Goal: Complete application form: Complete application form

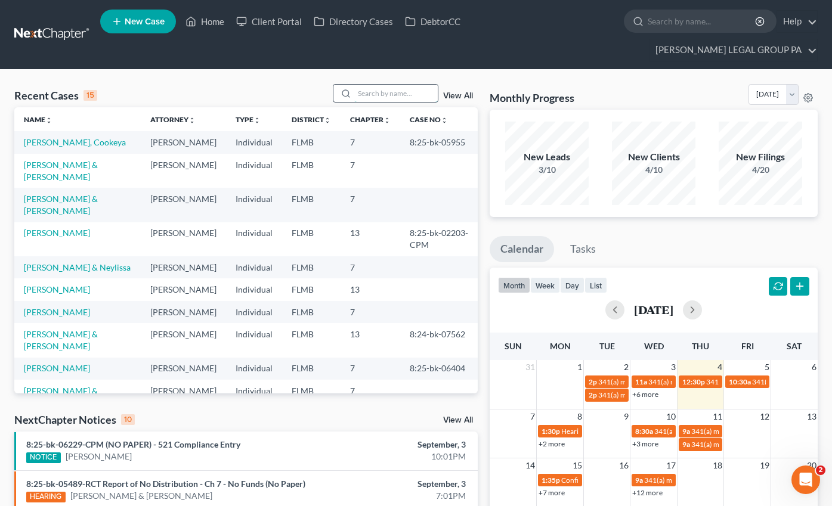
click at [380, 85] on input "search" at bounding box center [395, 93] width 83 height 17
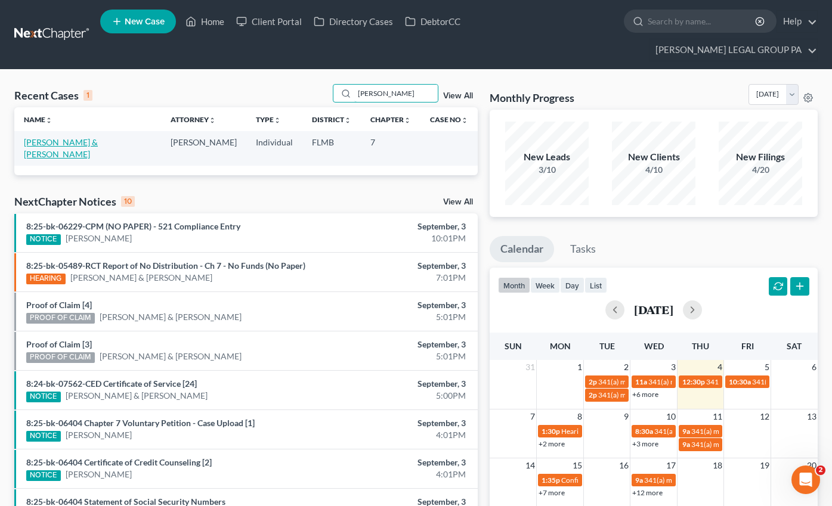
type input "mullins"
click at [61, 137] on link "[PERSON_NAME] & [PERSON_NAME]" at bounding box center [61, 148] width 74 height 22
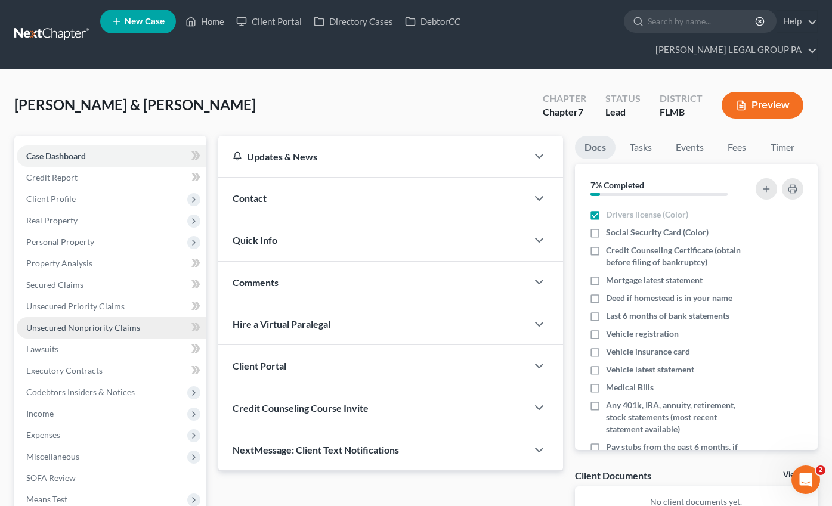
drag, startPoint x: 88, startPoint y: 306, endPoint x: 98, endPoint y: 306, distance: 10.1
click at [89, 323] on span "Unsecured Nonpriority Claims" at bounding box center [83, 328] width 114 height 10
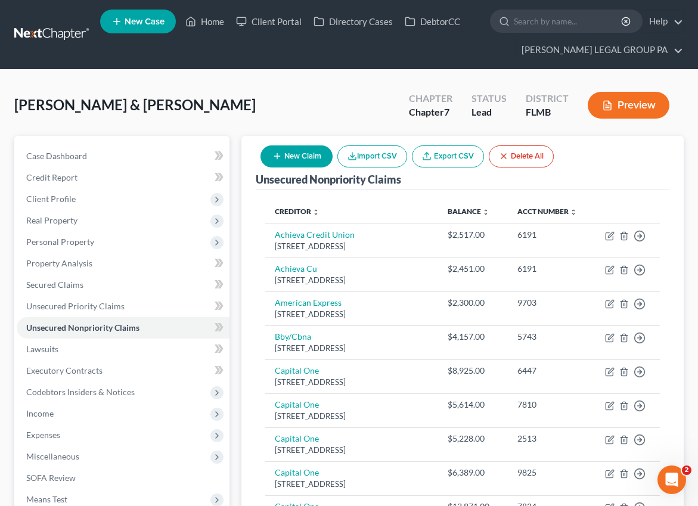
click at [306, 161] on button "New Claim" at bounding box center [297, 156] width 72 height 22
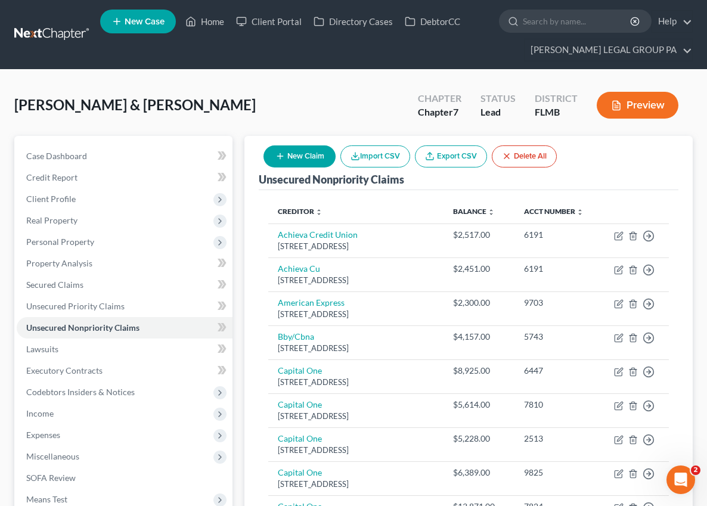
select select "2"
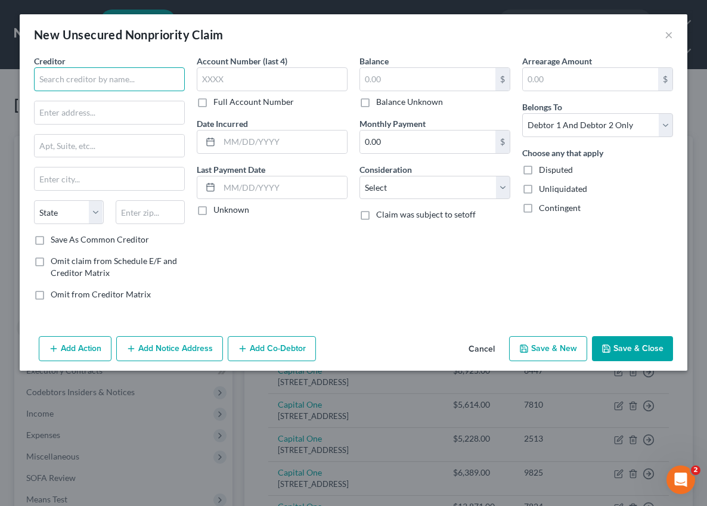
click at [100, 89] on input "text" at bounding box center [109, 79] width 151 height 24
type input "D"
type input "s"
type input "Sunstar EMS"
type input "PO Box 31074"
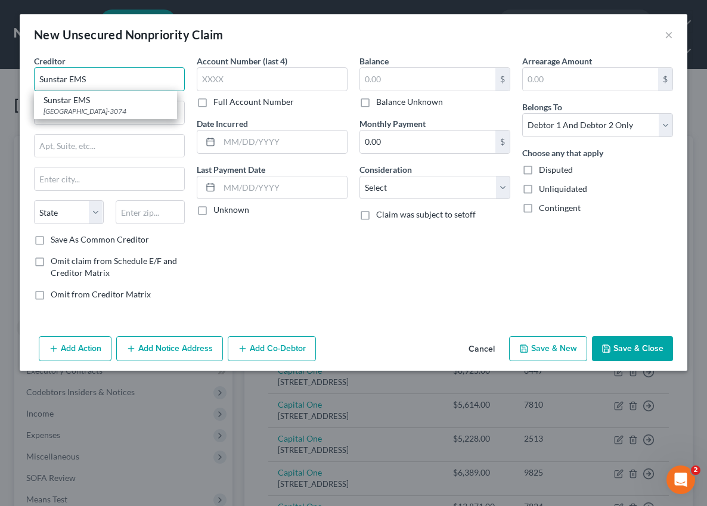
type input "Tampa"
select select "9"
type input "33631-3074"
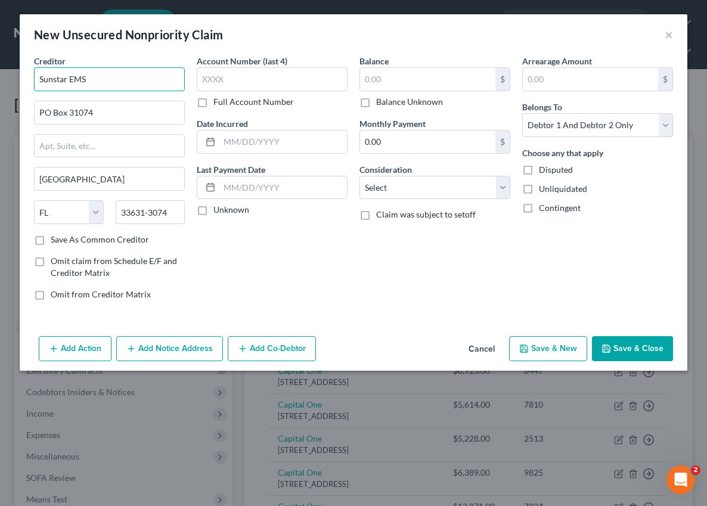
type input "Sunstar EMS"
type input "0800"
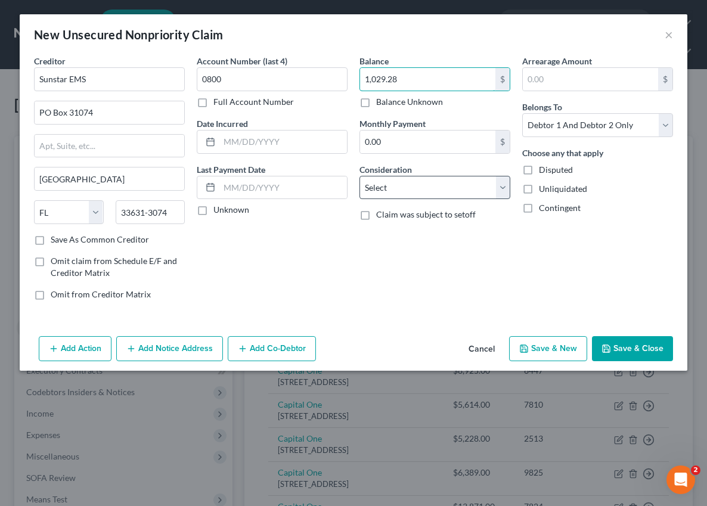
type input "1,029.28"
click at [417, 182] on select "Select Cable / Satellite Services Collection Agency Credit Card Debt Debt Couns…" at bounding box center [435, 188] width 151 height 24
select select "9"
click at [360, 176] on select "Select Cable / Satellite Services Collection Agency Credit Card Debt Debt Couns…" at bounding box center [435, 188] width 151 height 24
click at [652, 348] on button "Save & Close" at bounding box center [632, 348] width 81 height 25
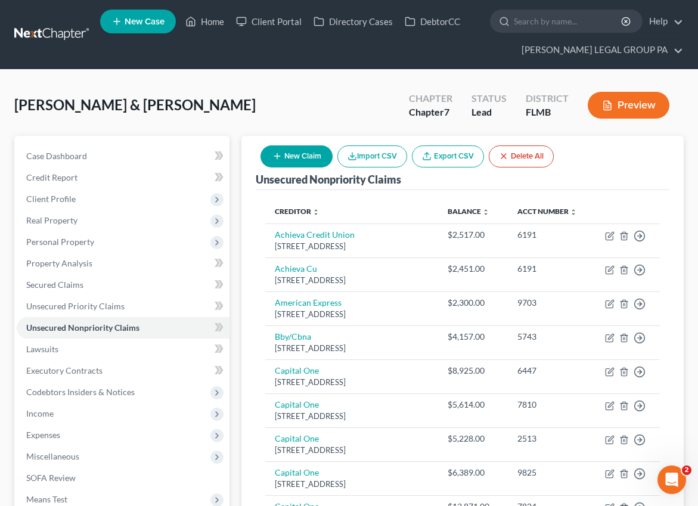
click at [286, 151] on button "New Claim" at bounding box center [297, 156] width 72 height 22
select select "2"
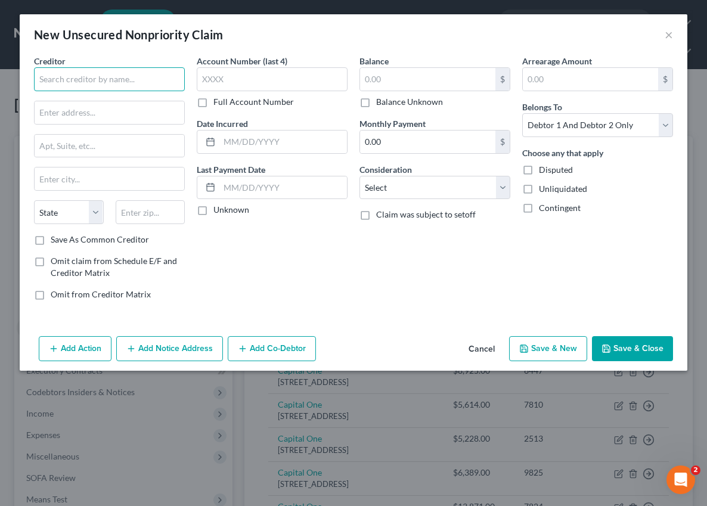
click at [75, 80] on input "text" at bounding box center [109, 79] width 151 height 24
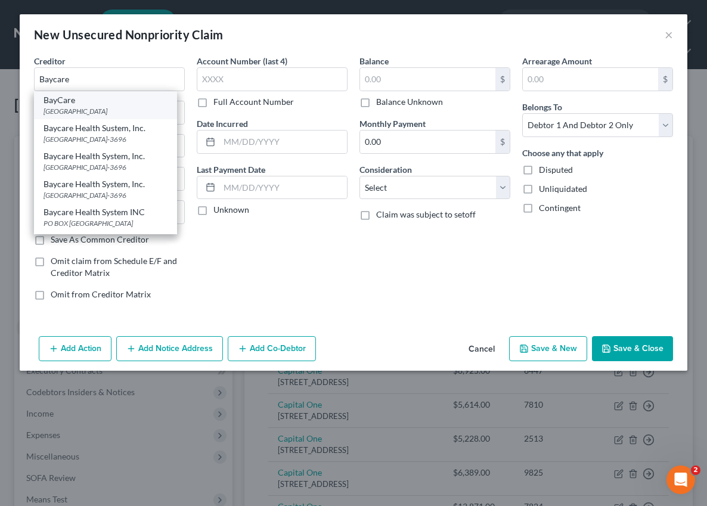
click at [72, 111] on div "Po Box 31696, Tampa, FL 33631" at bounding box center [106, 111] width 124 height 10
type input "BayCare"
type input "Po Box 31696"
type input "Tampa"
select select "9"
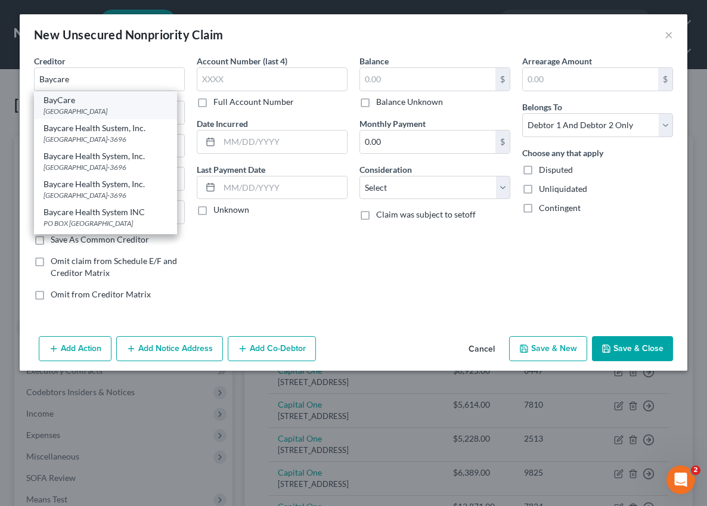
type input "33631"
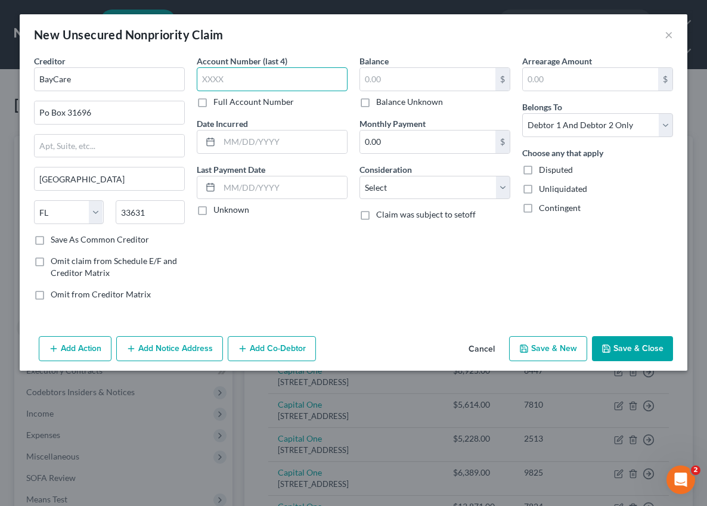
click at [248, 76] on input "text" at bounding box center [272, 79] width 151 height 24
click at [237, 78] on input "text" at bounding box center [272, 79] width 151 height 24
type input "9747"
click at [405, 75] on input "text" at bounding box center [427, 79] width 135 height 23
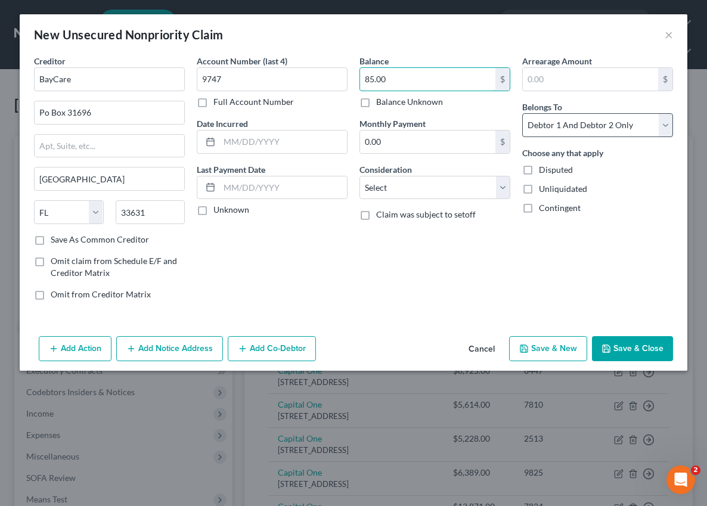
type input "85.00"
click at [621, 124] on select "Select Debtor 1 Only Debtor 2 Only Debtor 1 And Debtor 2 Only At Least One Of T…" at bounding box center [597, 125] width 151 height 24
select select "1"
click at [522, 113] on select "Select Debtor 1 Only Debtor 2 Only Debtor 1 And Debtor 2 Only At Least One Of T…" at bounding box center [597, 125] width 151 height 24
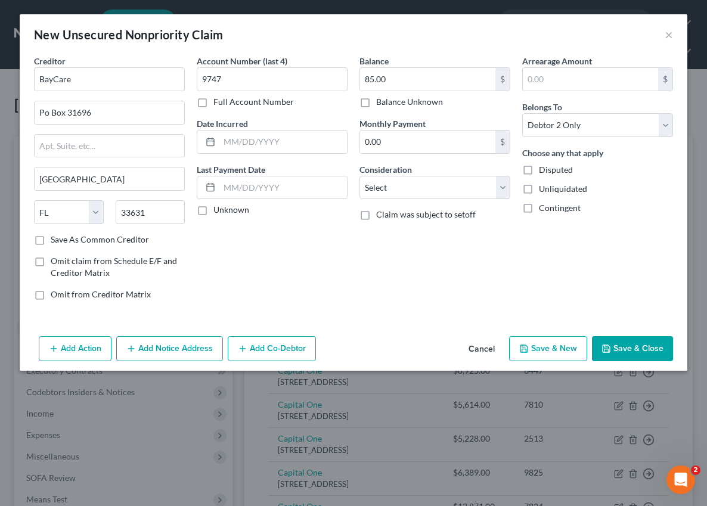
click at [610, 343] on button "Save & Close" at bounding box center [632, 348] width 81 height 25
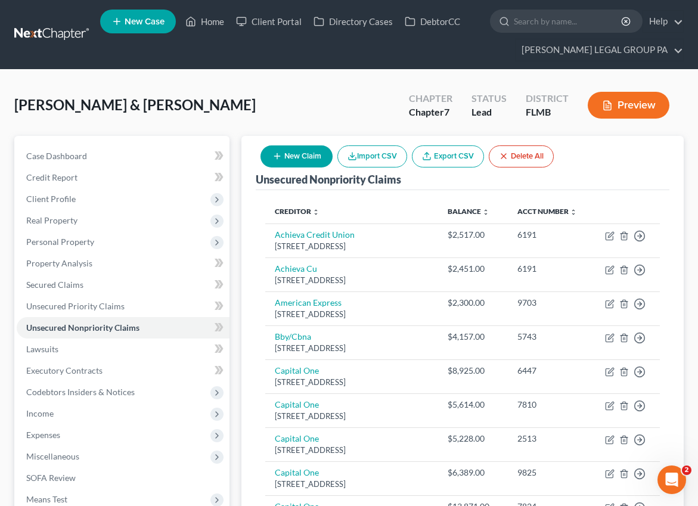
click at [291, 153] on button "New Claim" at bounding box center [297, 156] width 72 height 22
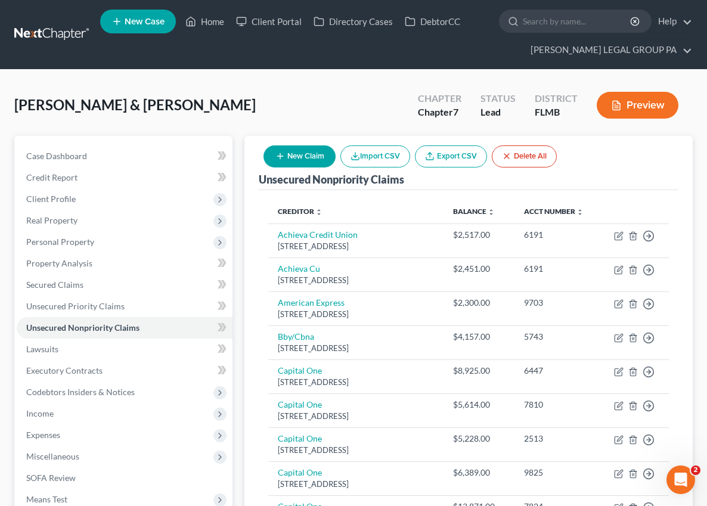
select select "2"
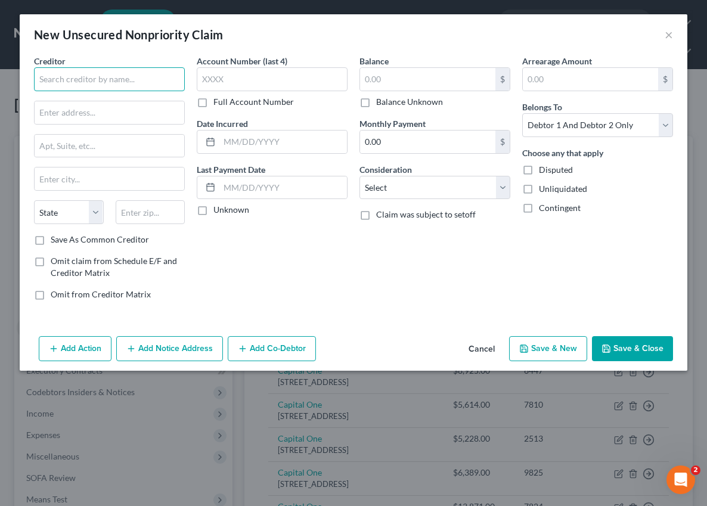
click at [88, 85] on input "text" at bounding box center [109, 79] width 151 height 24
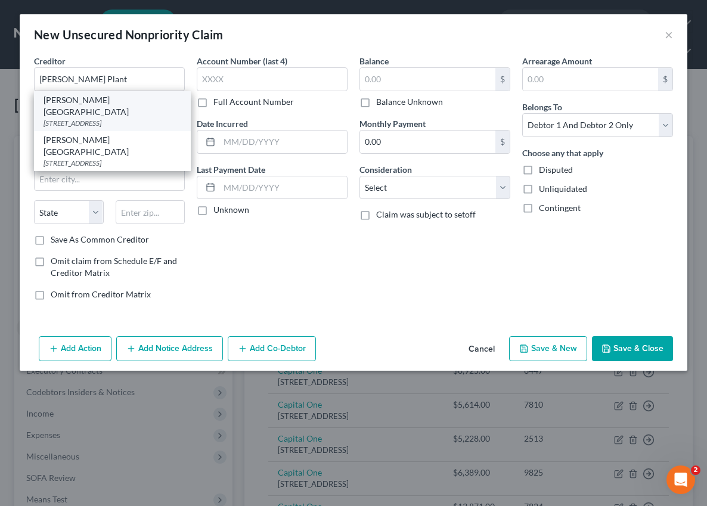
click at [118, 118] on div "300 Pinellas St, Clearwater, 33756" at bounding box center [113, 123] width 138 height 10
type input "Morton Plant Hospital"
type input "300 Pinellas St"
type input "Clearwater"
type input "33756"
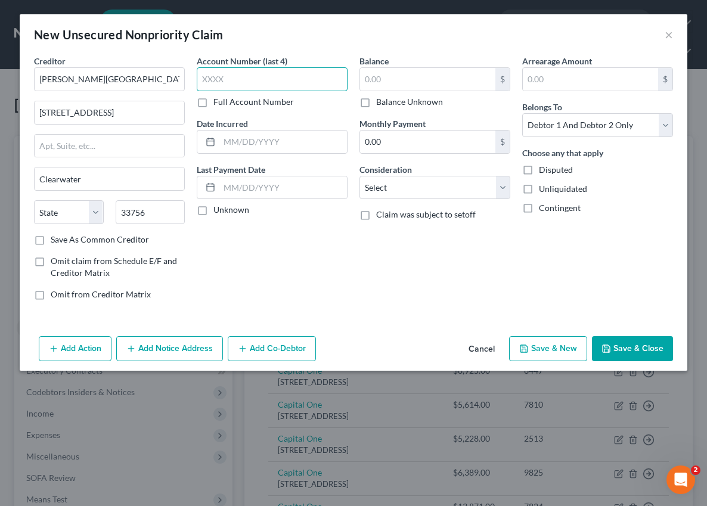
click at [257, 72] on input "text" at bounding box center [272, 79] width 151 height 24
type input "6971"
click at [391, 80] on input "text" at bounding box center [427, 79] width 135 height 23
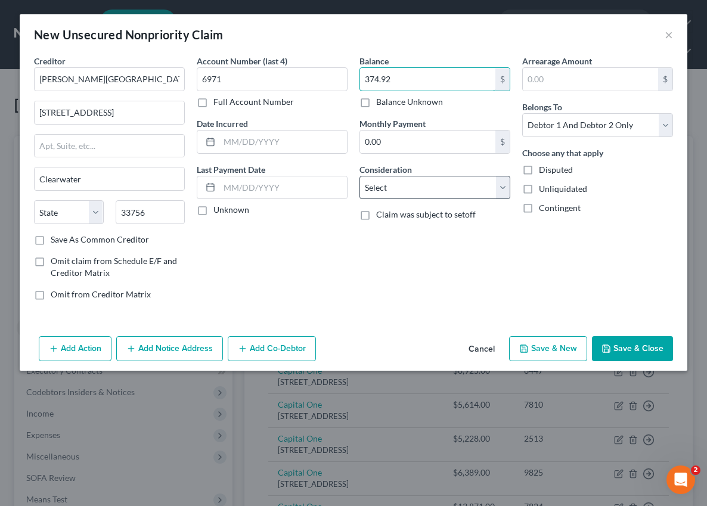
type input "374.92"
click at [394, 199] on select "Select Cable / Satellite Services Collection Agency Credit Card Debt Debt Couns…" at bounding box center [435, 188] width 151 height 24
select select "9"
click at [360, 176] on select "Select Cable / Satellite Services Collection Agency Credit Card Debt Debt Couns…" at bounding box center [435, 188] width 151 height 24
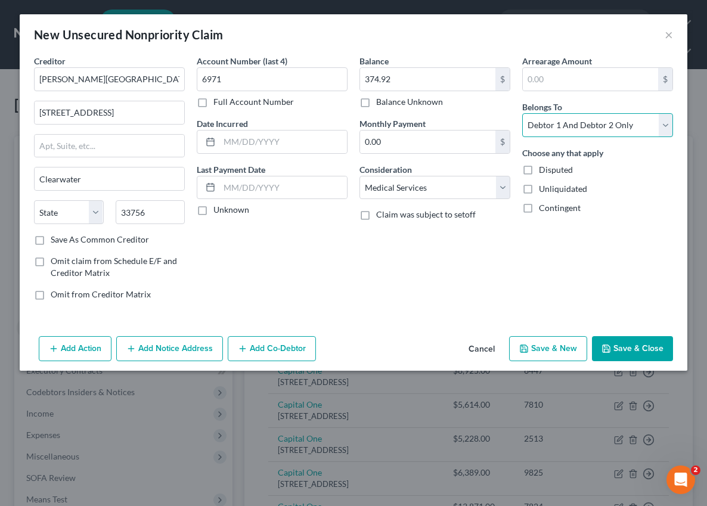
click at [570, 132] on select "Select Debtor 1 Only Debtor 2 Only Debtor 1 And Debtor 2 Only At Least One Of T…" at bounding box center [597, 125] width 151 height 24
select select "0"
click at [522, 113] on select "Select Debtor 1 Only Debtor 2 Only Debtor 1 And Debtor 2 Only At Least One Of T…" at bounding box center [597, 125] width 151 height 24
click at [168, 350] on button "Add Notice Address" at bounding box center [169, 348] width 107 height 25
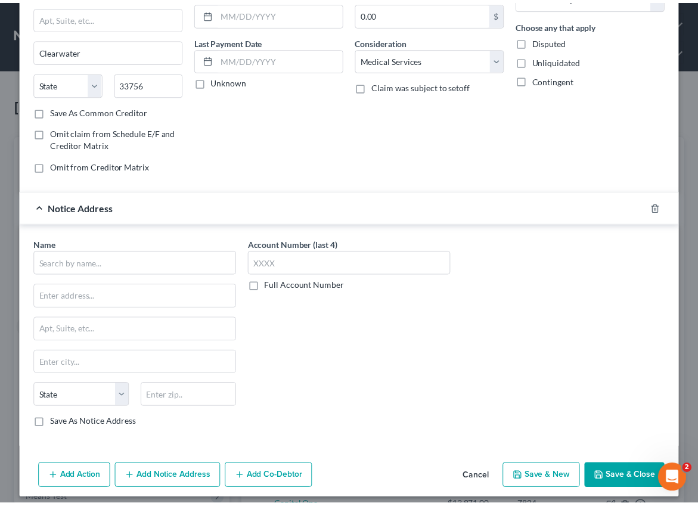
scroll to position [136, 0]
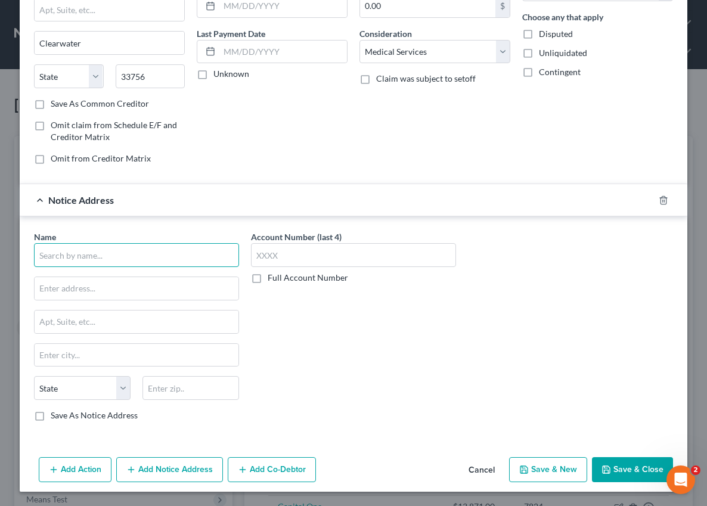
click at [94, 255] on input "text" at bounding box center [136, 255] width 205 height 24
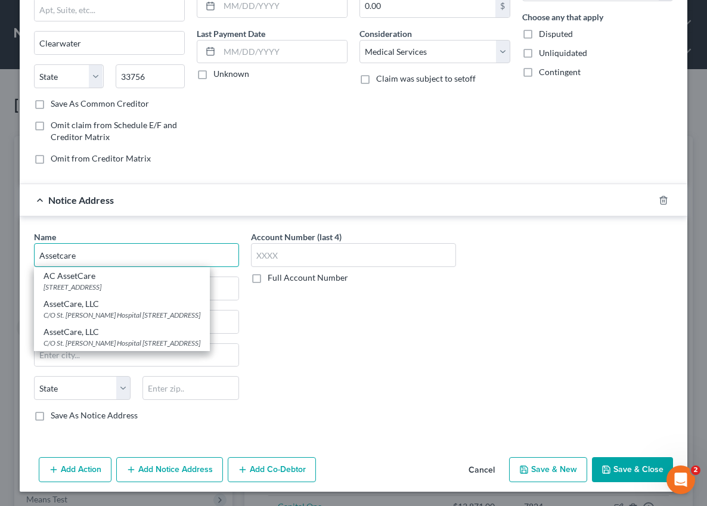
type input "AC AssetCare"
type input "3400 Texoma Parkway"
type input "Suite 300"
type input "Sherman"
select select "45"
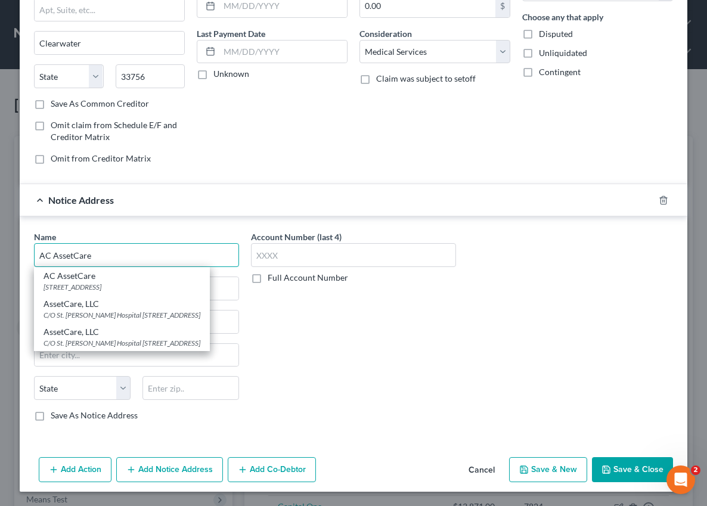
type input "75090"
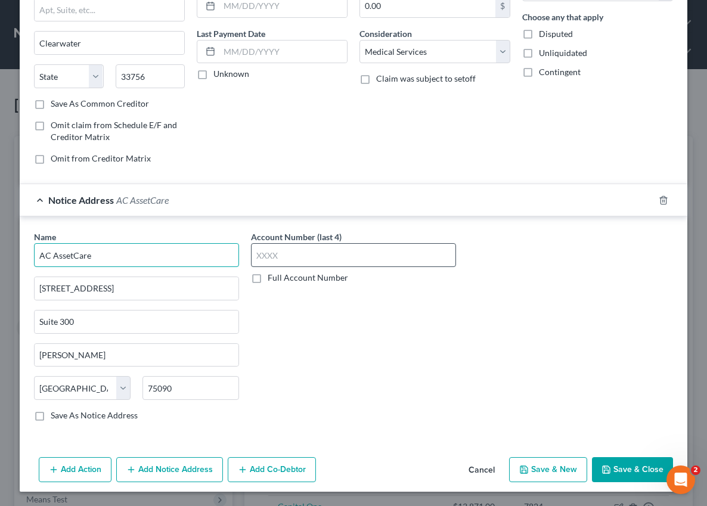
type input "AC AssetCare"
click at [313, 262] on input "text" at bounding box center [353, 255] width 205 height 24
type input "6612"
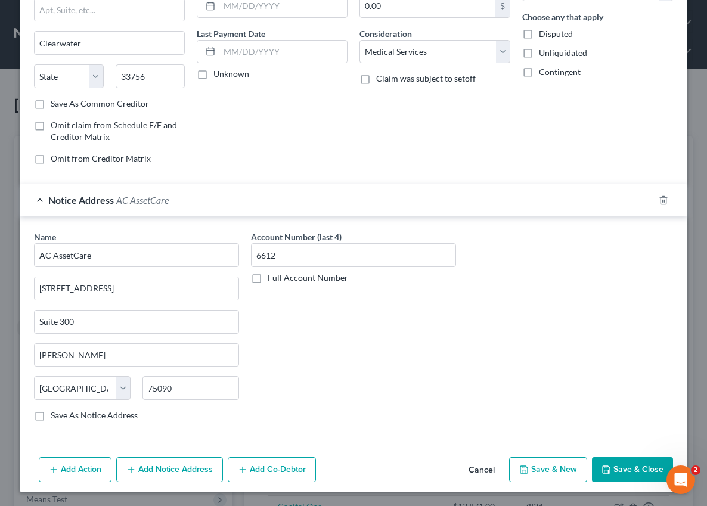
click at [634, 467] on button "Save & Close" at bounding box center [632, 469] width 81 height 25
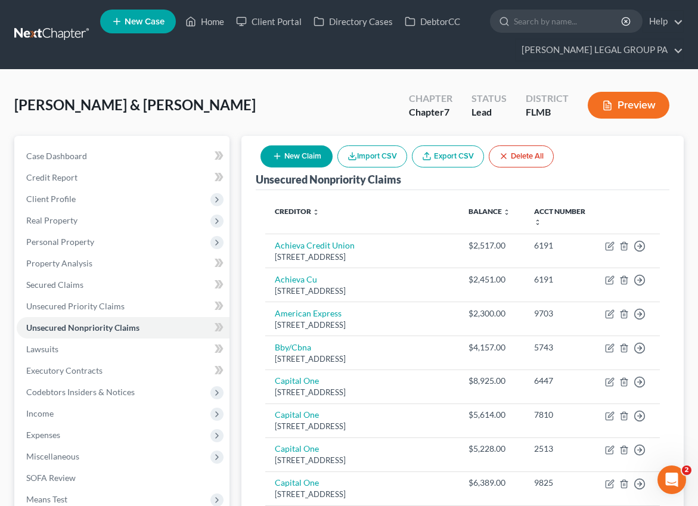
click at [287, 157] on button "New Claim" at bounding box center [297, 156] width 72 height 22
select select "2"
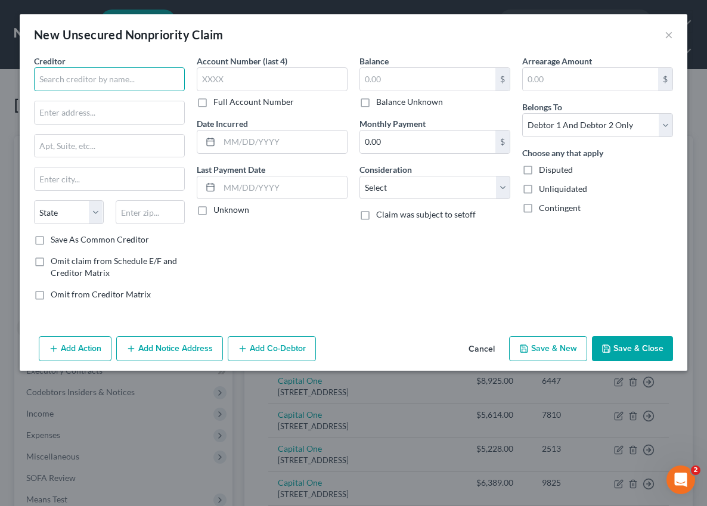
click at [88, 84] on input "text" at bounding box center [109, 79] width 151 height 24
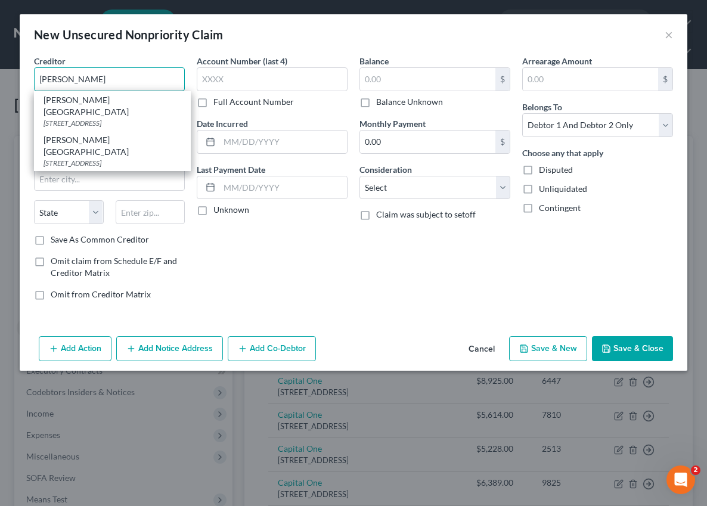
type input "Morton Plant Hospital"
type input "300 Pinellas St"
type input "Clearwater"
type input "33756"
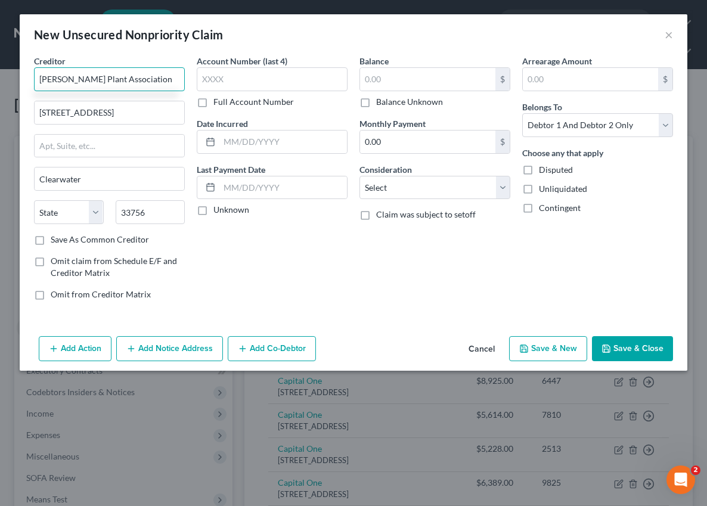
type input "Morton Plant Association"
click at [485, 355] on button "Cancel" at bounding box center [481, 349] width 45 height 24
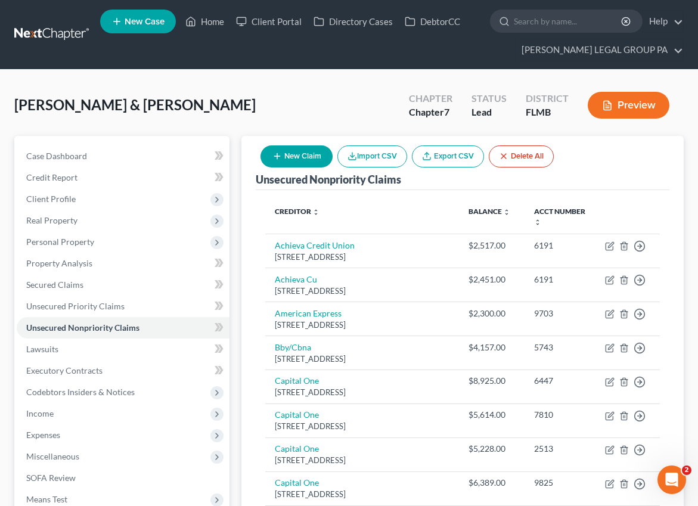
click at [281, 153] on button "New Claim" at bounding box center [297, 156] width 72 height 22
select select "2"
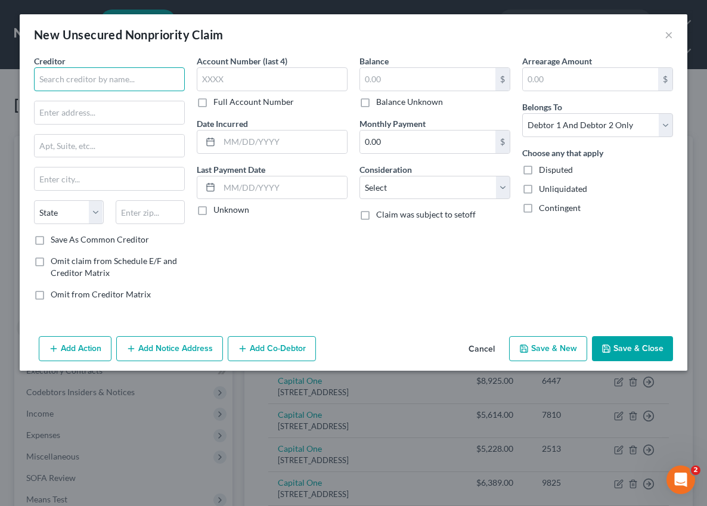
click at [73, 76] on input "text" at bounding box center [109, 79] width 151 height 24
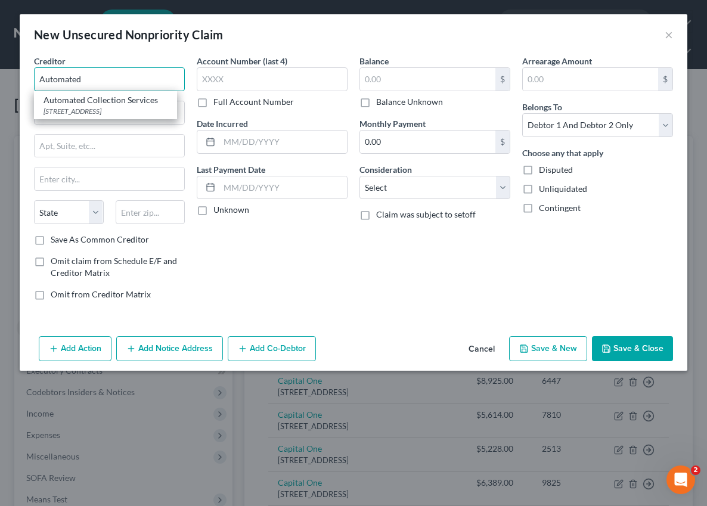
type input "Automated Collection Services"
type input "PO Box 17737"
type input "Nashville"
select select "44"
type input "37217"
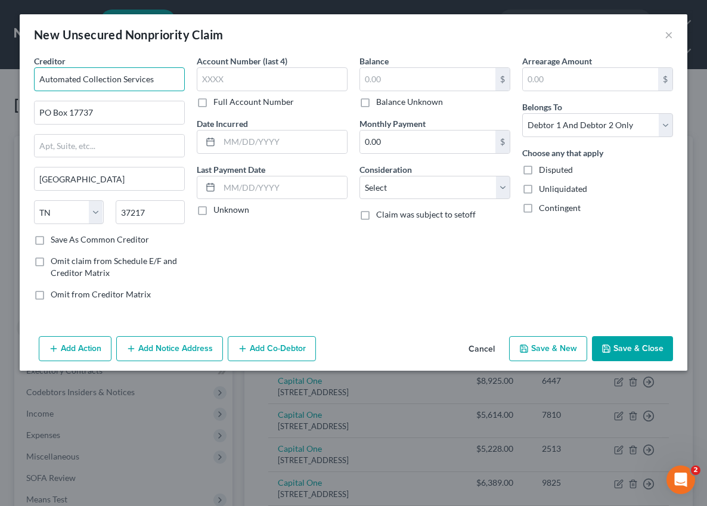
type input "Automated Collection Services"
type input "3879"
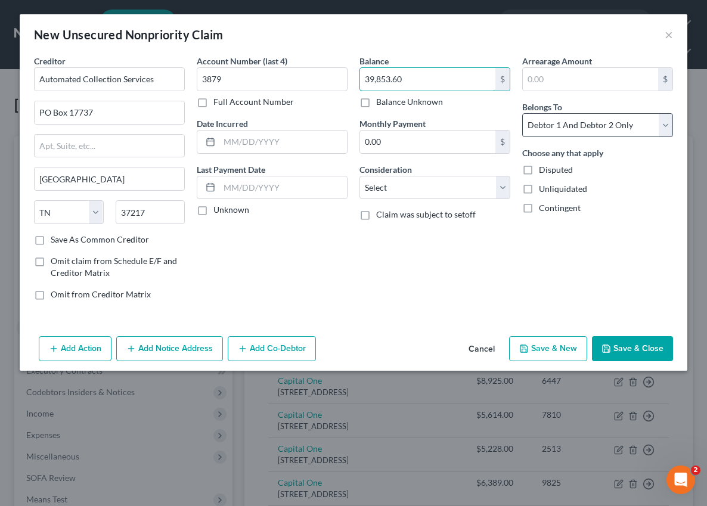
type input "39,853.60"
click at [547, 128] on select "Select Debtor 1 Only Debtor 2 Only Debtor 1 And Debtor 2 Only At Least One Of T…" at bounding box center [597, 125] width 151 height 24
select select "0"
click at [522, 113] on select "Select Debtor 1 Only Debtor 2 Only Debtor 1 And Debtor 2 Only At Least One Of T…" at bounding box center [597, 125] width 151 height 24
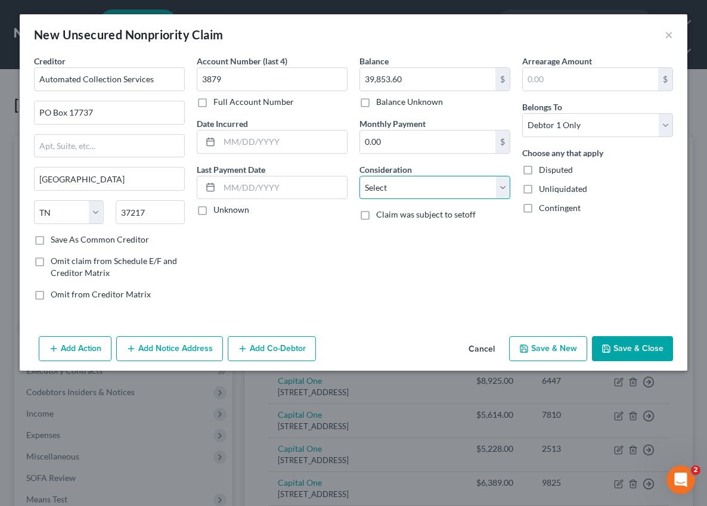
click at [394, 195] on select "Select Cable / Satellite Services Collection Agency Credit Card Debt Debt Couns…" at bounding box center [435, 188] width 151 height 24
select select "9"
click at [360, 176] on select "Select Cable / Satellite Services Collection Agency Credit Card Debt Debt Couns…" at bounding box center [435, 188] width 151 height 24
click at [617, 351] on button "Save & Close" at bounding box center [632, 348] width 81 height 25
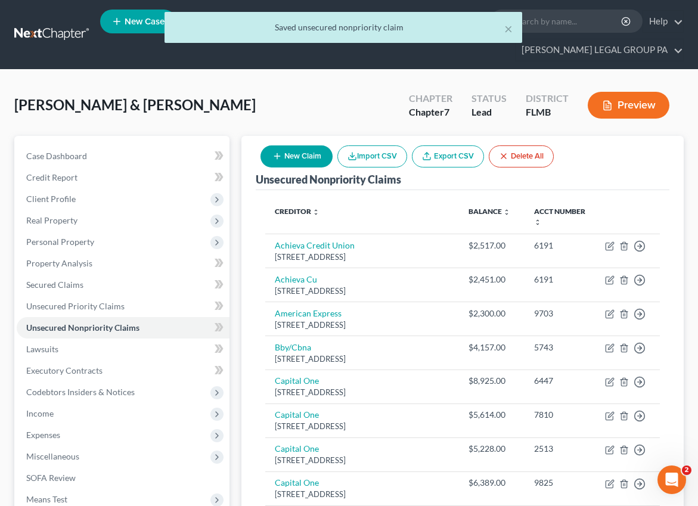
click at [289, 164] on button "New Claim" at bounding box center [297, 156] width 72 height 22
select select "2"
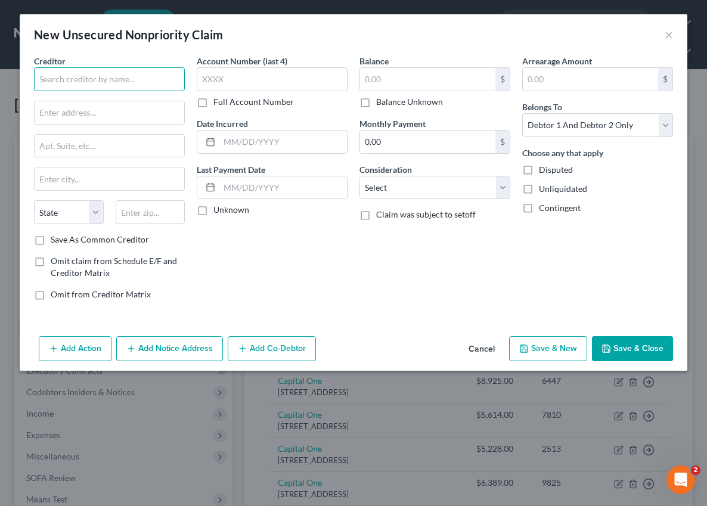
click at [77, 80] on input "text" at bounding box center [109, 79] width 151 height 24
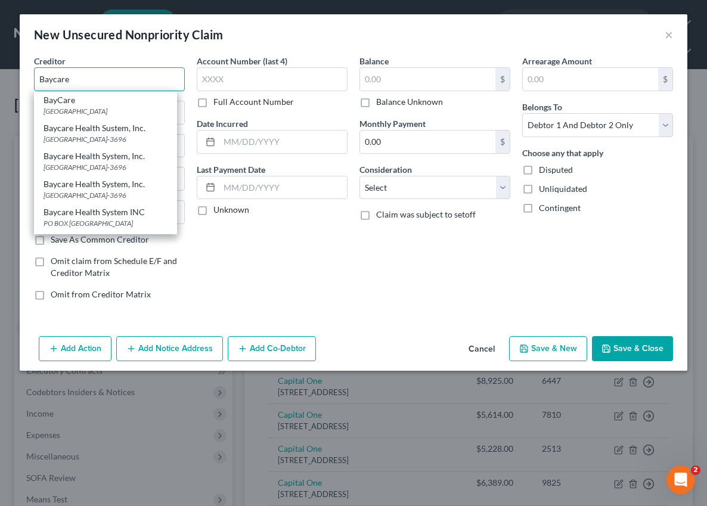
type input "BayCare"
type input "Po Box 31696"
type input "Tampa"
select select "9"
type input "33631"
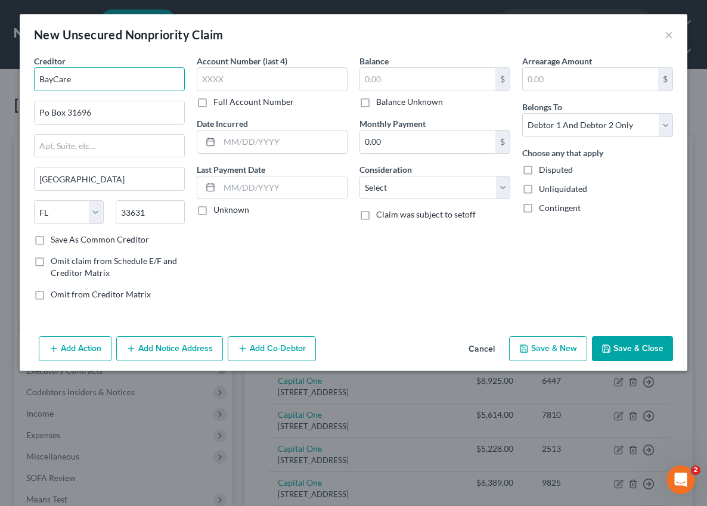
type input "BayCare"
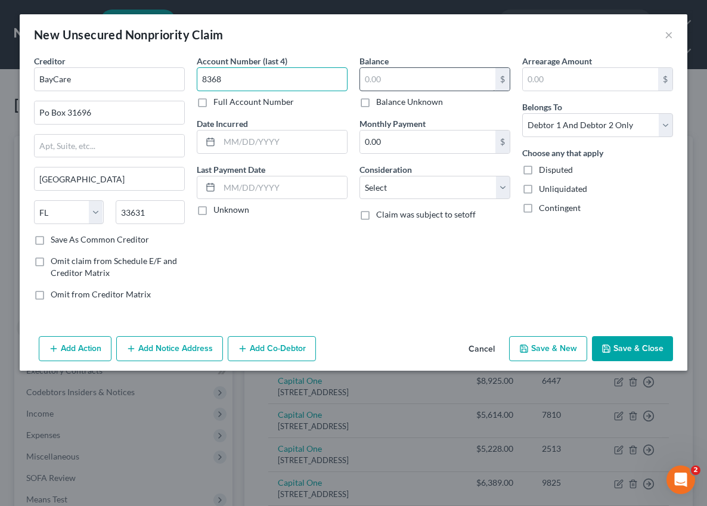
type input "8368"
click at [410, 85] on input "text" at bounding box center [427, 79] width 135 height 23
type input "360.00"
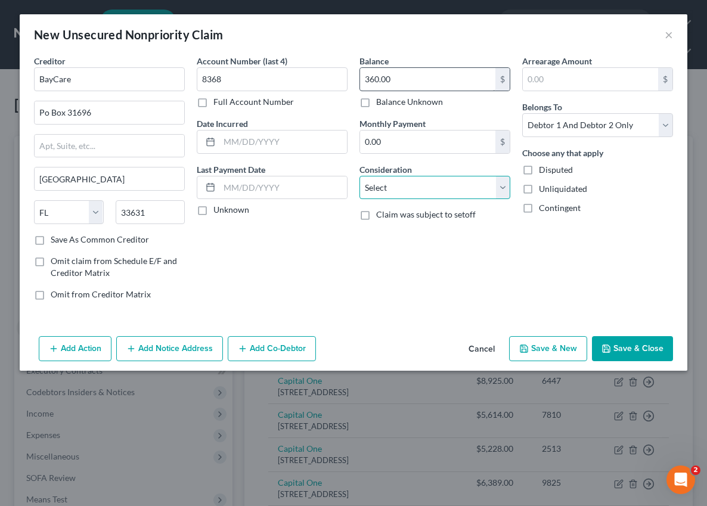
select select "9"
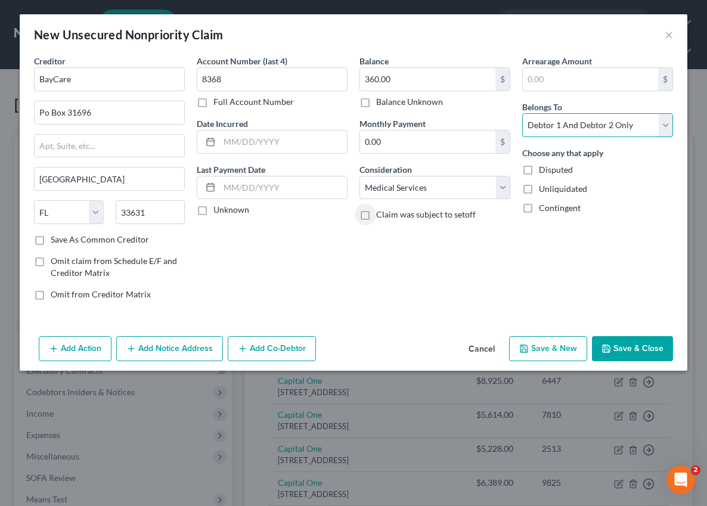
click at [581, 117] on select "Select Debtor 1 Only Debtor 2 Only Debtor 1 And Debtor 2 Only At Least One Of T…" at bounding box center [597, 125] width 151 height 24
select select "0"
click at [522, 113] on select "Select Debtor 1 Only Debtor 2 Only Debtor 1 And Debtor 2 Only At Least One Of T…" at bounding box center [597, 125] width 151 height 24
click at [617, 342] on button "Save & Close" at bounding box center [632, 348] width 81 height 25
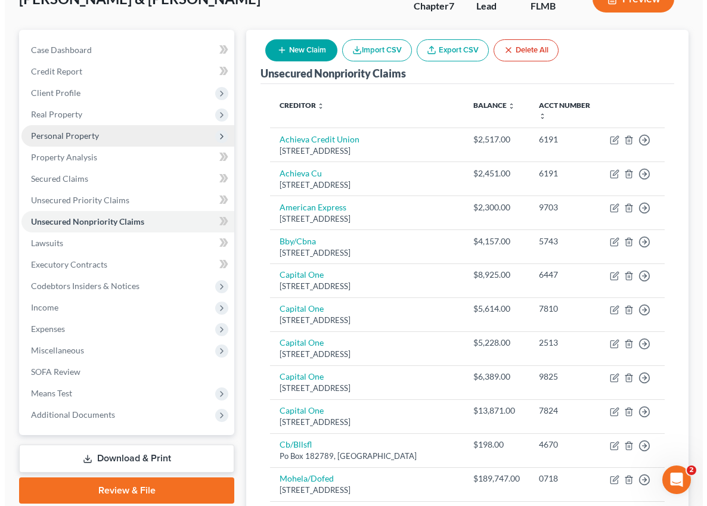
scroll to position [0, 0]
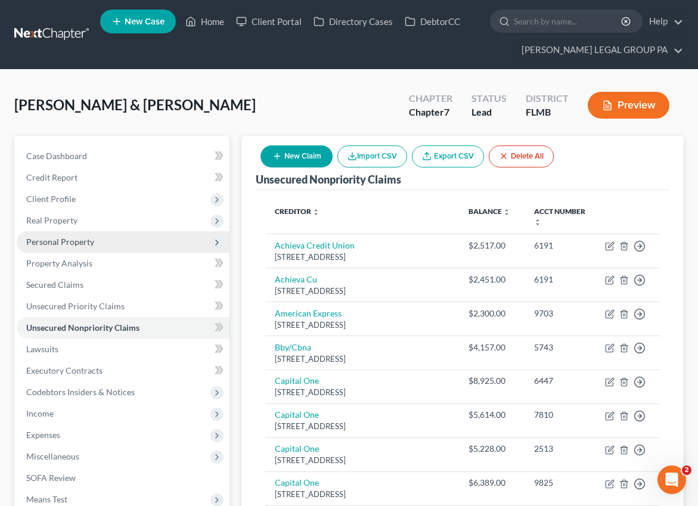
click at [64, 244] on span "Personal Property" at bounding box center [60, 242] width 68 height 10
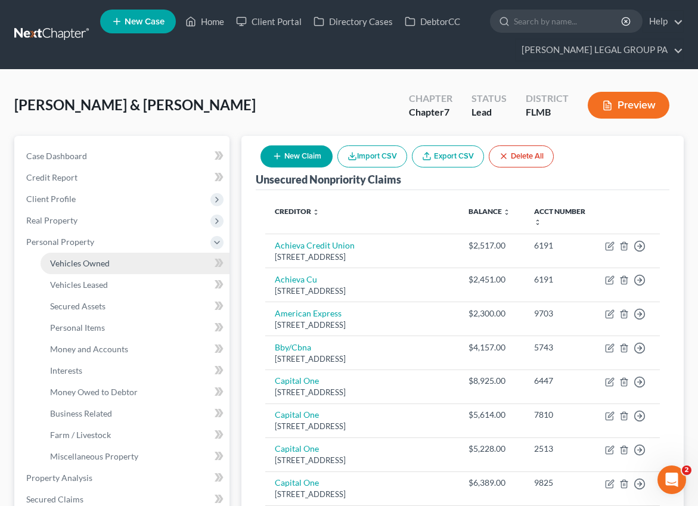
click at [78, 265] on span "Vehicles Owned" at bounding box center [80, 263] width 60 height 10
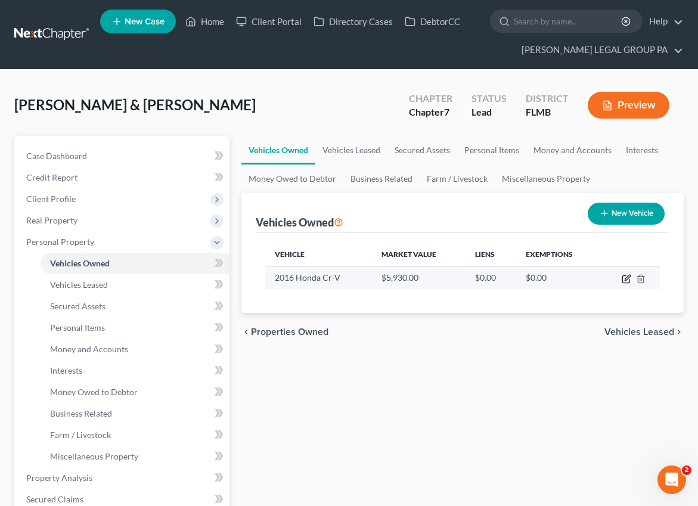
click at [627, 281] on icon "button" at bounding box center [627, 279] width 10 height 10
select select "0"
select select "10"
select select "3"
select select "2"
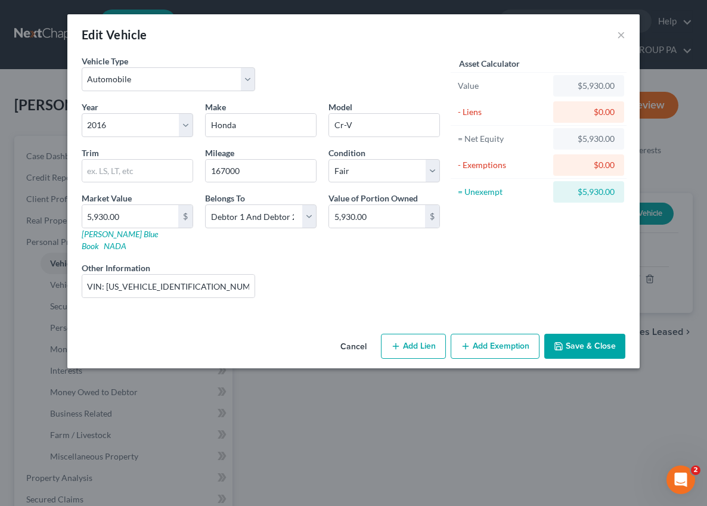
click at [568, 337] on button "Save & Close" at bounding box center [584, 346] width 81 height 25
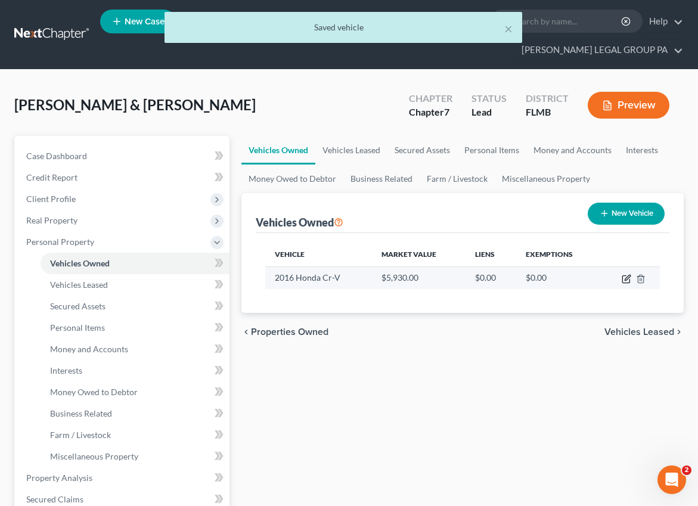
click at [627, 279] on icon "button" at bounding box center [627, 279] width 10 height 10
select select "0"
select select "10"
select select "3"
select select "2"
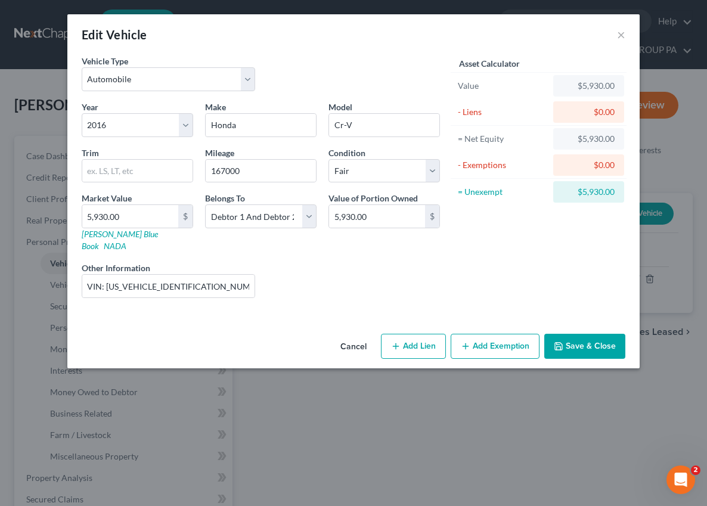
click at [490, 336] on button "Add Exemption" at bounding box center [495, 346] width 89 height 25
select select "2"
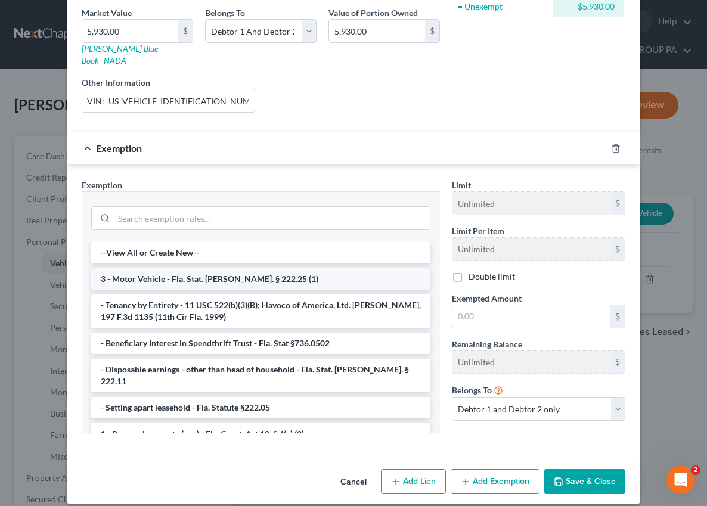
click at [171, 268] on li "3 - Motor Vehicle - Fla. Stat. Ann. § 222.25 (1)" at bounding box center [260, 278] width 339 height 21
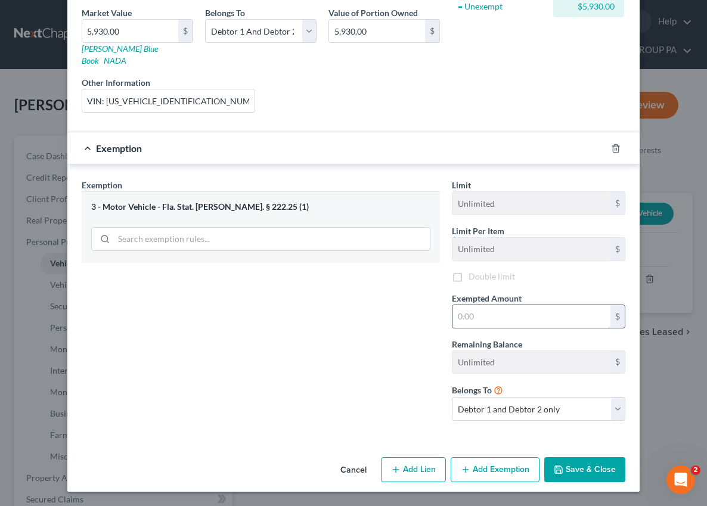
scroll to position [175, 0]
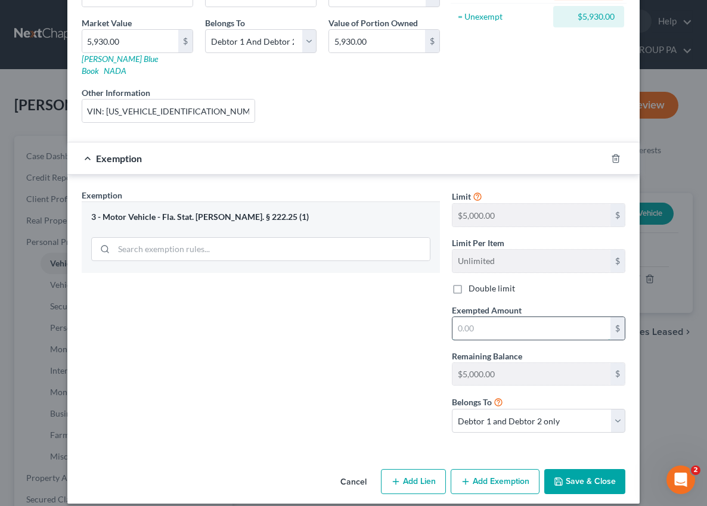
click at [502, 317] on input "text" at bounding box center [532, 328] width 158 height 23
click at [469, 283] on label "Double limit" at bounding box center [492, 289] width 47 height 12
click at [473, 283] on input "Double limit" at bounding box center [477, 287] width 8 height 8
checkbox input "true"
click at [499, 320] on input "text" at bounding box center [532, 328] width 158 height 23
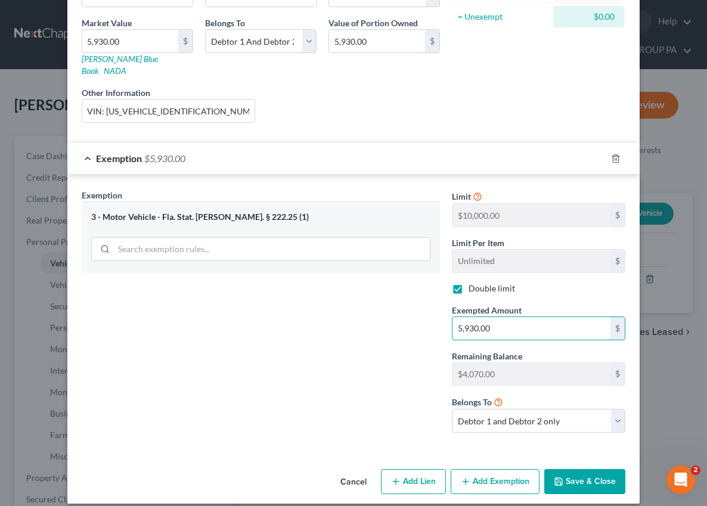
type input "5,930.00"
click at [577, 471] on button "Save & Close" at bounding box center [584, 481] width 81 height 25
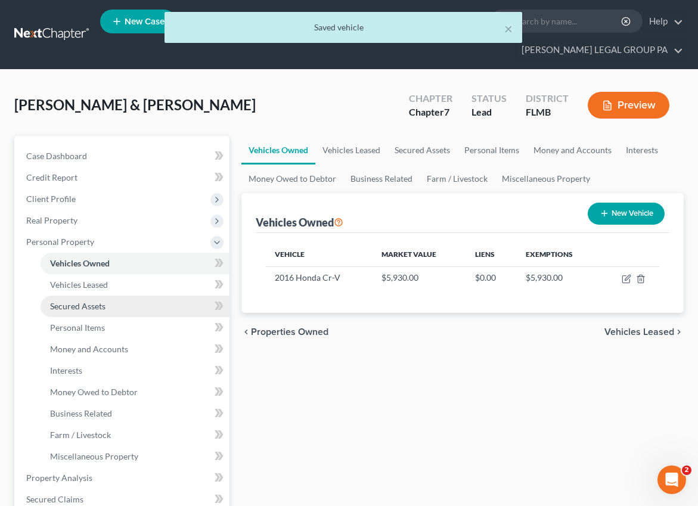
click at [86, 301] on span "Secured Assets" at bounding box center [77, 306] width 55 height 10
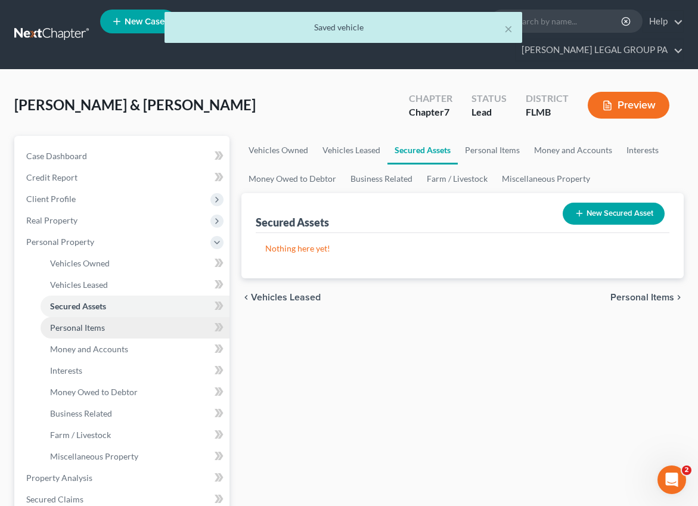
click at [91, 329] on span "Personal Items" at bounding box center [77, 328] width 55 height 10
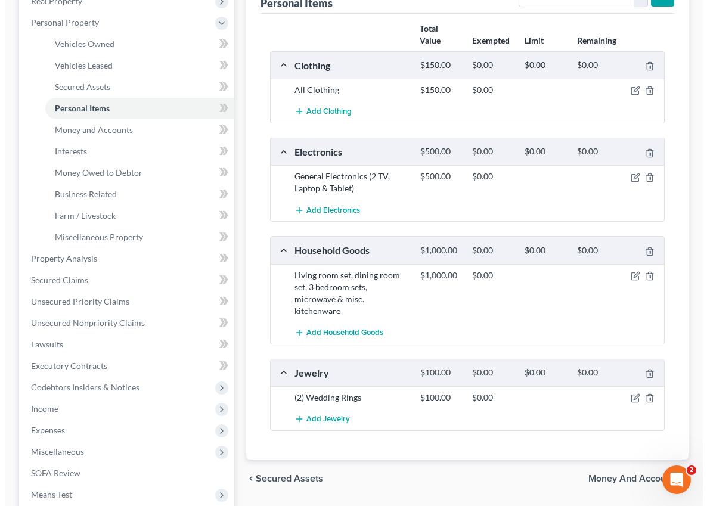
scroll to position [212, 0]
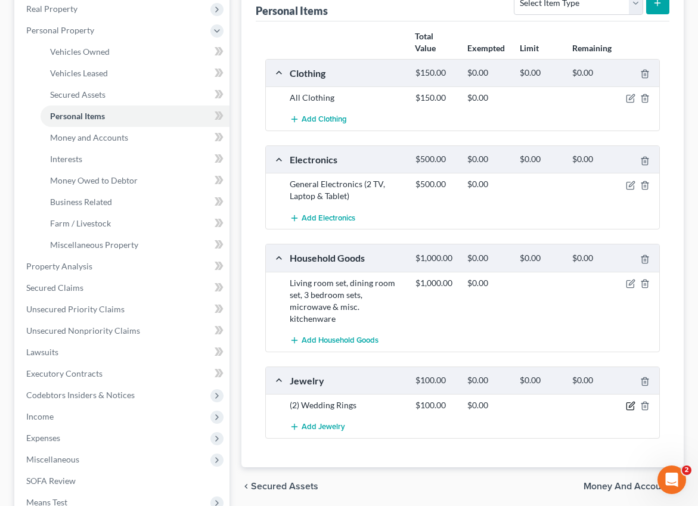
click at [628, 406] on icon "button" at bounding box center [631, 406] width 10 height 10
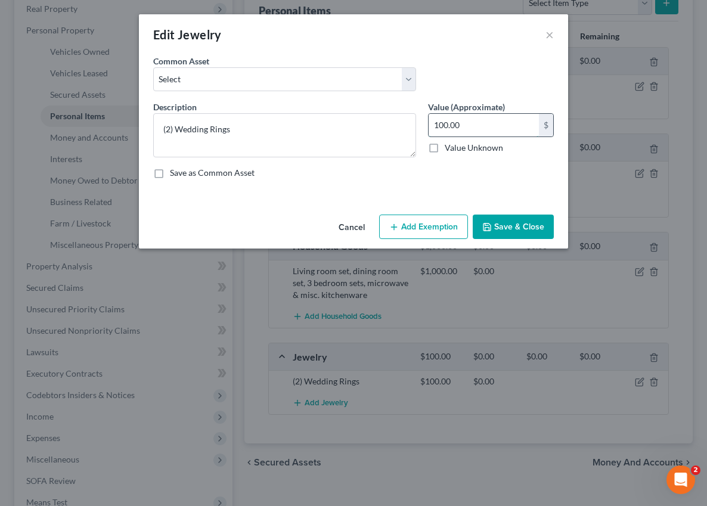
click at [468, 123] on input "100.00" at bounding box center [484, 125] width 110 height 23
type input "200.00"
click at [527, 228] on button "Save & Close" at bounding box center [513, 227] width 81 height 25
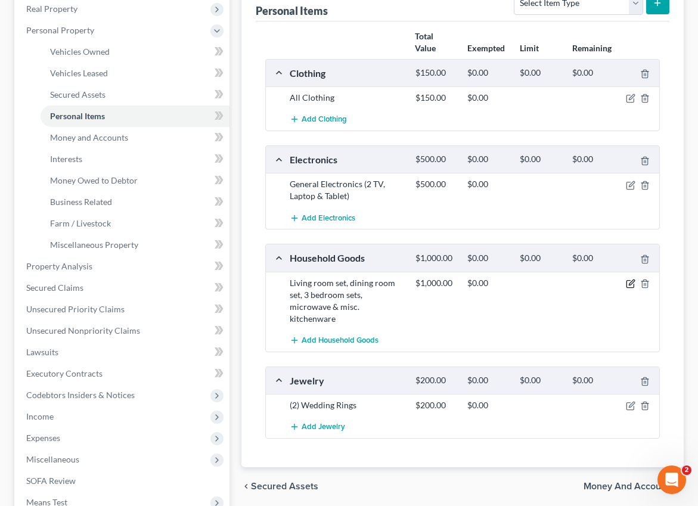
click at [628, 283] on icon "button" at bounding box center [631, 284] width 10 height 10
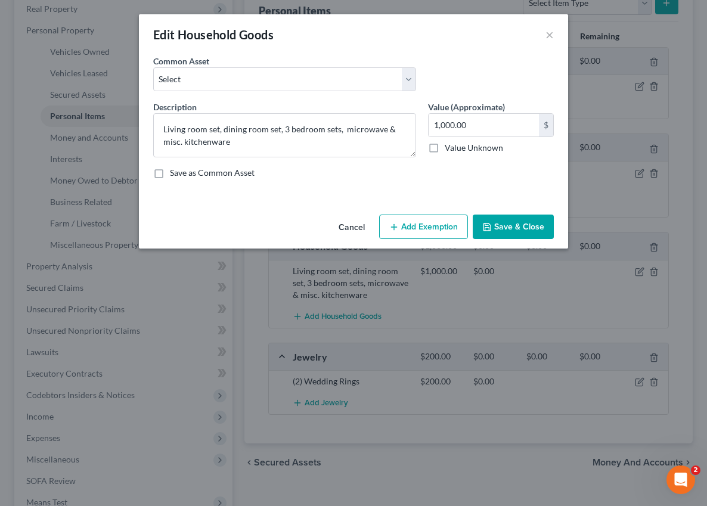
click at [431, 225] on button "Add Exemption" at bounding box center [423, 227] width 89 height 25
select select "2"
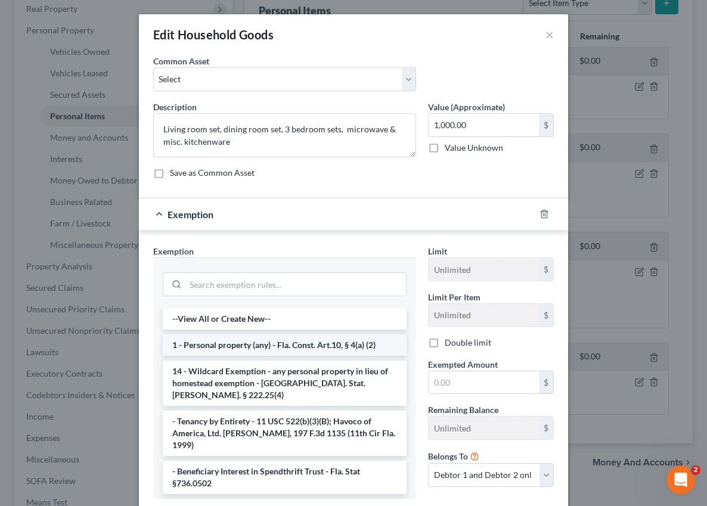
click at [217, 346] on li "1 - Personal property (any) - Fla. Const. Art.10, § 4(a) (2)" at bounding box center [285, 345] width 244 height 21
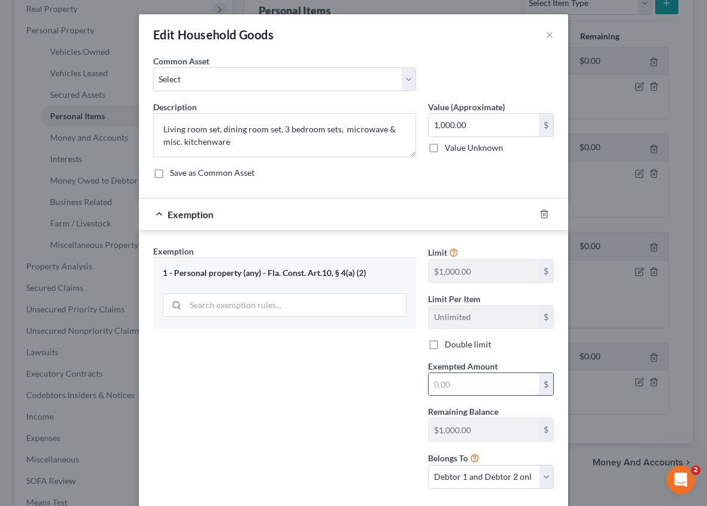
click at [454, 383] on input "text" at bounding box center [484, 384] width 110 height 23
type input "1,000.00"
click at [445, 348] on label "Double limit" at bounding box center [468, 345] width 47 height 12
click at [450, 346] on input "Double limit" at bounding box center [454, 343] width 8 height 8
checkbox input "true"
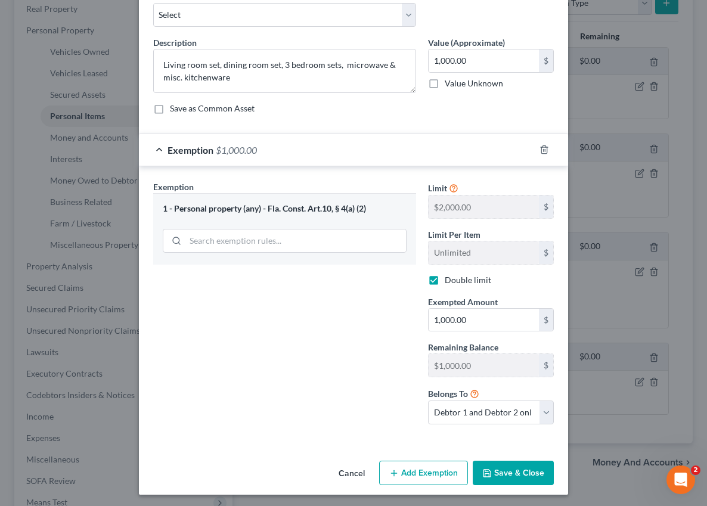
scroll to position [67, 0]
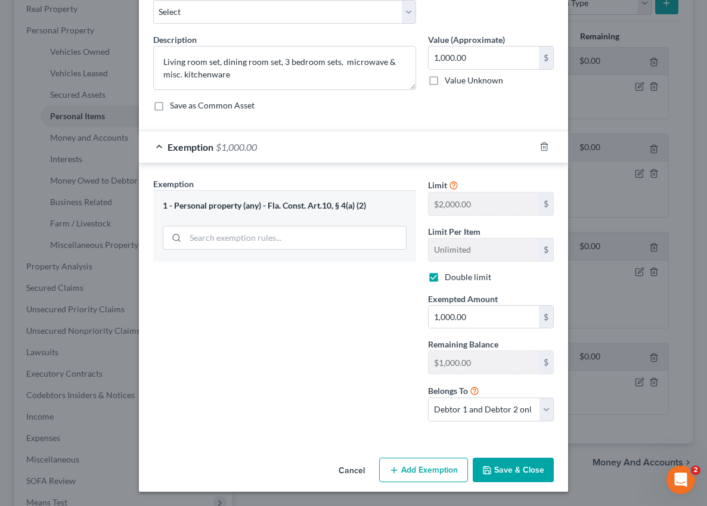
click at [510, 463] on button "Save & Close" at bounding box center [513, 470] width 81 height 25
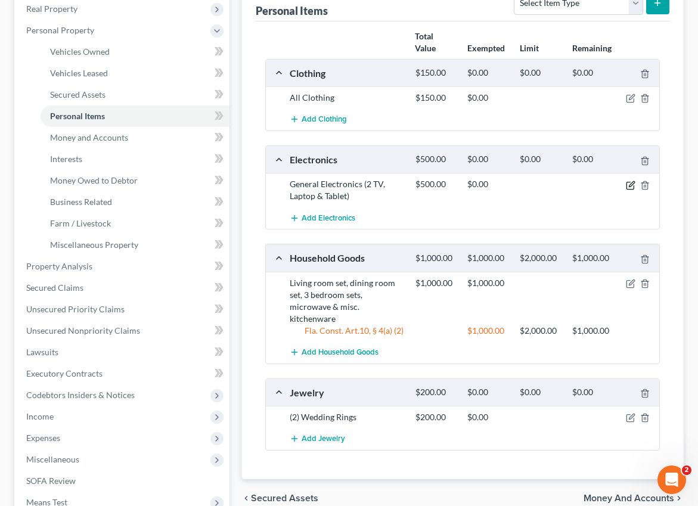
click at [633, 183] on icon "button" at bounding box center [631, 186] width 10 height 10
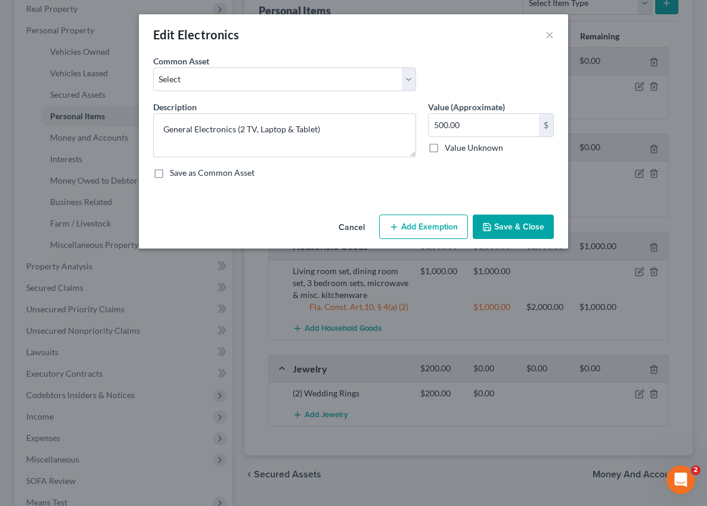
click at [425, 223] on button "Add Exemption" at bounding box center [423, 227] width 89 height 25
select select "2"
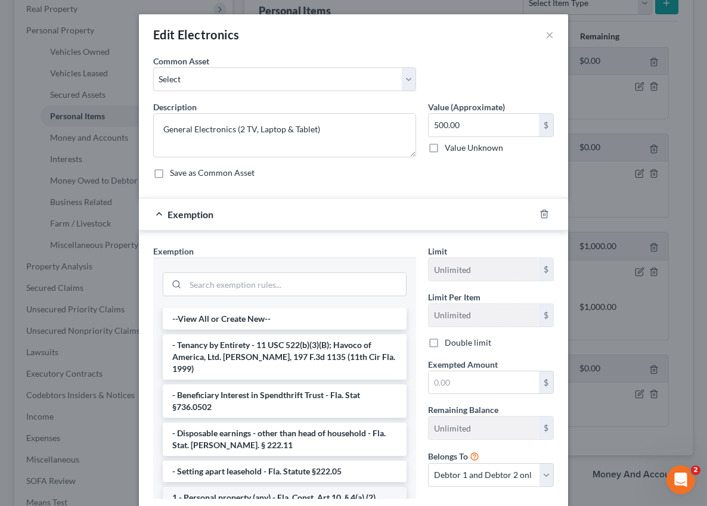
click at [223, 487] on li "1 - Personal property (any) - Fla. Const. Art.10, § 4(a) (2)" at bounding box center [285, 497] width 244 height 21
checkbox input "true"
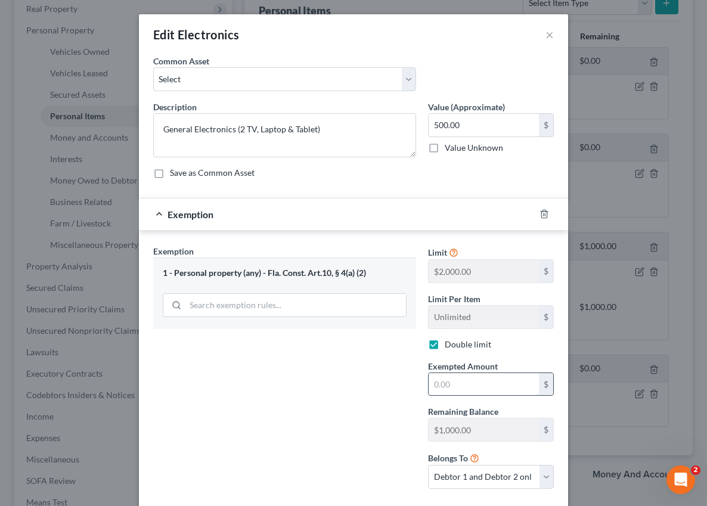
click at [447, 389] on input "text" at bounding box center [484, 384] width 110 height 23
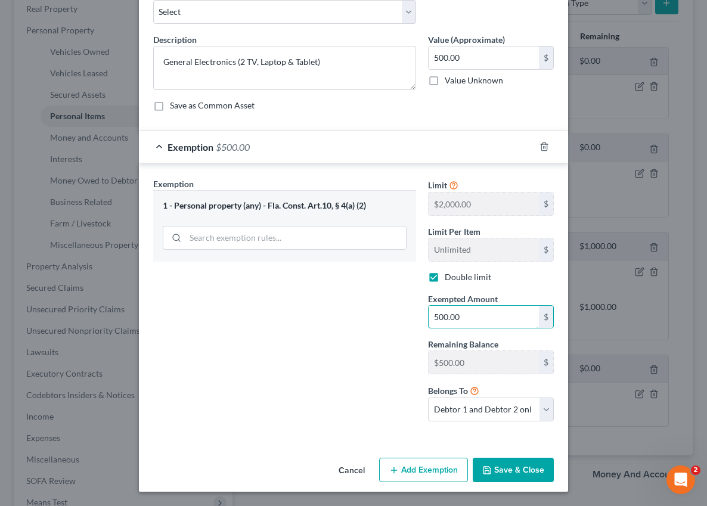
type input "500.00"
click at [505, 478] on button "Save & Close" at bounding box center [513, 470] width 81 height 25
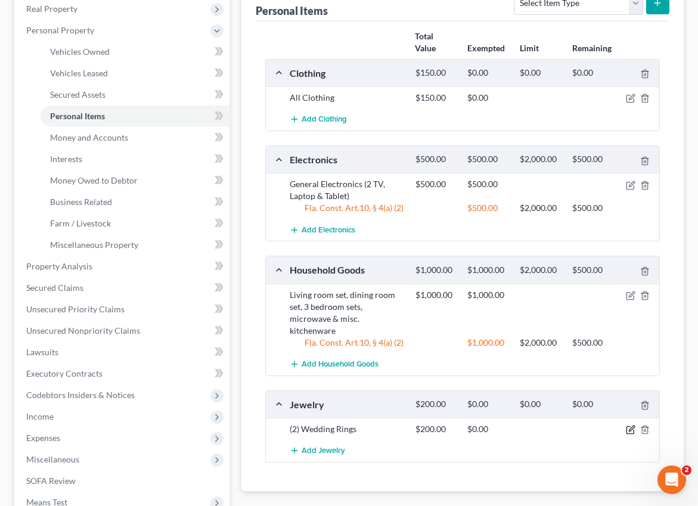
click at [630, 427] on icon "button" at bounding box center [631, 430] width 10 height 10
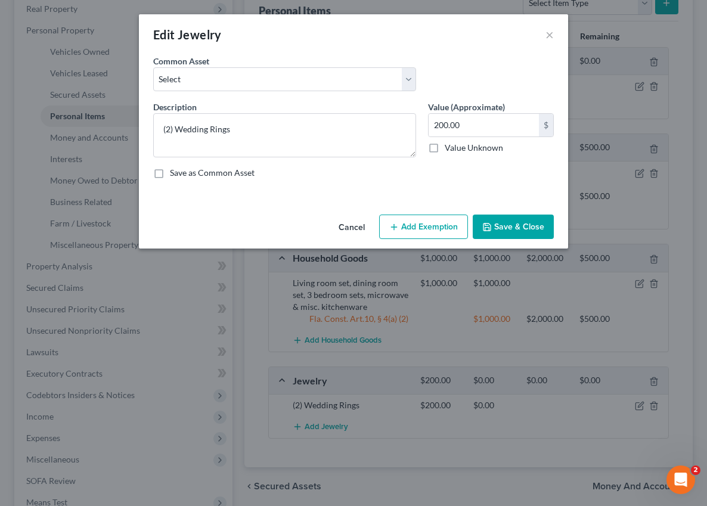
click at [421, 217] on button "Add Exemption" at bounding box center [423, 227] width 89 height 25
select select "2"
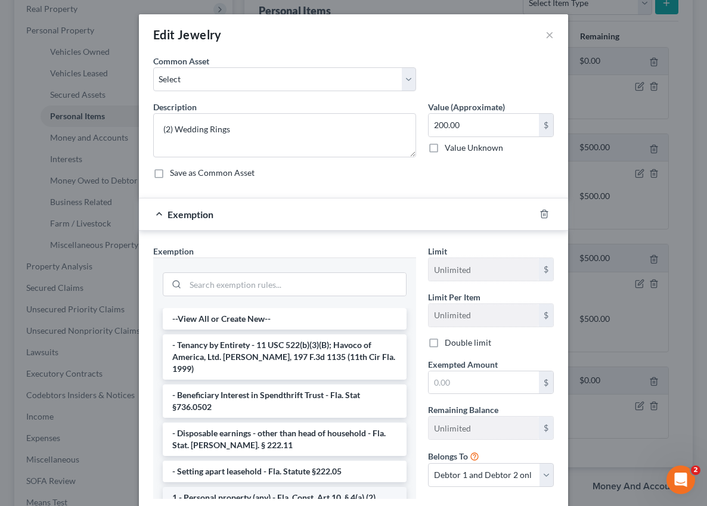
click at [221, 489] on li "1 - Personal property (any) - Fla. Const. Art.10, § 4(a) (2)" at bounding box center [285, 497] width 244 height 21
checkbox input "true"
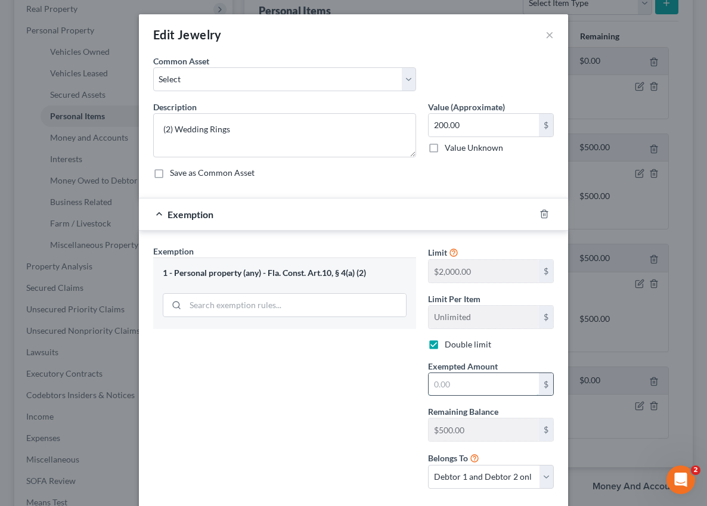
click at [445, 388] on input "text" at bounding box center [484, 384] width 110 height 23
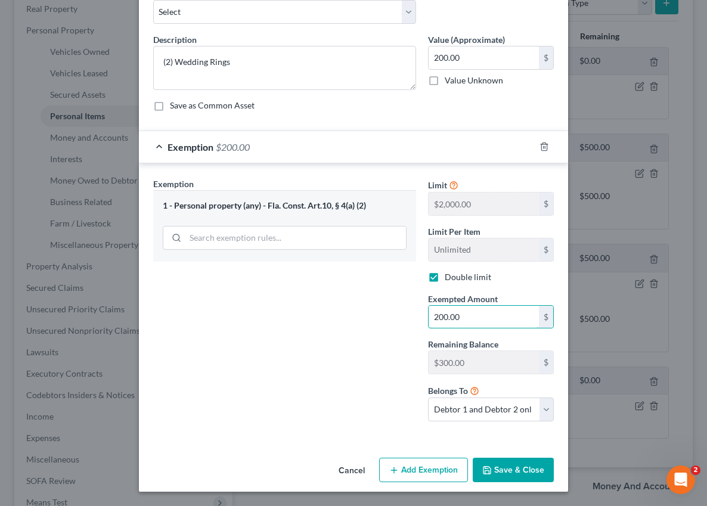
type input "200.00"
click at [499, 468] on button "Save & Close" at bounding box center [513, 470] width 81 height 25
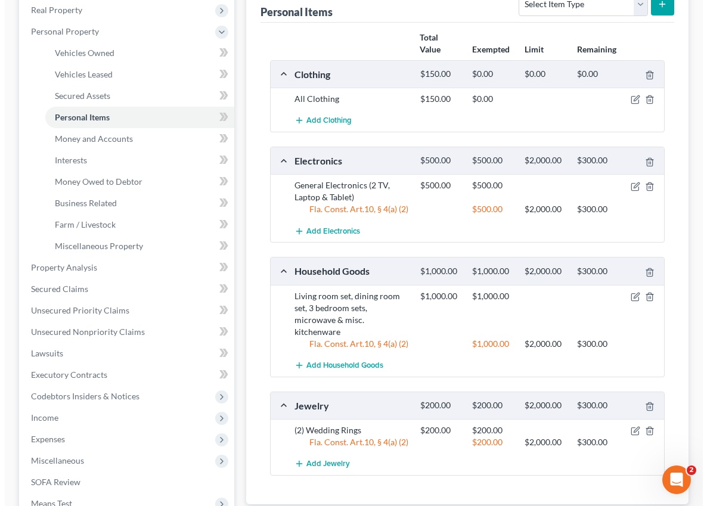
scroll to position [209, 0]
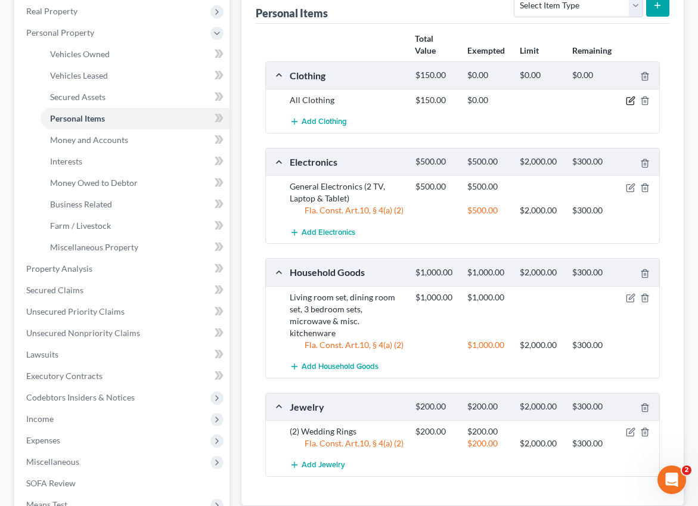
click at [632, 101] on icon "button" at bounding box center [631, 99] width 5 height 5
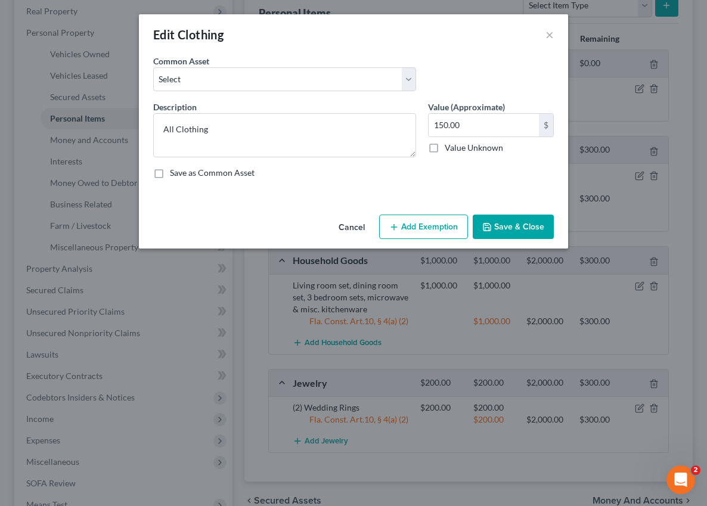
click at [427, 225] on button "Add Exemption" at bounding box center [423, 227] width 89 height 25
select select "2"
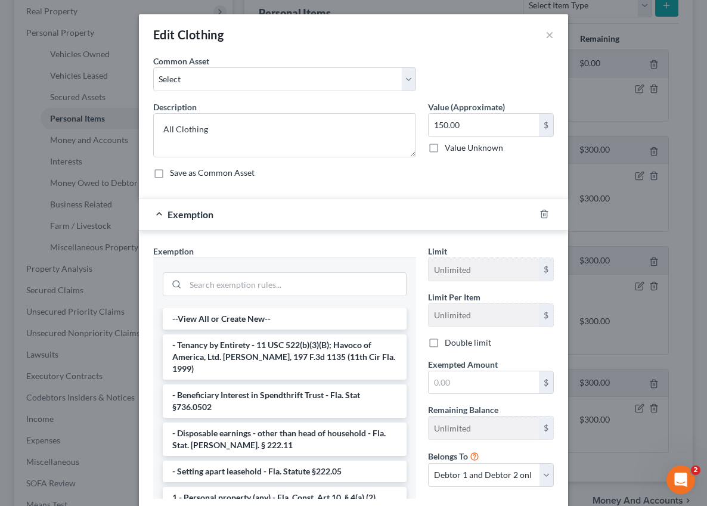
drag, startPoint x: 218, startPoint y: 489, endPoint x: 255, endPoint y: 478, distance: 37.9
click at [218, 489] on li "1 - Personal property (any) - Fla. Const. Art.10, § 4(a) (2)" at bounding box center [285, 497] width 244 height 21
checkbox input "true"
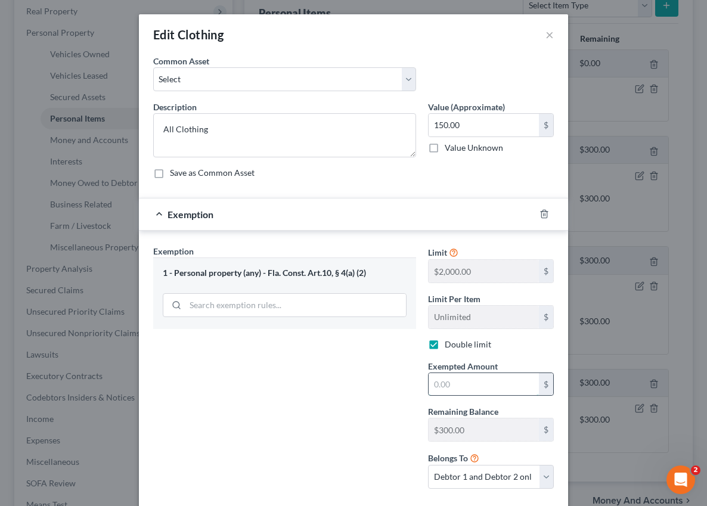
click at [442, 387] on input "text" at bounding box center [484, 384] width 110 height 23
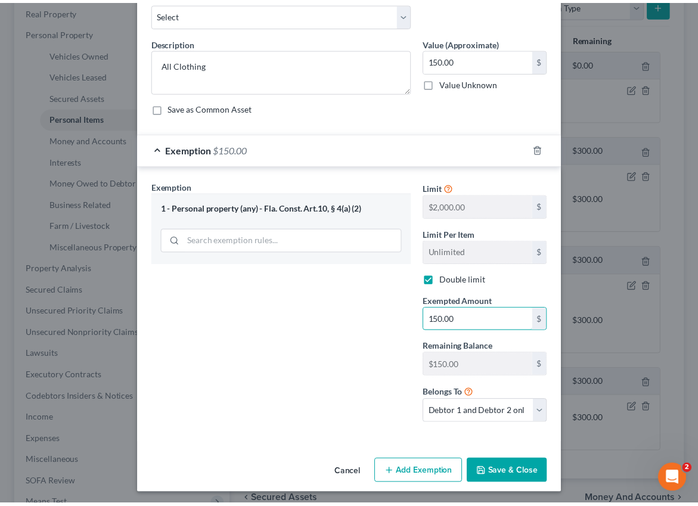
scroll to position [67, 0]
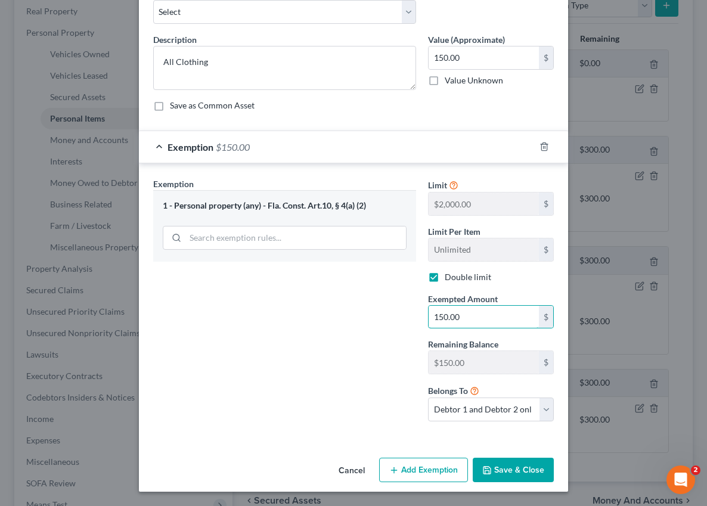
type input "150.00"
click at [504, 471] on button "Save & Close" at bounding box center [513, 470] width 81 height 25
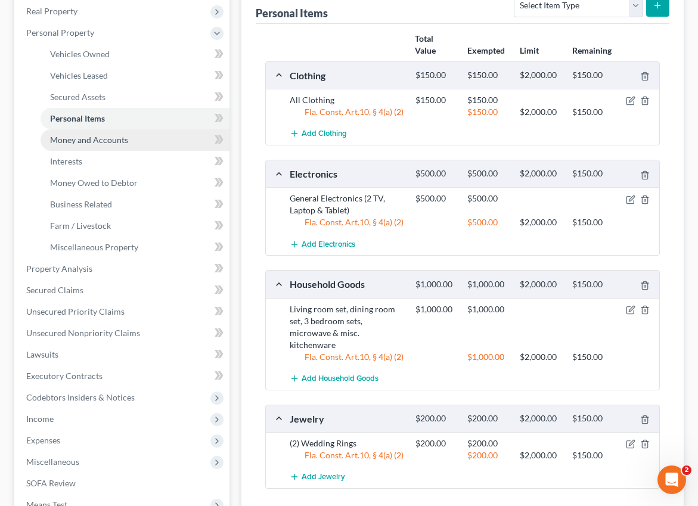
click at [77, 143] on span "Money and Accounts" at bounding box center [89, 140] width 78 height 10
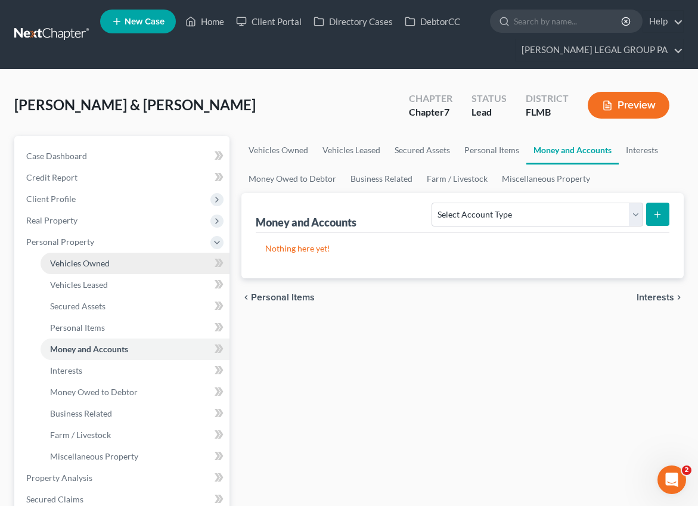
click at [71, 268] on link "Vehicles Owned" at bounding box center [135, 263] width 189 height 21
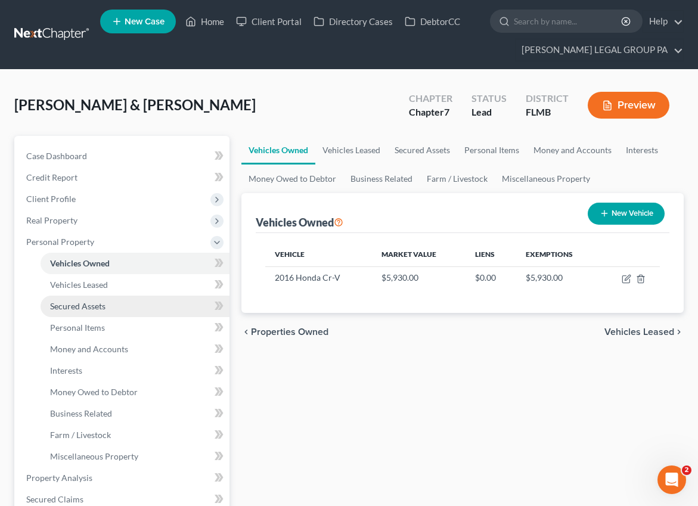
click at [80, 298] on link "Secured Assets" at bounding box center [135, 306] width 189 height 21
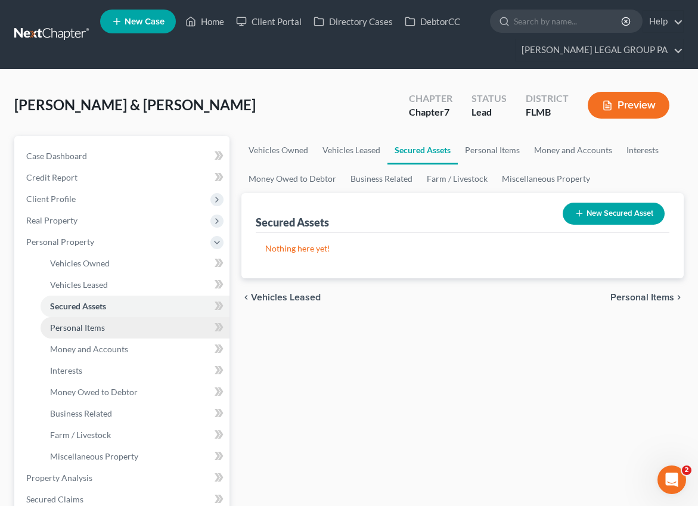
click at [80, 320] on link "Personal Items" at bounding box center [135, 327] width 189 height 21
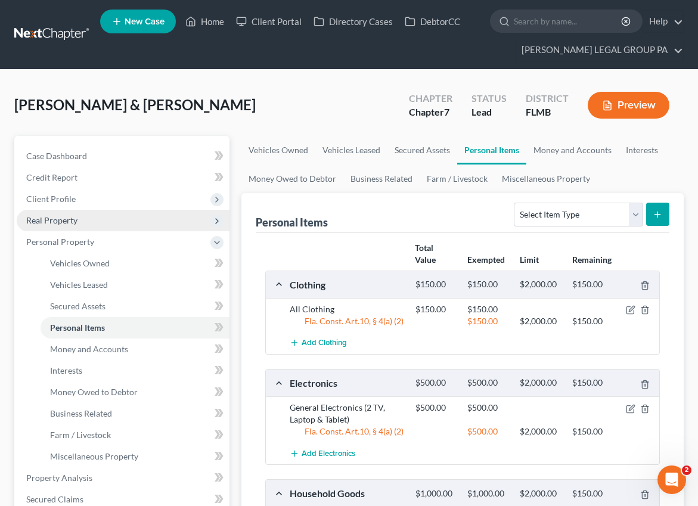
click at [53, 216] on span "Real Property" at bounding box center [51, 220] width 51 height 10
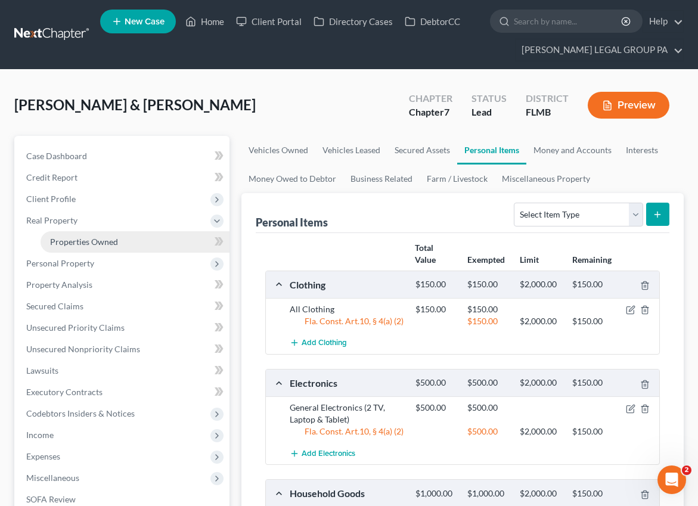
click at [66, 234] on link "Properties Owned" at bounding box center [135, 241] width 189 height 21
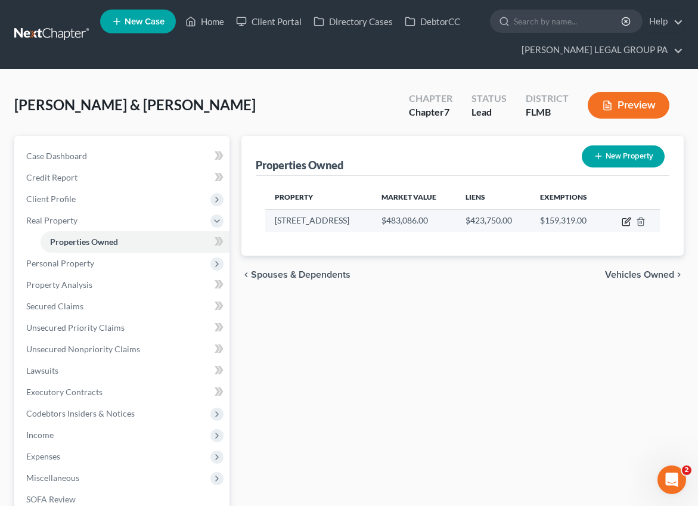
click at [622, 219] on icon "button" at bounding box center [627, 222] width 10 height 10
select select "9"
select select "2"
select select "0"
select select "2"
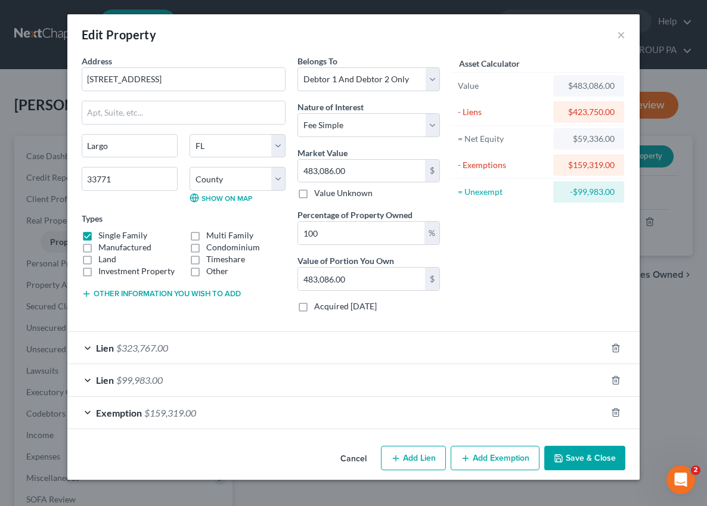
click at [147, 416] on span "$159,319.00" at bounding box center [170, 412] width 52 height 11
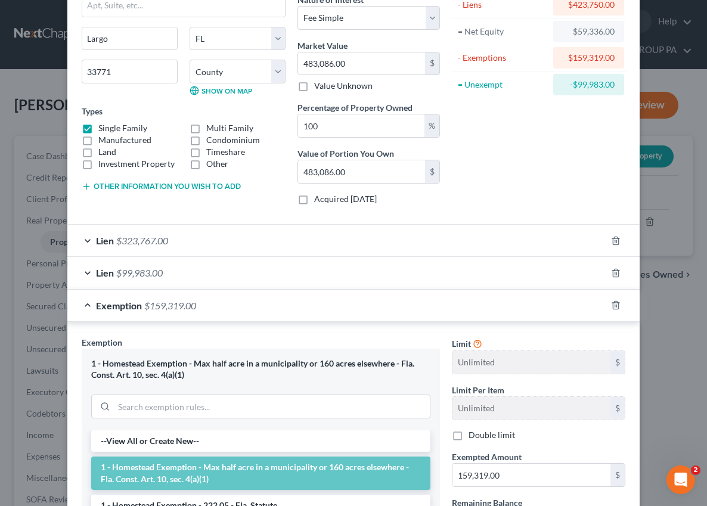
scroll to position [114, 0]
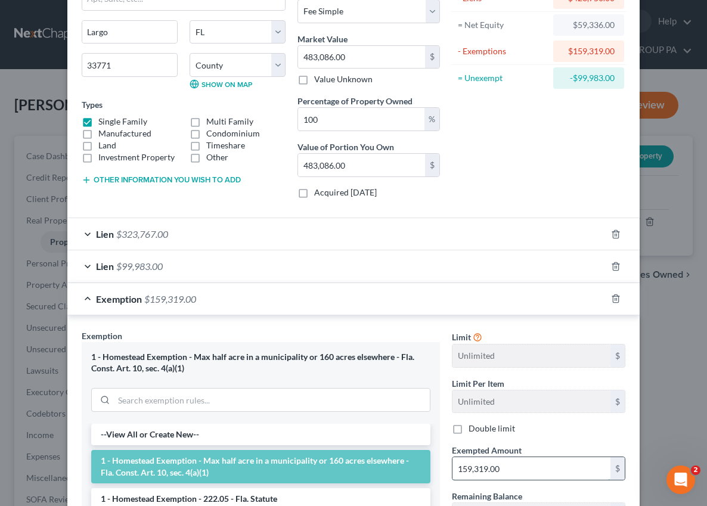
drag, startPoint x: 506, startPoint y: 466, endPoint x: 518, endPoint y: 470, distance: 13.2
click at [517, 470] on input "159,319.00" at bounding box center [532, 468] width 158 height 23
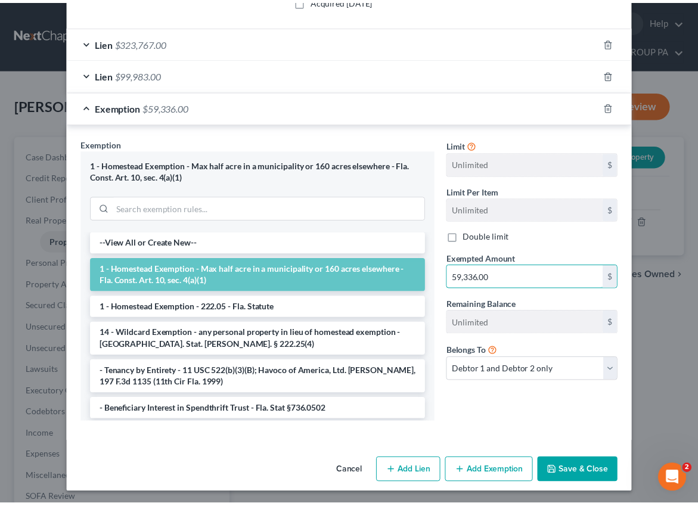
scroll to position [308, 0]
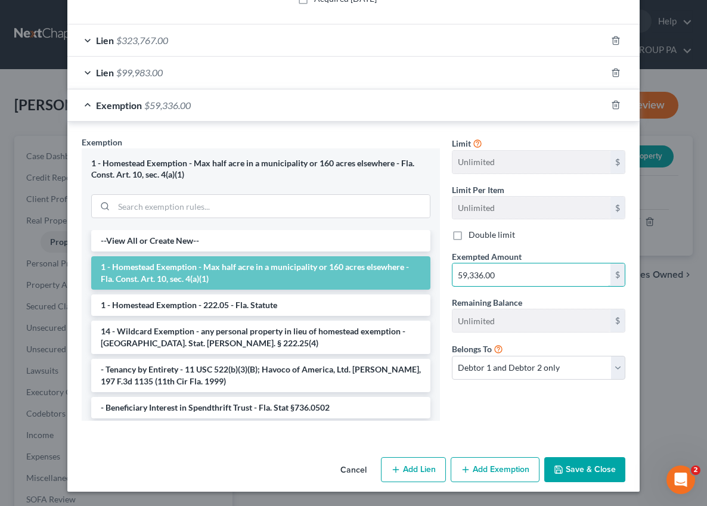
type input "59,336.00"
click at [588, 469] on button "Save & Close" at bounding box center [584, 469] width 81 height 25
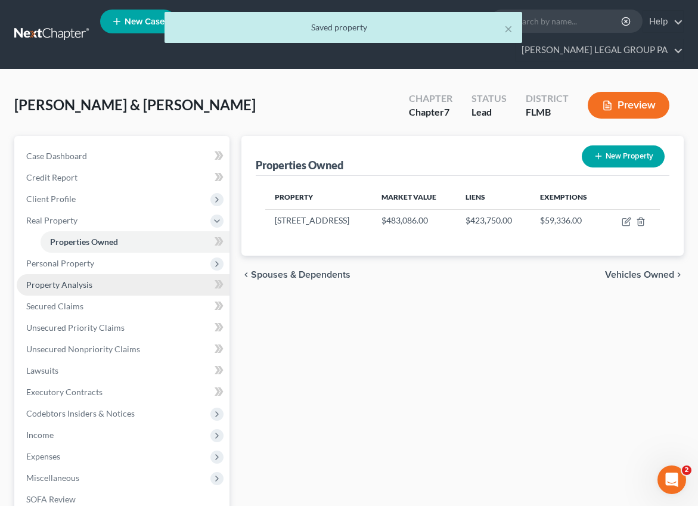
click at [69, 286] on span "Property Analysis" at bounding box center [59, 285] width 66 height 10
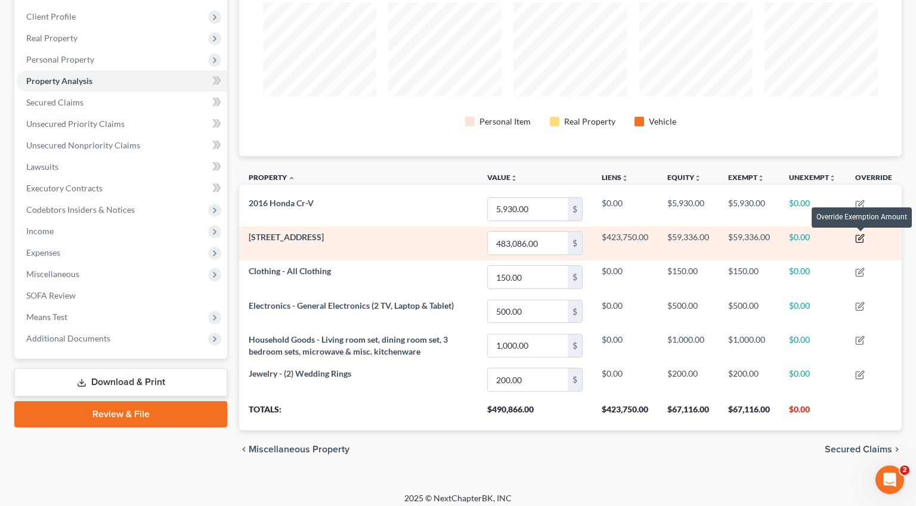
click at [831, 238] on icon "button" at bounding box center [860, 239] width 10 height 10
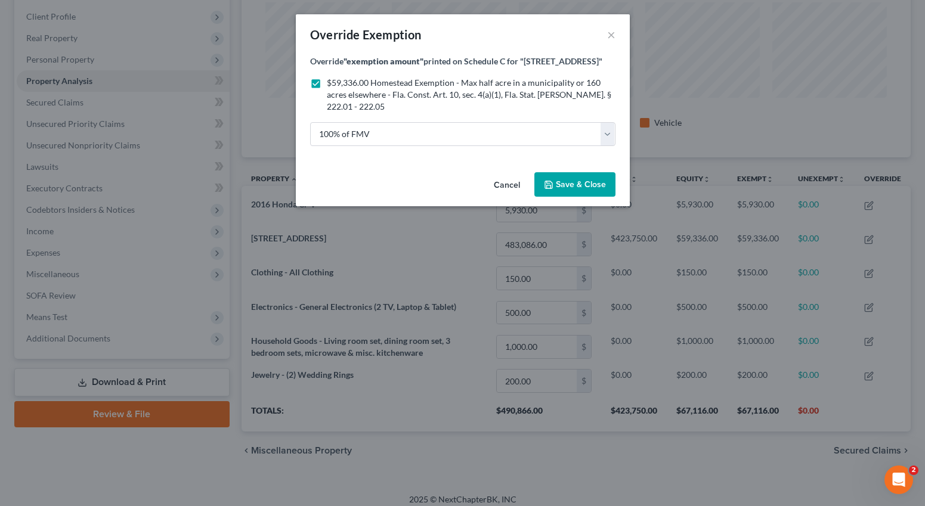
click at [578, 182] on span "Save & Close" at bounding box center [581, 184] width 50 height 10
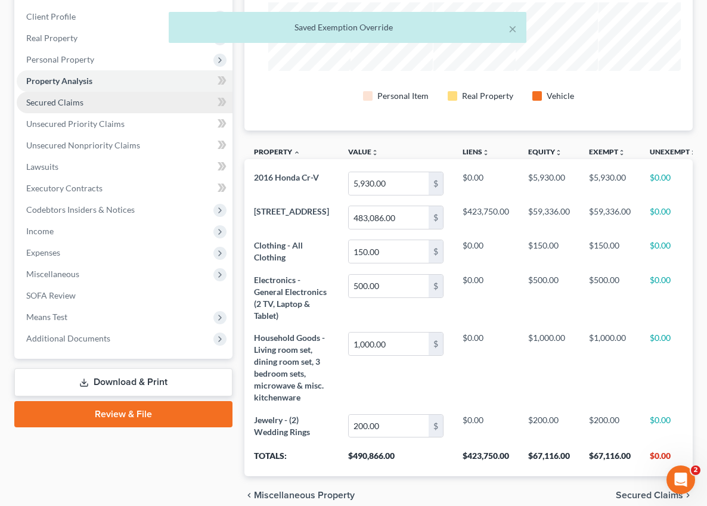
click at [72, 106] on span "Secured Claims" at bounding box center [54, 102] width 57 height 10
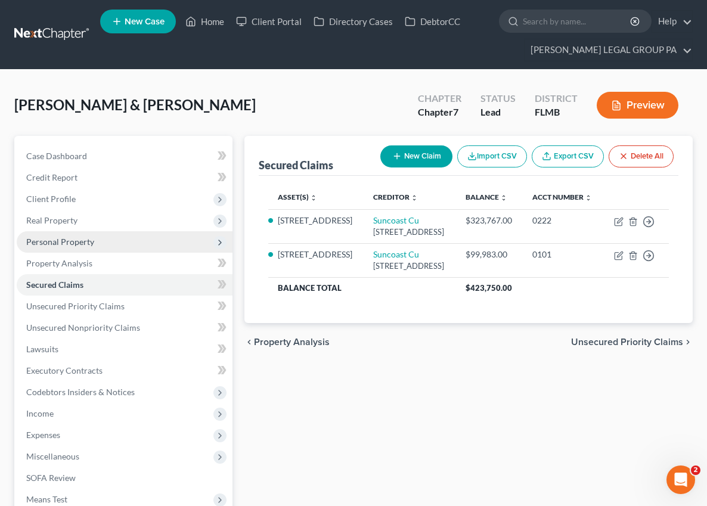
click at [55, 244] on span "Personal Property" at bounding box center [60, 242] width 68 height 10
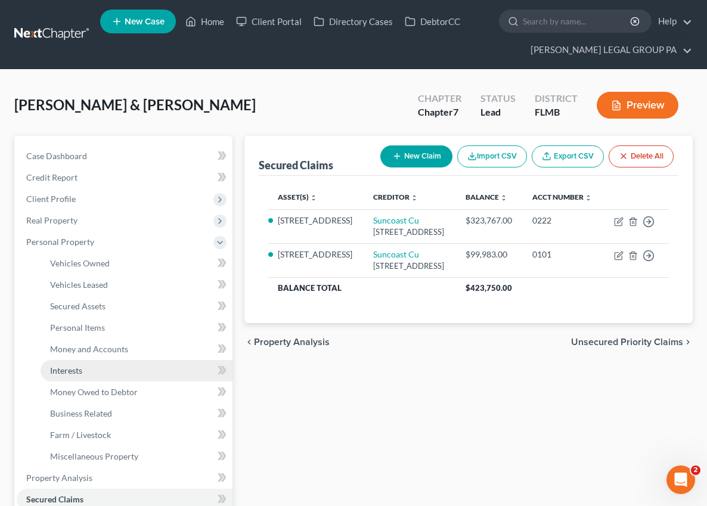
click at [70, 368] on span "Interests" at bounding box center [66, 371] width 32 height 10
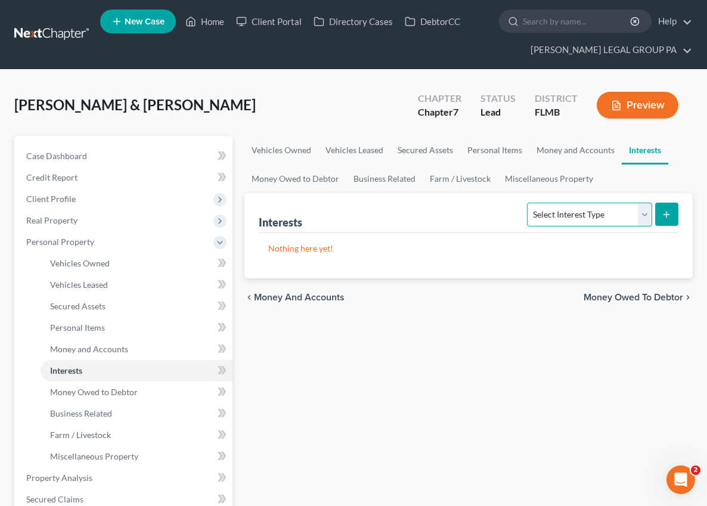
click at [565, 210] on select "Select Interest Type 401K Annuity Bond Education IRA Government Bond Government…" at bounding box center [589, 215] width 125 height 24
select select "ira"
click at [527, 203] on select "Select Interest Type 401K Annuity Bond Education IRA Government Bond Government…" at bounding box center [589, 215] width 125 height 24
click at [664, 216] on icon "submit" at bounding box center [667, 215] width 10 height 10
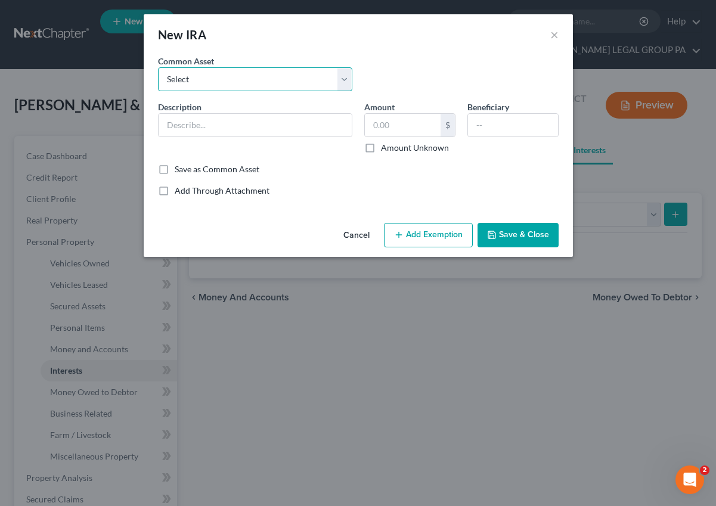
click at [217, 81] on select "Select Individual Retirement Account" at bounding box center [255, 79] width 194 height 24
select select "0"
click at [158, 67] on select "Select Individual Retirement Account" at bounding box center [255, 79] width 194 height 24
type input "Individual Retirement Account"
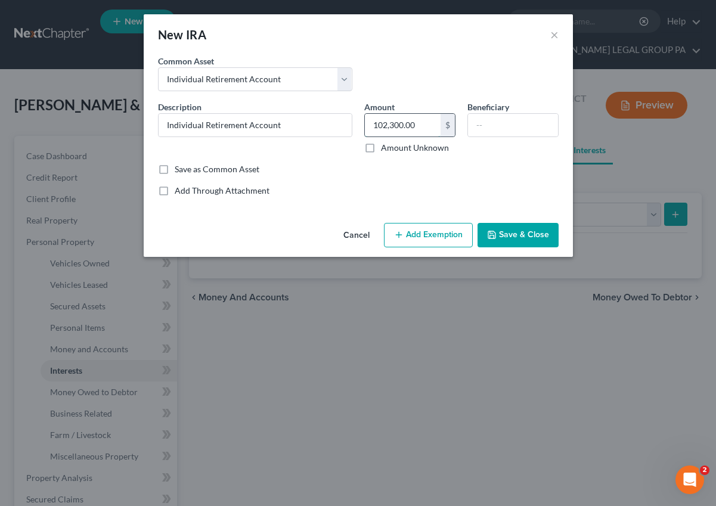
click at [416, 128] on input "102,300.00" at bounding box center [403, 125] width 76 height 23
type input "408.73"
click at [436, 239] on button "Add Exemption" at bounding box center [428, 235] width 89 height 25
select select "2"
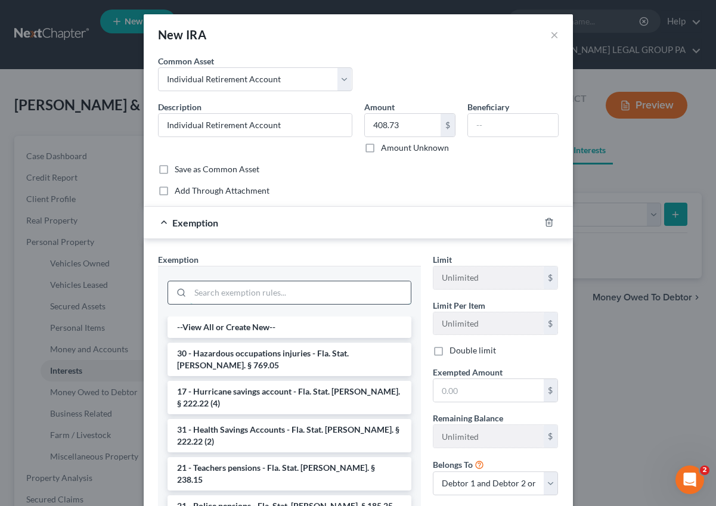
click at [221, 283] on input "search" at bounding box center [300, 292] width 221 height 23
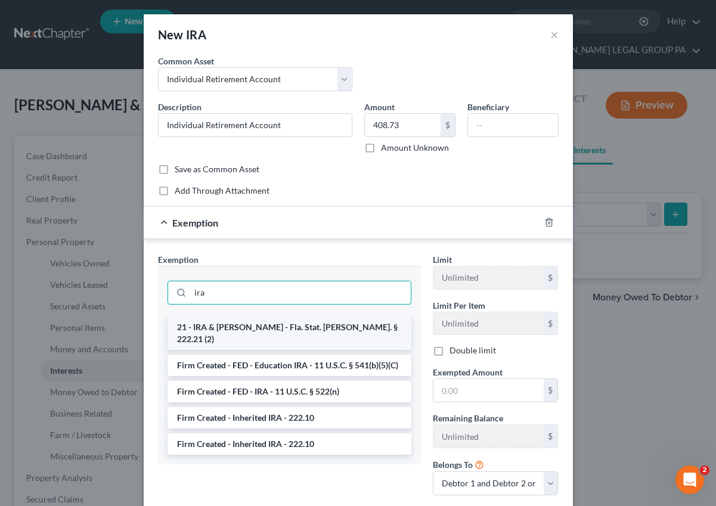
type input "ira"
click at [209, 329] on li "21 - IRA & Roth IRA - Fla. Stat. Ann. § 222.21 (2)" at bounding box center [290, 333] width 244 height 33
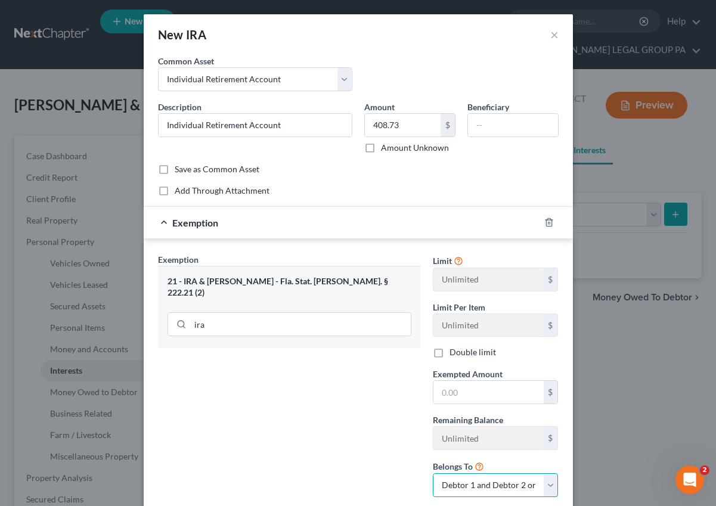
click at [459, 475] on select "Debtor 1 only Debtor 2 only Debtor 1 and Debtor 2 only" at bounding box center [496, 485] width 126 height 24
select select "1"
click at [433, 473] on select "Debtor 1 only Debtor 2 only Debtor 1 and Debtor 2 only" at bounding box center [496, 485] width 126 height 24
click at [332, 404] on div "Exemption Set must be selected for CA. Exemption * 21 - IRA & Roth IRA - Fla. S…" at bounding box center [289, 379] width 275 height 253
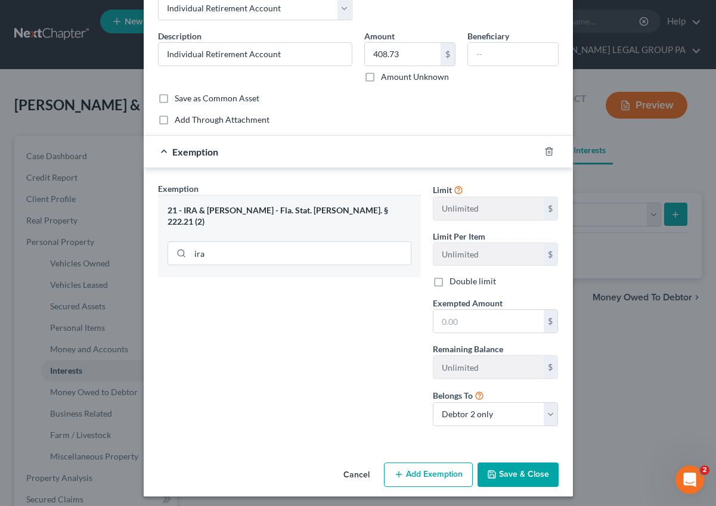
scroll to position [76, 0]
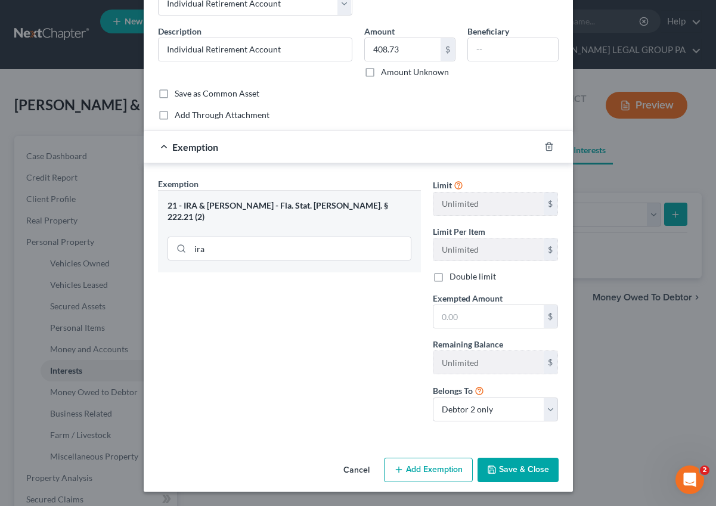
drag, startPoint x: 500, startPoint y: 473, endPoint x: 507, endPoint y: 470, distance: 7.5
click at [500, 473] on button "Save & Close" at bounding box center [518, 470] width 81 height 25
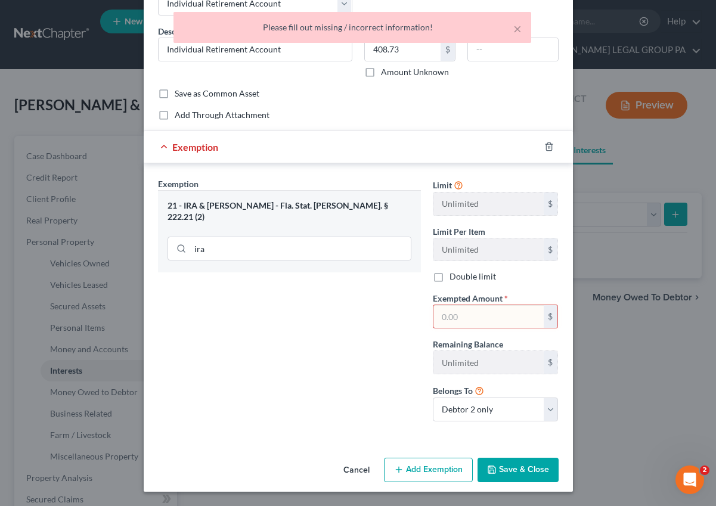
click at [467, 312] on input "text" at bounding box center [488, 316] width 110 height 23
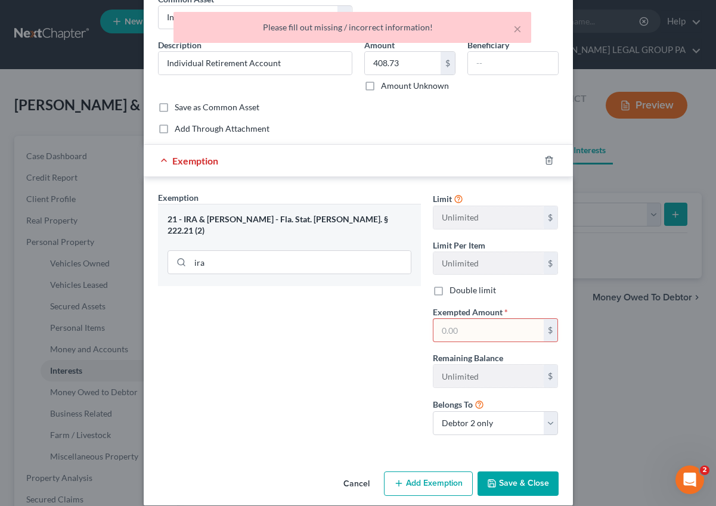
scroll to position [60, 0]
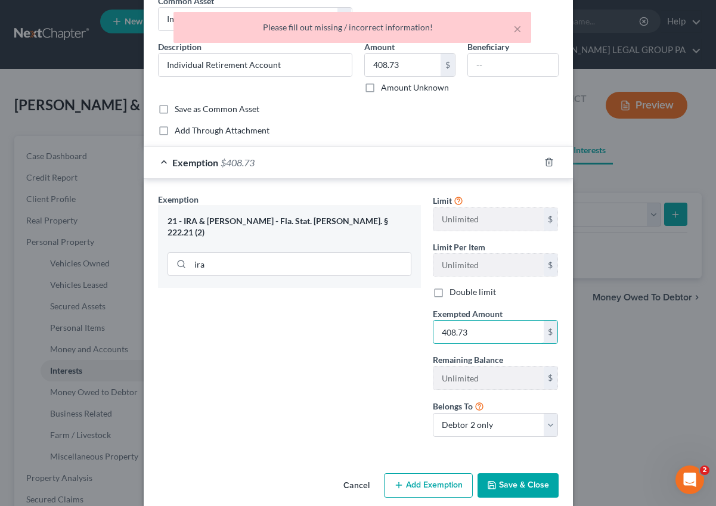
type input "408.73"
click at [518, 490] on button "Save & Close" at bounding box center [518, 485] width 81 height 25
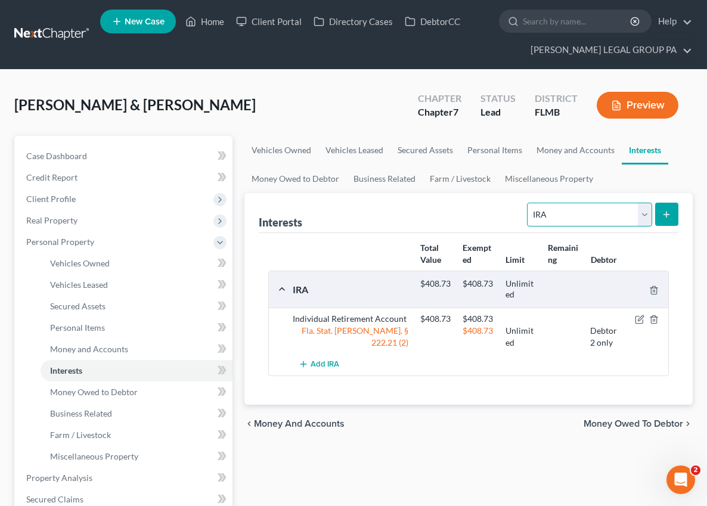
click at [581, 215] on select "Select Interest Type 401K Annuity Bond Education IRA Government Bond Government…" at bounding box center [589, 215] width 125 height 24
click at [311, 360] on span "Add IRA" at bounding box center [325, 365] width 29 height 10
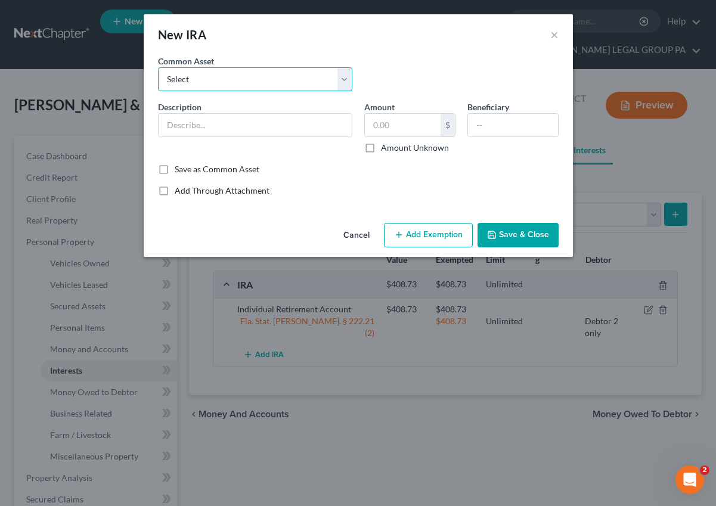
click at [229, 73] on select "Select Individual Retirement Account" at bounding box center [255, 79] width 194 height 24
select select "0"
click at [158, 67] on select "Select Individual Retirement Account" at bounding box center [255, 79] width 194 height 24
type input "Individual Retirement Account"
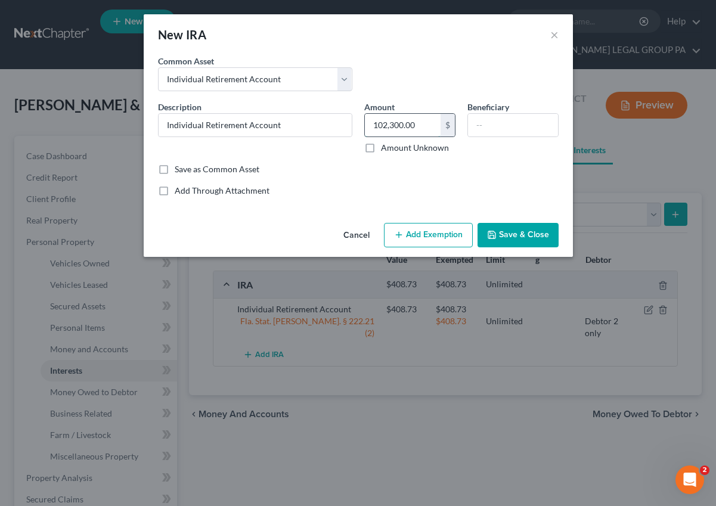
click at [397, 122] on input "102,300.00" at bounding box center [403, 125] width 76 height 23
click at [411, 123] on input "0." at bounding box center [403, 125] width 76 height 23
type input "0.02"
click at [431, 230] on button "Add Exemption" at bounding box center [428, 235] width 89 height 25
select select "2"
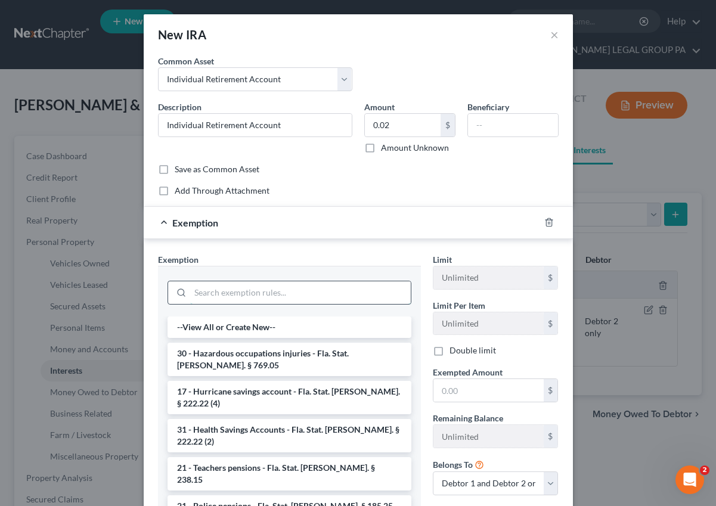
click at [216, 302] on input "search" at bounding box center [300, 292] width 221 height 23
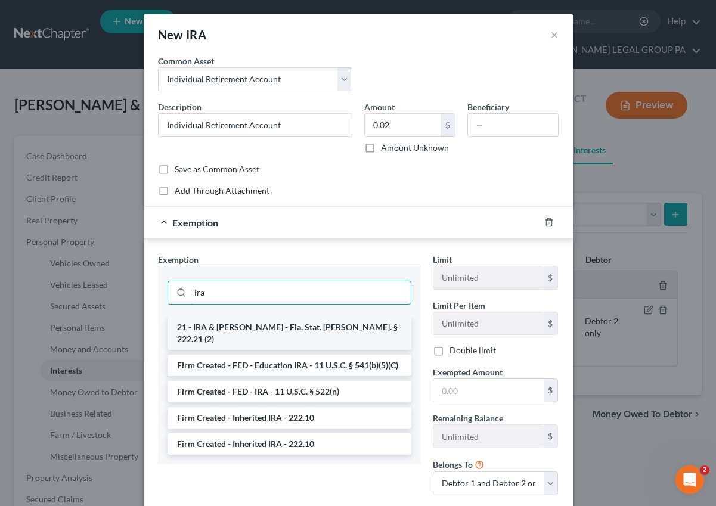
type input "ira"
click at [211, 330] on li "21 - IRA & Roth IRA - Fla. Stat. Ann. § 222.21 (2)" at bounding box center [290, 333] width 244 height 33
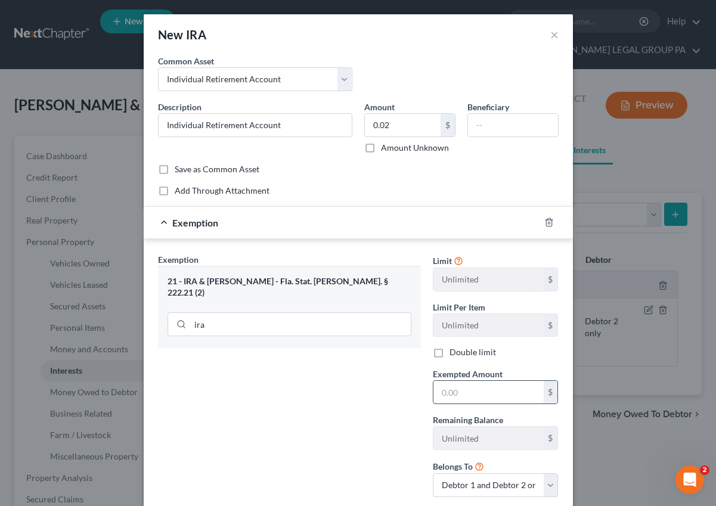
click at [464, 394] on input "text" at bounding box center [488, 392] width 110 height 23
click at [471, 484] on select "Debtor 1 only Debtor 2 only Debtor 1 and Debtor 2 only" at bounding box center [496, 485] width 126 height 24
select select "1"
click at [433, 473] on select "Debtor 1 only Debtor 2 only Debtor 1 and Debtor 2 only" at bounding box center [496, 485] width 126 height 24
click at [458, 387] on input "text" at bounding box center [488, 392] width 110 height 23
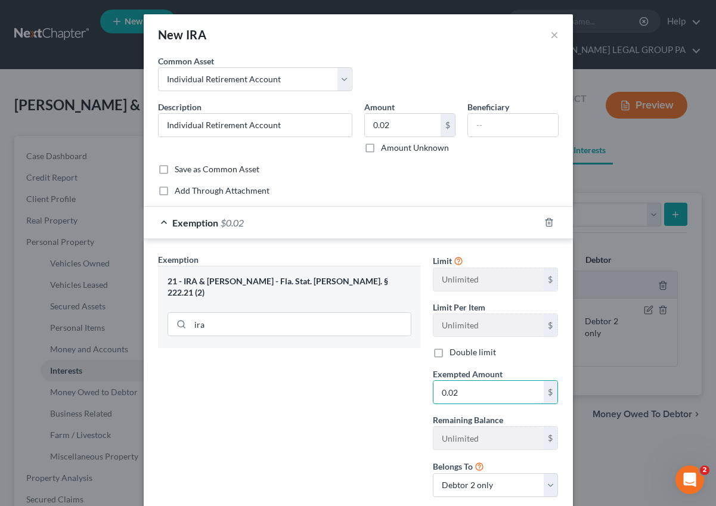
type input "0.02"
click at [344, 401] on div "Exemption Set must be selected for CA. Exemption * 21 - IRA & Roth IRA - Fla. S…" at bounding box center [289, 379] width 275 height 253
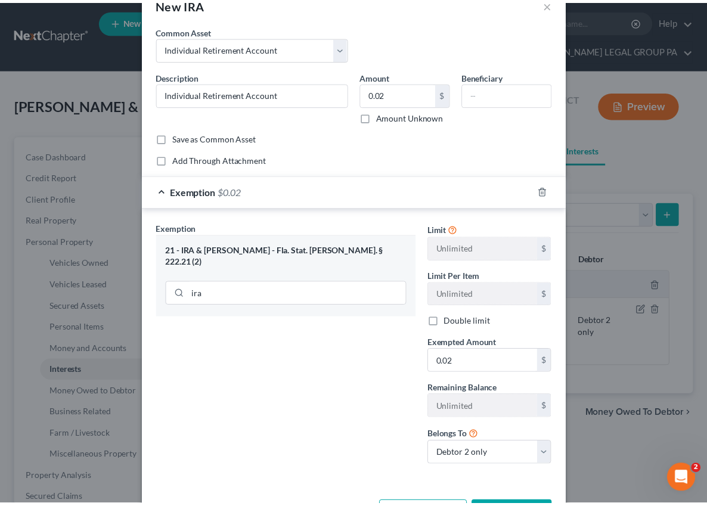
scroll to position [76, 0]
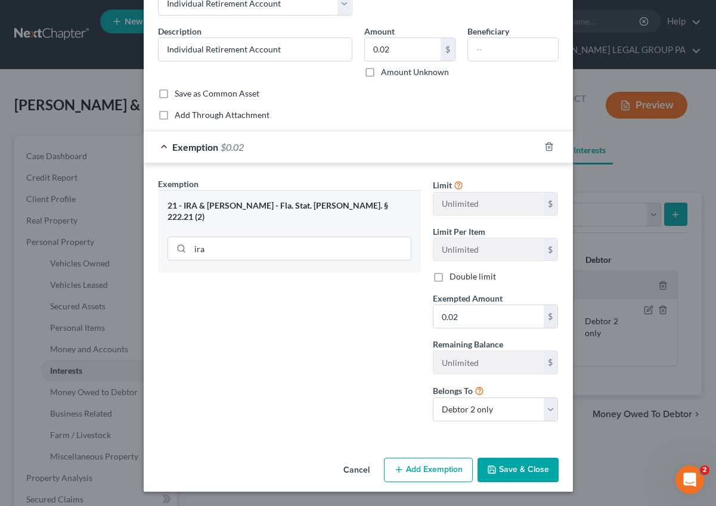
click at [536, 466] on button "Save & Close" at bounding box center [518, 470] width 81 height 25
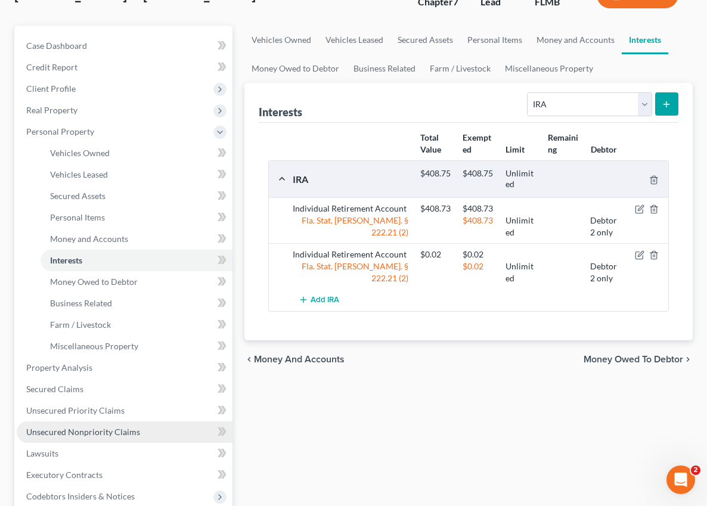
scroll to position [256, 0]
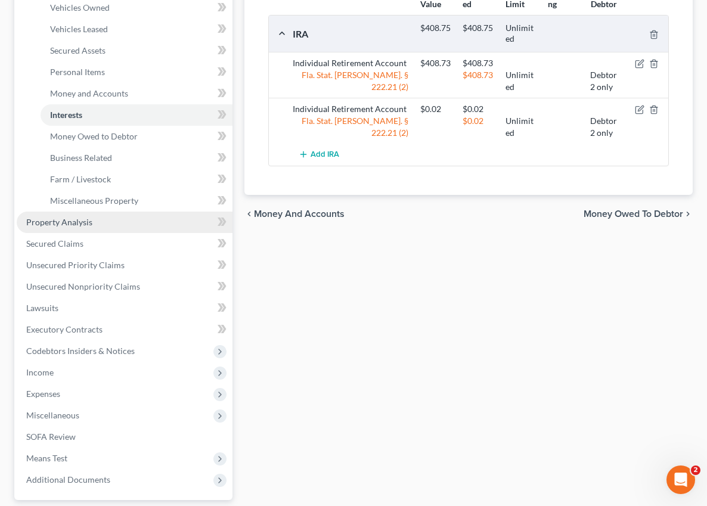
click at [78, 224] on span "Property Analysis" at bounding box center [59, 222] width 66 height 10
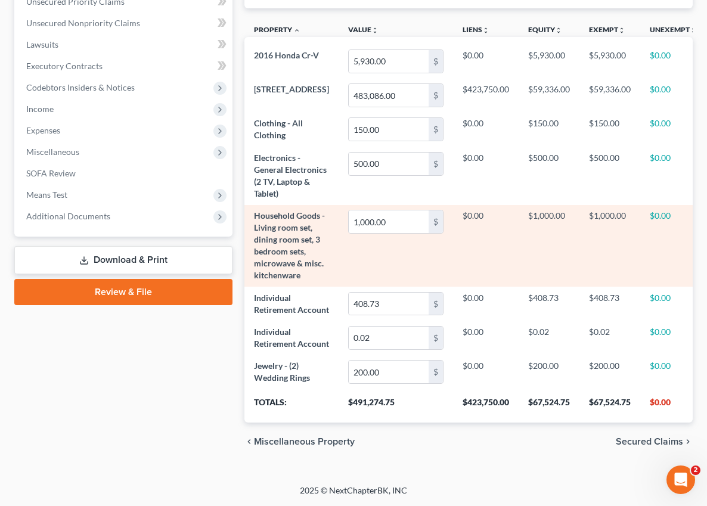
scroll to position [340, 0]
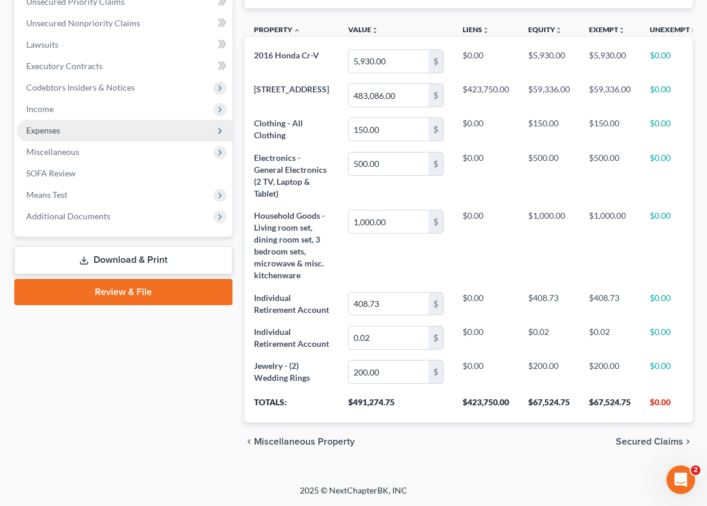
click at [55, 125] on span "Expenses" at bounding box center [43, 130] width 34 height 10
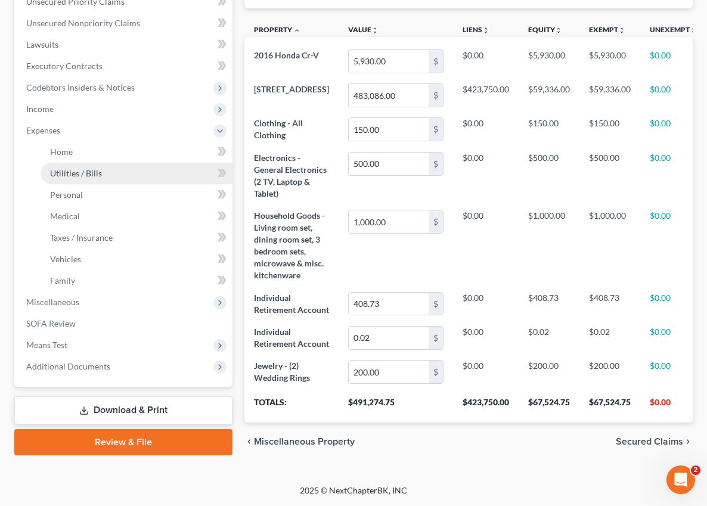
click at [63, 168] on span "Utilities / Bills" at bounding box center [76, 173] width 52 height 10
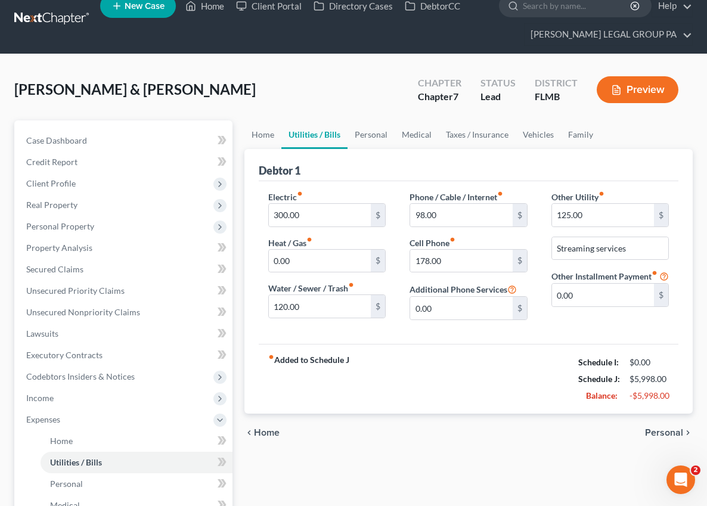
scroll to position [107, 0]
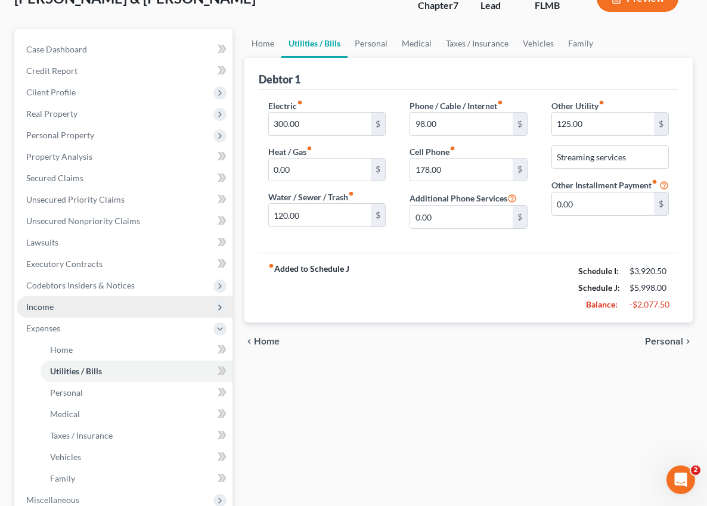
click at [39, 309] on span "Income" at bounding box center [39, 307] width 27 height 10
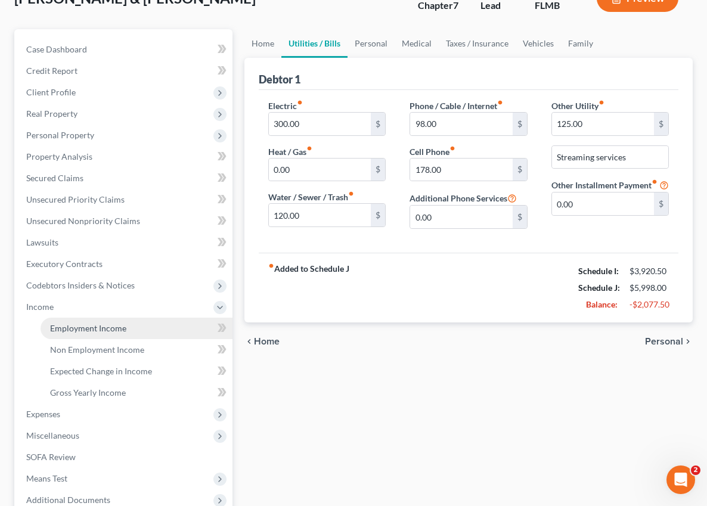
drag, startPoint x: 69, startPoint y: 332, endPoint x: 76, endPoint y: 331, distance: 7.8
click at [69, 331] on span "Employment Income" at bounding box center [88, 328] width 76 height 10
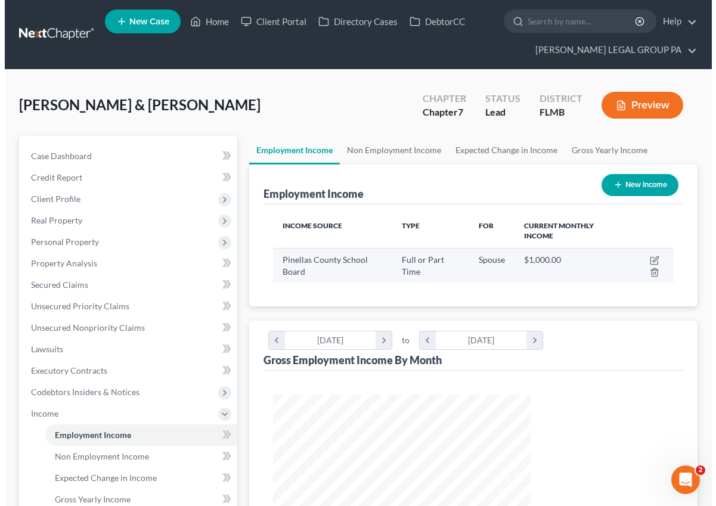
scroll to position [214, 281]
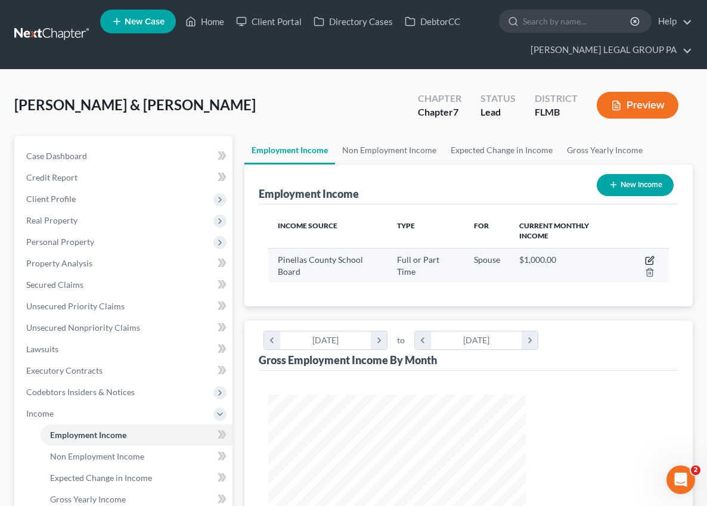
click at [645, 256] on icon "button" at bounding box center [650, 261] width 10 height 10
select select "0"
select select "9"
select select "0"
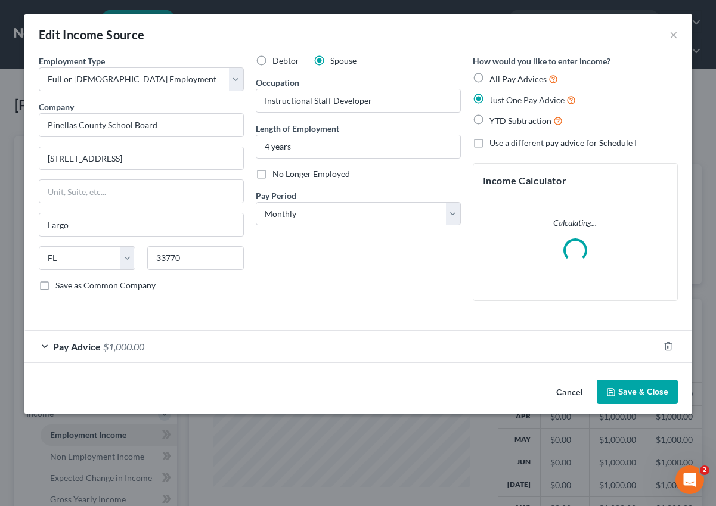
scroll to position [214, 285]
click at [301, 219] on select "Select Monthly Twice Monthly Every Other Week Weekly" at bounding box center [358, 214] width 205 height 24
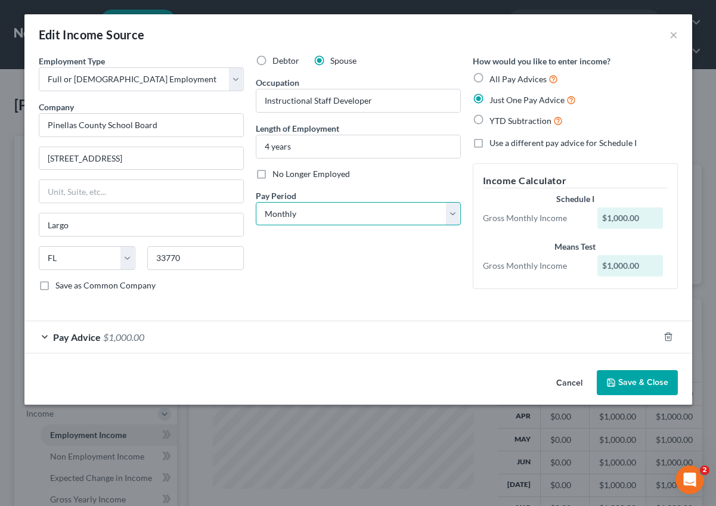
click at [256, 202] on select "Select Monthly Twice Monthly Every Other Week Weekly" at bounding box center [358, 214] width 205 height 24
click at [425, 274] on div "Debtor Spouse Occupation Instructional Staff Developer Length of Employment 4 y…" at bounding box center [358, 178] width 217 height 246
click at [173, 340] on div "Pay Advice $1,000.00" at bounding box center [341, 337] width 634 height 32
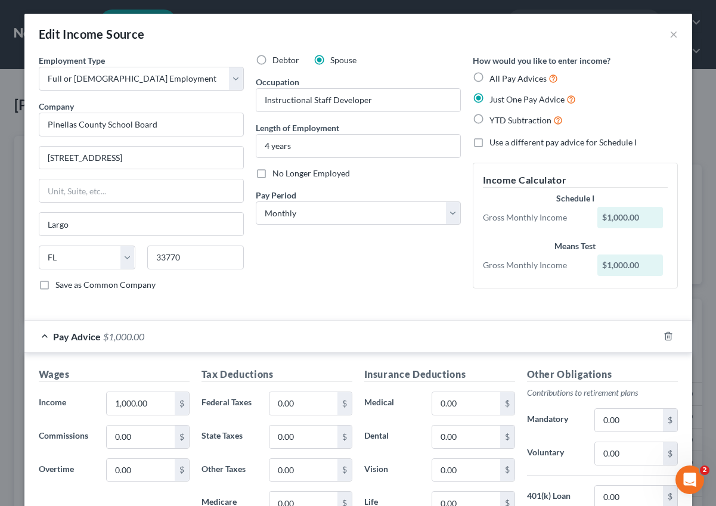
scroll to position [0, 0]
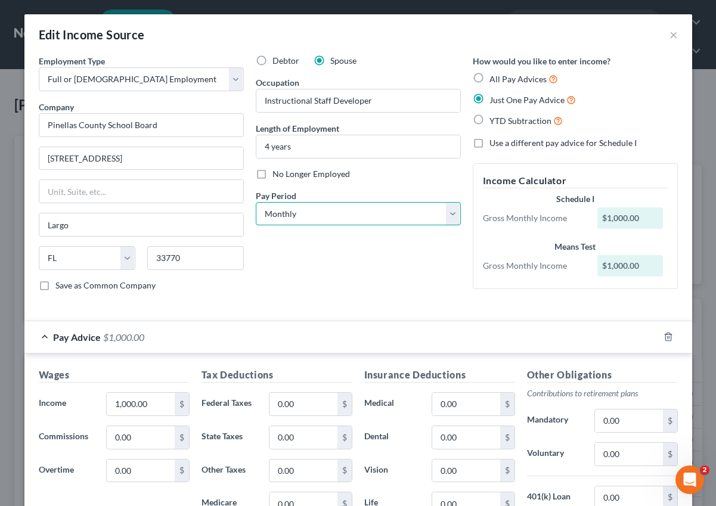
click at [325, 213] on select "Select Monthly Twice Monthly Every Other Week Weekly" at bounding box center [358, 214] width 205 height 24
click at [148, 407] on input "1,000.00" at bounding box center [140, 404] width 67 height 23
type input "6,587.15"
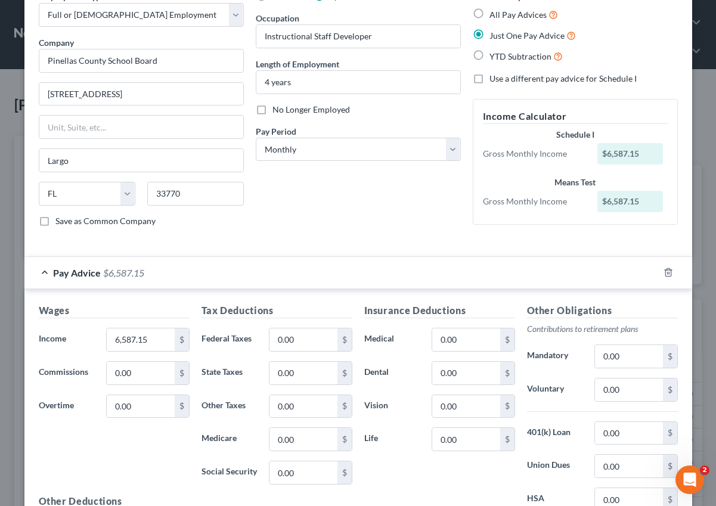
scroll to position [79, 0]
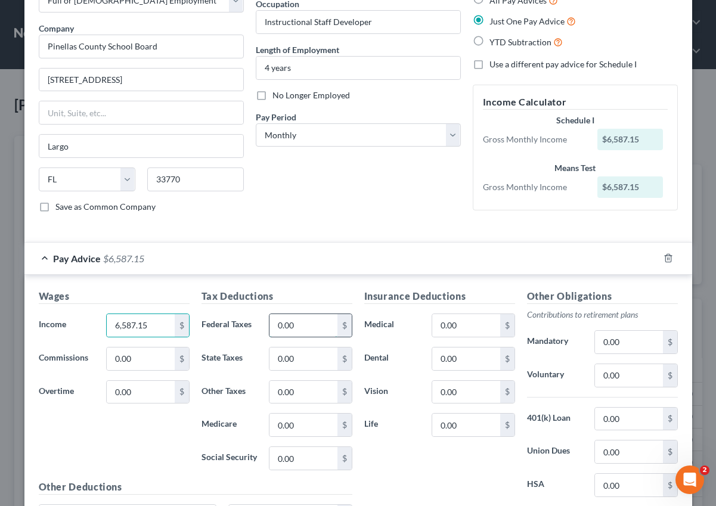
click at [283, 332] on input "0.00" at bounding box center [303, 325] width 67 height 23
type input "3,646.46"
click at [297, 463] on input "0.00" at bounding box center [303, 458] width 67 height 23
type input "2,415.56"
click at [310, 422] on input "0.00" at bounding box center [303, 425] width 67 height 23
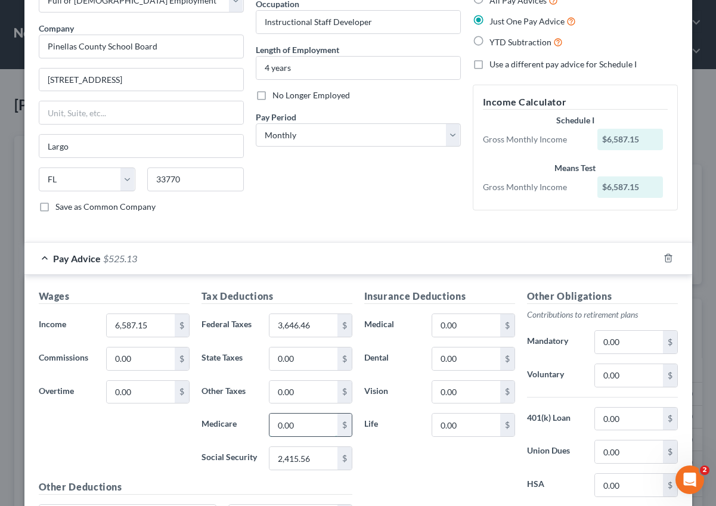
click at [303, 426] on input "0.00" at bounding box center [303, 425] width 67 height 23
drag, startPoint x: 304, startPoint y: 431, endPoint x: 248, endPoint y: 424, distance: 55.8
click at [252, 425] on div "Medicare 0.00 $" at bounding box center [277, 425] width 163 height 24
type input "564.93"
click at [623, 343] on input "0.00" at bounding box center [628, 342] width 67 height 23
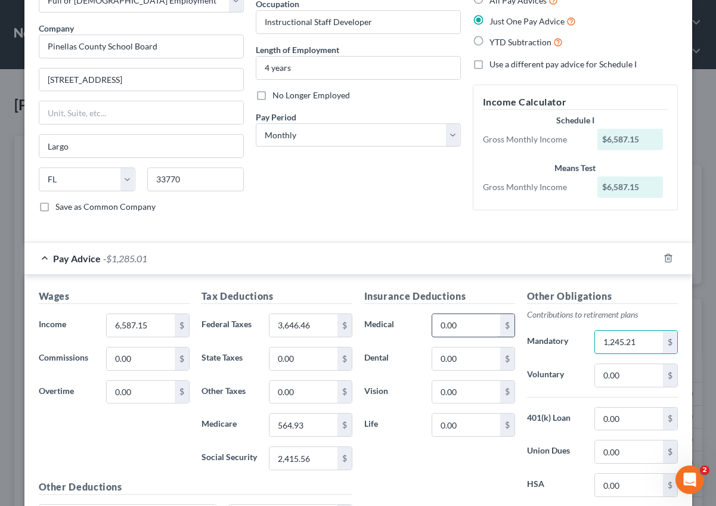
type input "1,245.21"
click at [475, 323] on input "0.00" at bounding box center [465, 325] width 67 height 23
type input "1,111.00"
click at [467, 368] on input "0.00" at bounding box center [465, 359] width 67 height 23
type input "87.23"
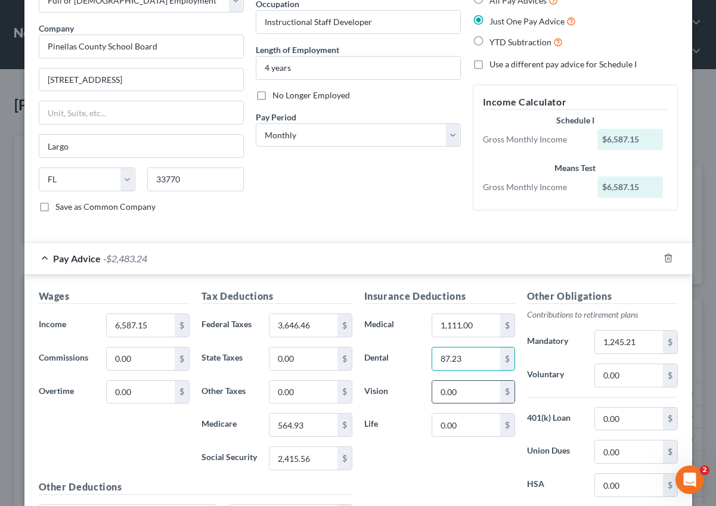
click at [471, 398] on input "0.00" at bounding box center [465, 392] width 67 height 23
type input "31.13"
click at [466, 429] on input "0.00" at bounding box center [465, 425] width 67 height 23
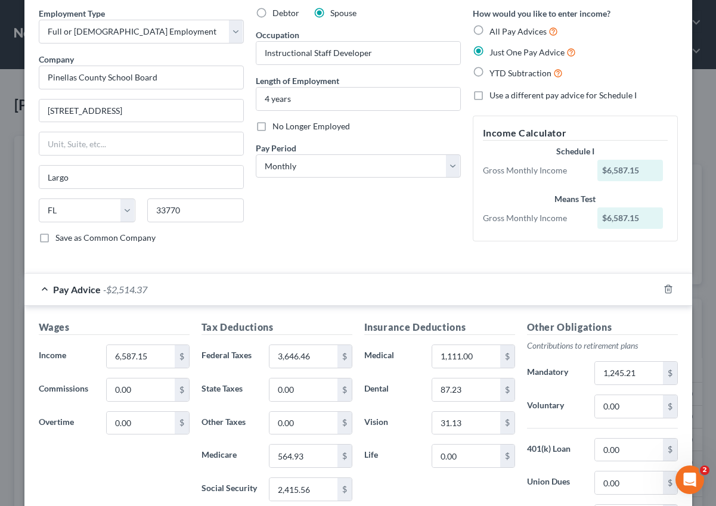
scroll to position [0, 0]
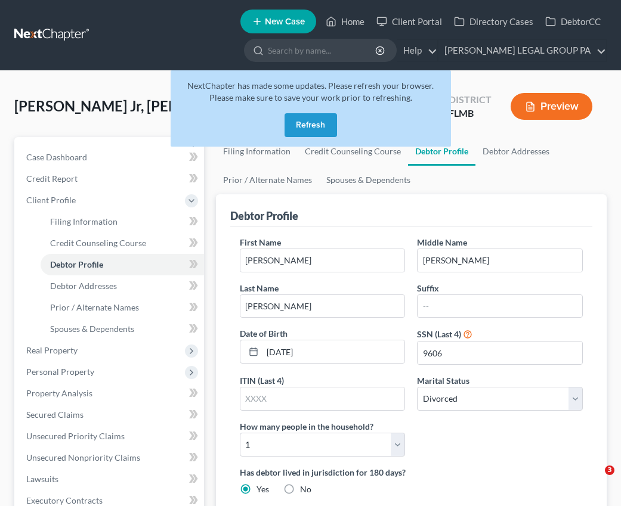
select select "3"
select select "0"
click at [304, 129] on button "Refresh" at bounding box center [310, 125] width 52 height 24
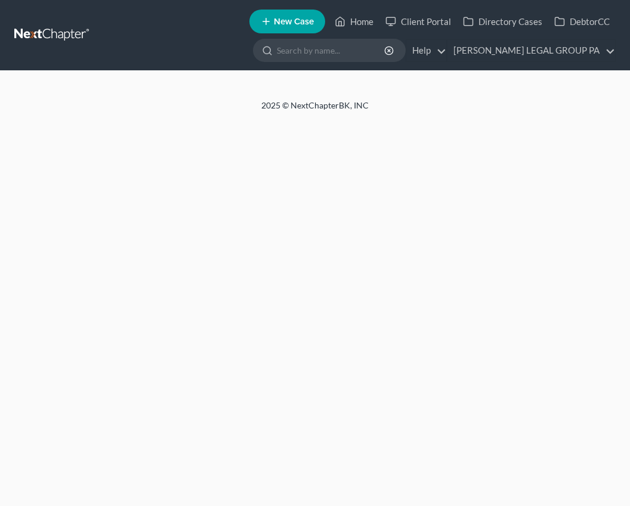
select select "3"
select select "0"
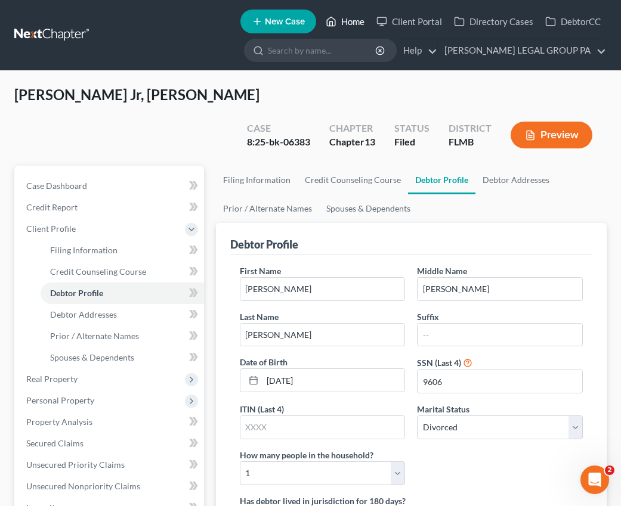
click at [350, 28] on link "Home" at bounding box center [345, 21] width 51 height 21
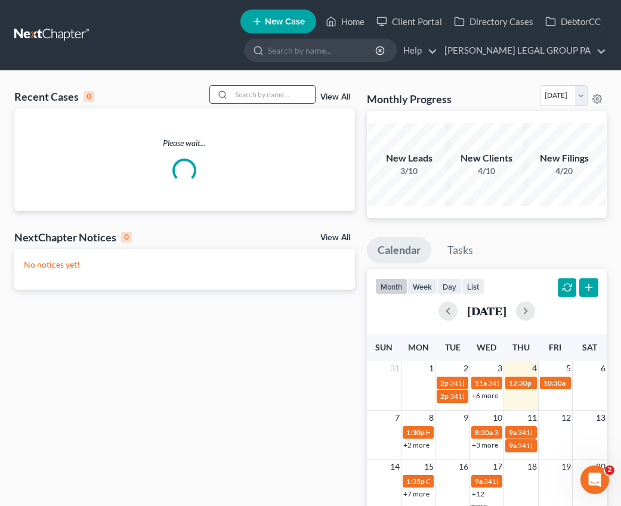
click at [289, 95] on input "search" at bounding box center [272, 94] width 83 height 17
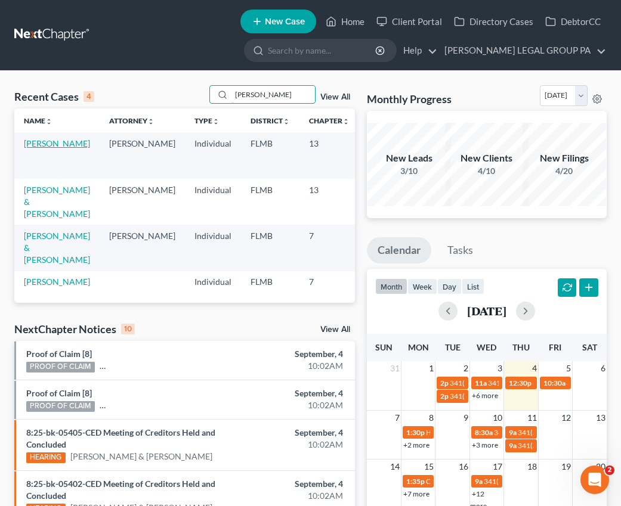
type input "[PERSON_NAME]"
click at [42, 144] on link "[PERSON_NAME]" at bounding box center [57, 143] width 66 height 10
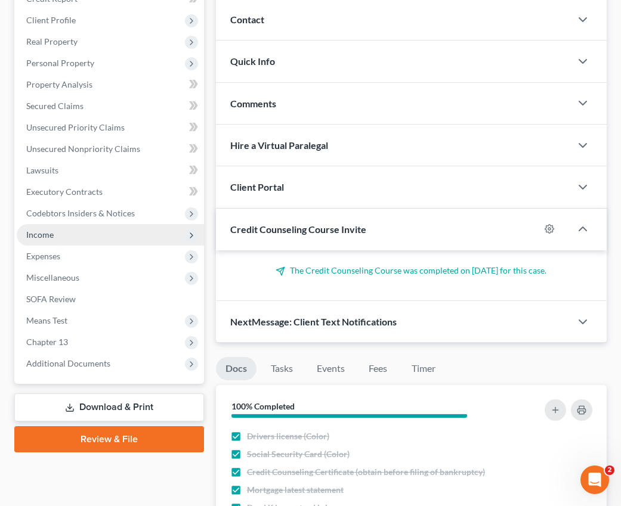
scroll to position [214, 0]
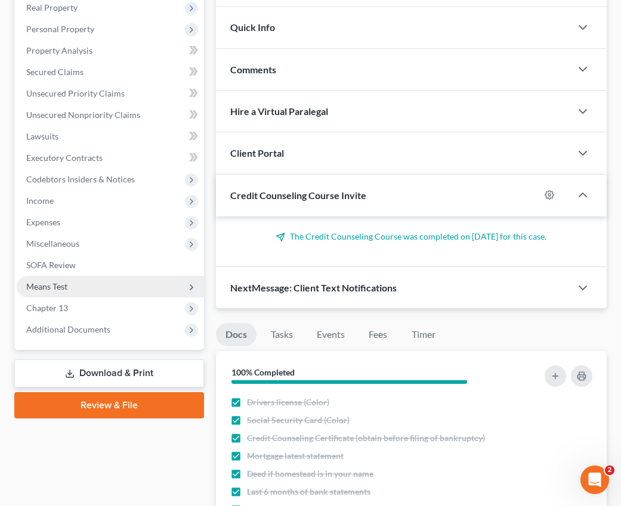
click at [52, 291] on span "Means Test" at bounding box center [46, 286] width 41 height 10
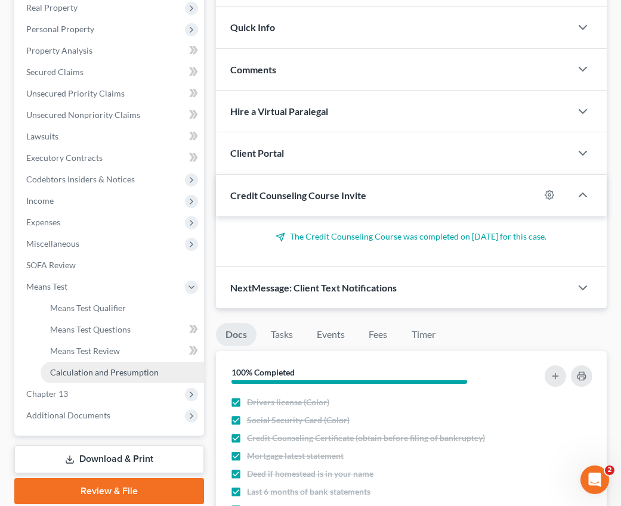
click at [78, 373] on span "Calculation and Presumption" at bounding box center [104, 372] width 109 height 10
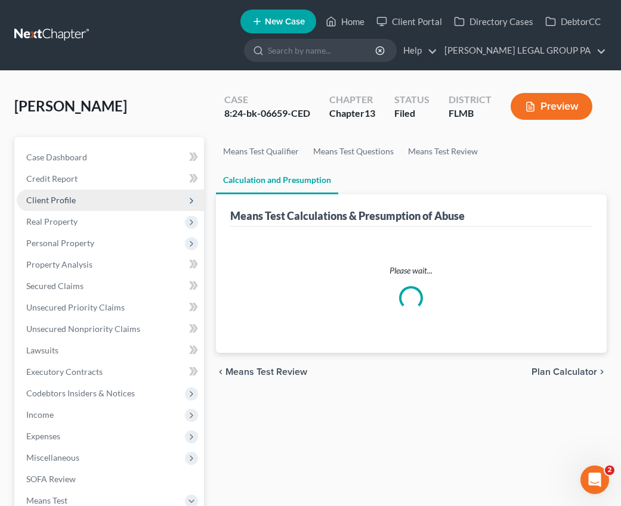
click at [64, 205] on span "Client Profile" at bounding box center [110, 200] width 187 height 21
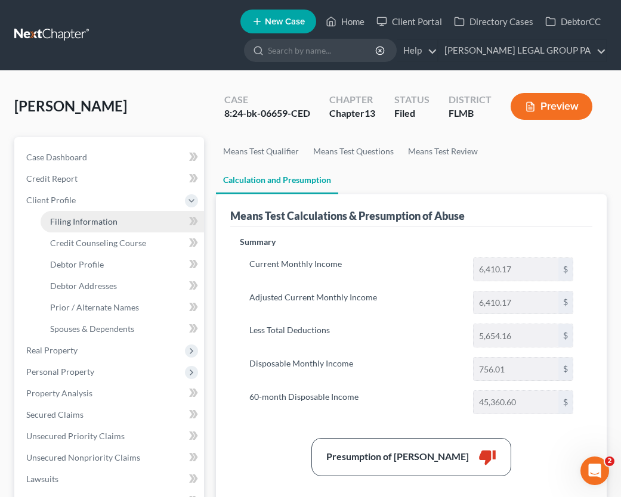
click at [73, 221] on span "Filing Information" at bounding box center [83, 221] width 67 height 10
select select "1"
select select "0"
select select "3"
select select "0"
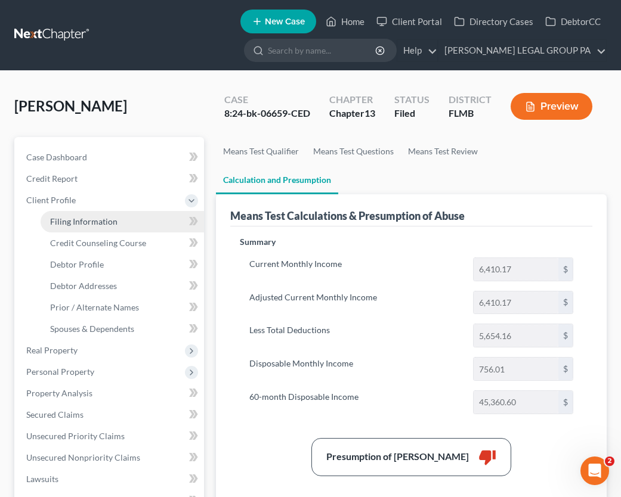
select select "9"
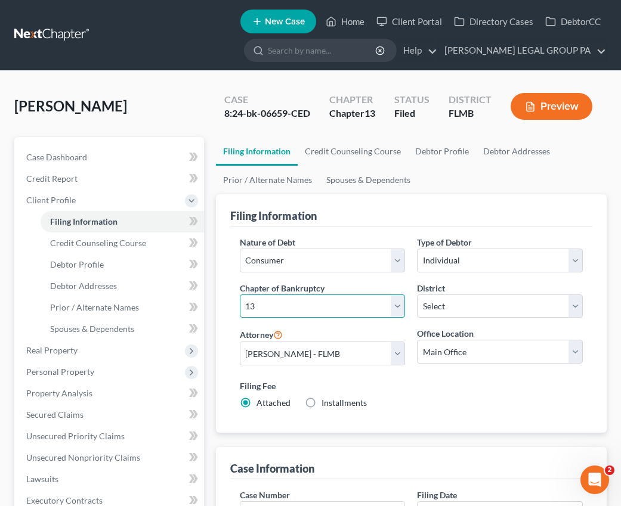
click at [270, 305] on select "Select 7 11 12 13" at bounding box center [323, 307] width 166 height 24
select select "0"
click at [240, 295] on select "Select 7 11 12 13" at bounding box center [323, 307] width 166 height 24
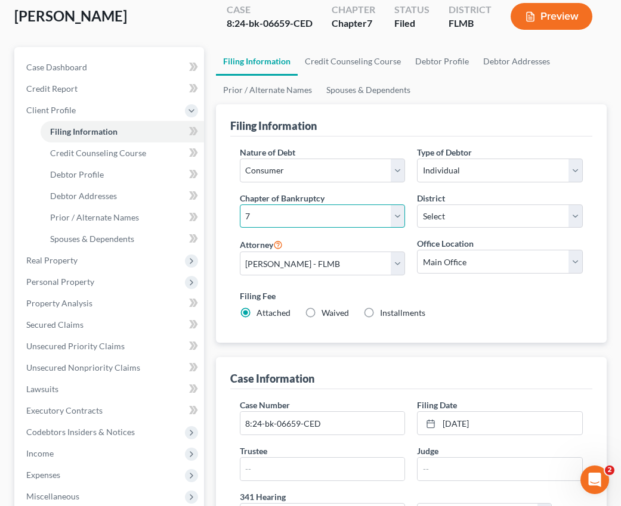
scroll to position [389, 0]
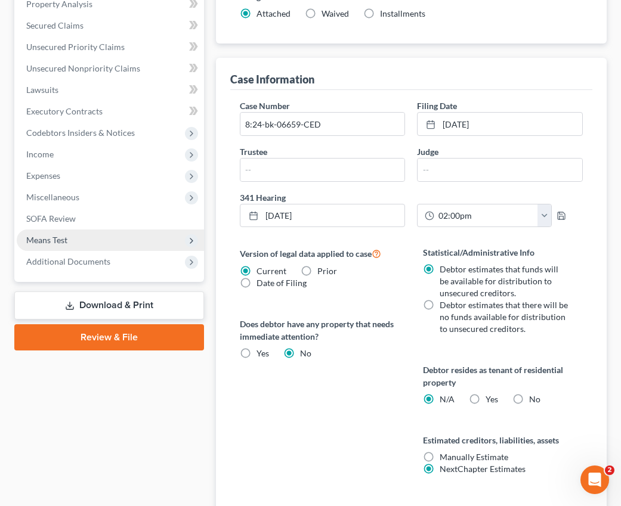
click at [59, 245] on span "Means Test" at bounding box center [110, 240] width 187 height 21
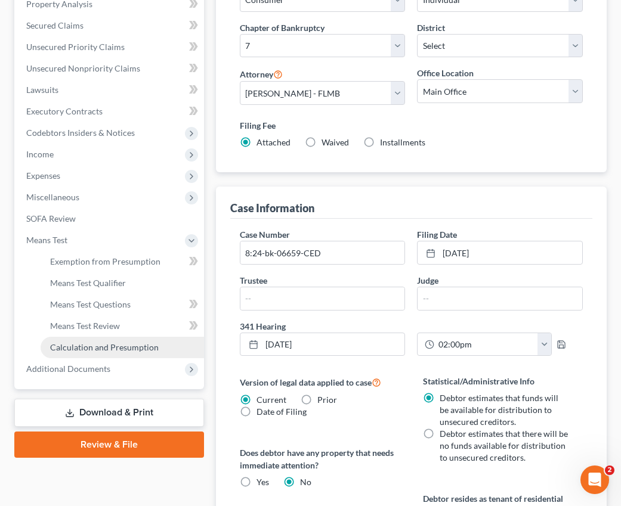
click at [93, 348] on span "Calculation and Presumption" at bounding box center [104, 347] width 109 height 10
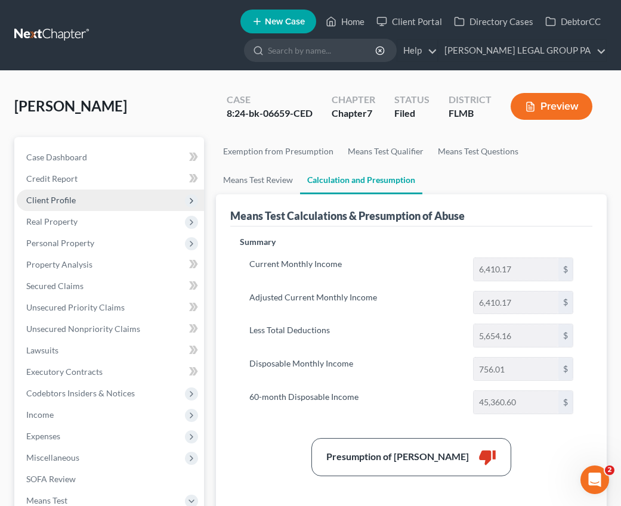
click at [52, 202] on span "Client Profile" at bounding box center [50, 200] width 49 height 10
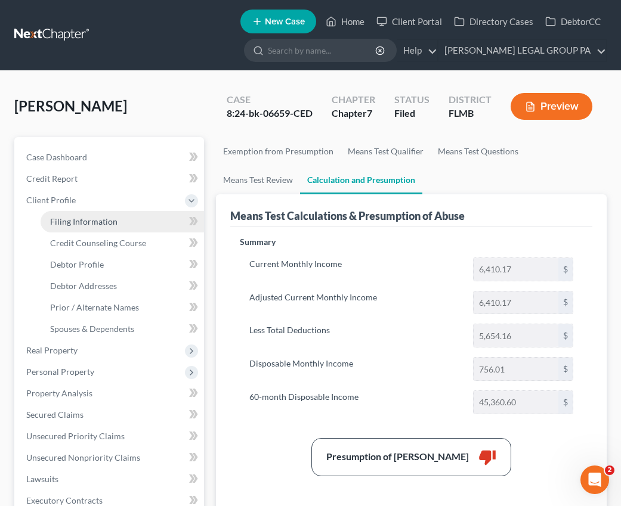
click at [62, 219] on span "Filing Information" at bounding box center [83, 221] width 67 height 10
select select "1"
select select "0"
select select "15"
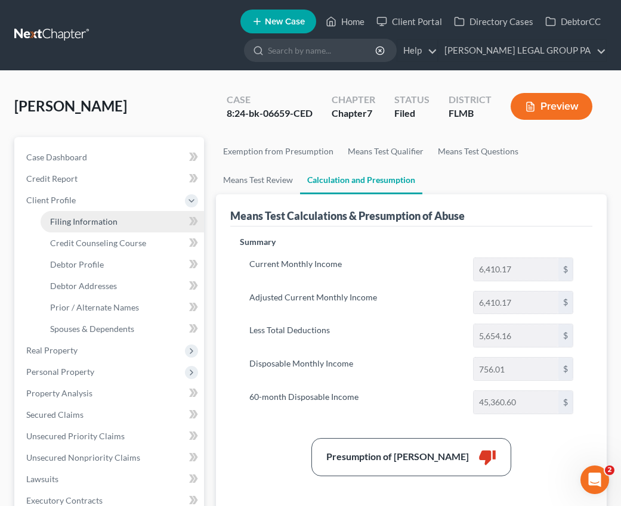
select select "0"
select select "9"
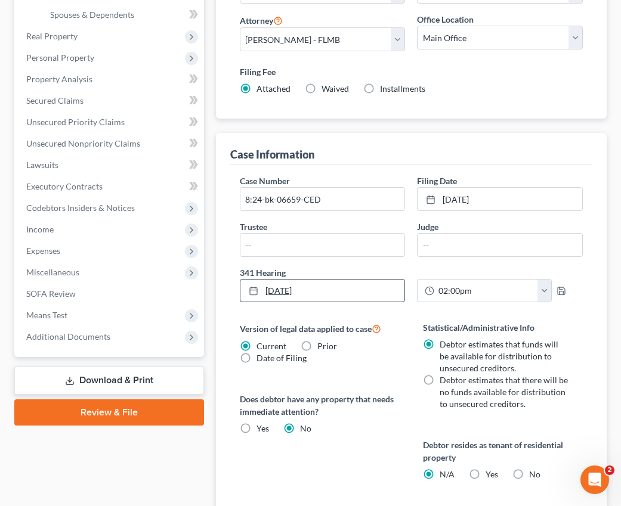
scroll to position [331, 0]
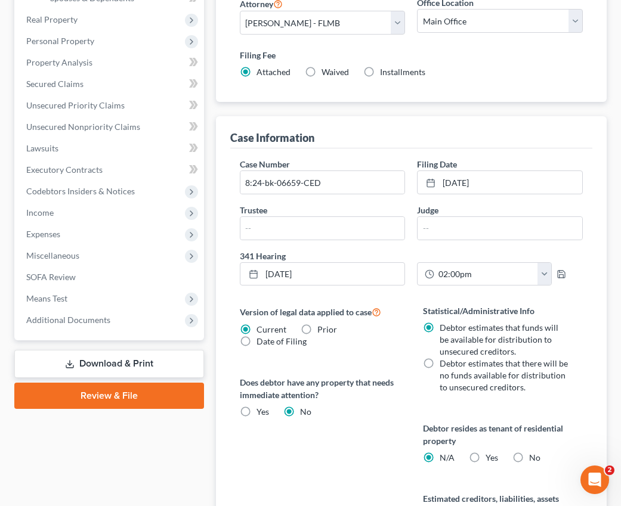
click at [256, 345] on label "Date of Filing" at bounding box center [281, 342] width 50 height 12
click at [261, 343] on input "Date of Filing" at bounding box center [265, 340] width 8 height 8
radio input "true"
radio input "false"
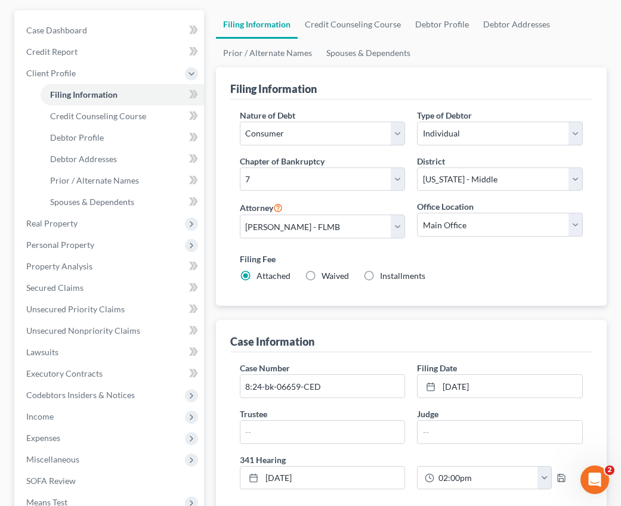
scroll to position [0, 0]
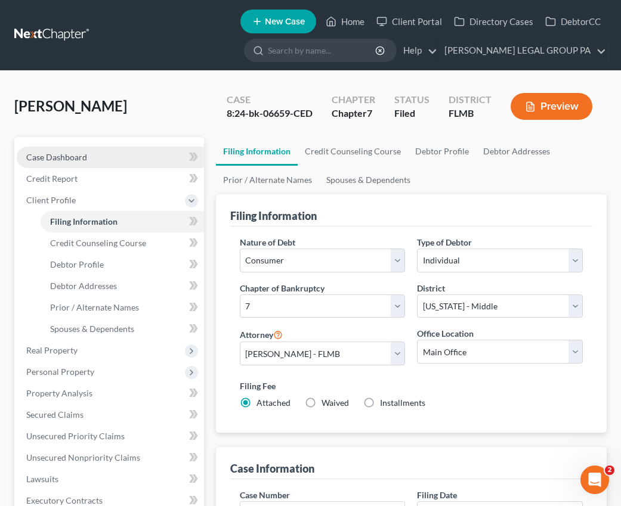
click at [66, 161] on span "Case Dashboard" at bounding box center [56, 157] width 61 height 10
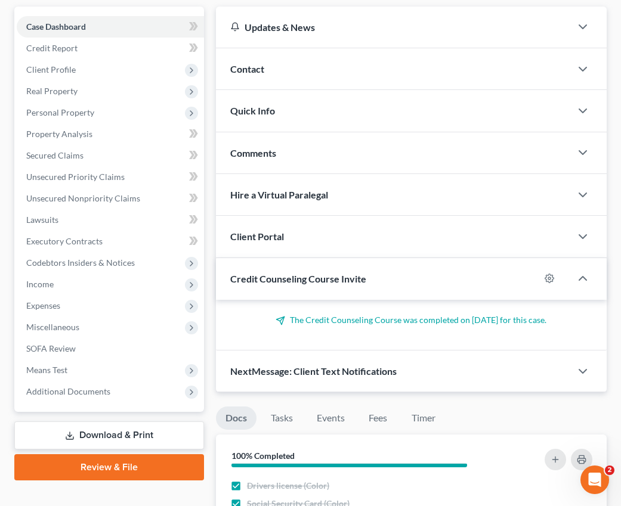
scroll to position [197, 0]
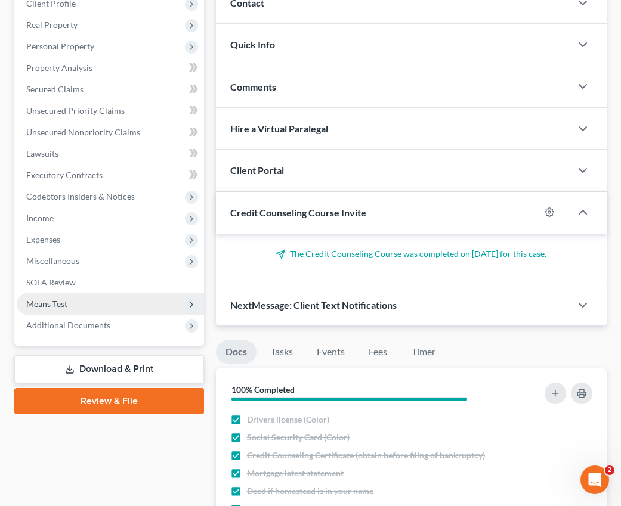
click at [55, 308] on span "Means Test" at bounding box center [46, 304] width 41 height 10
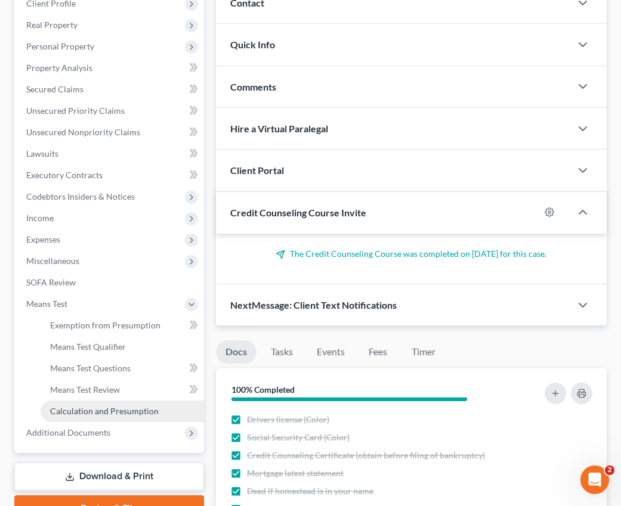
click at [91, 408] on span "Calculation and Presumption" at bounding box center [104, 411] width 109 height 10
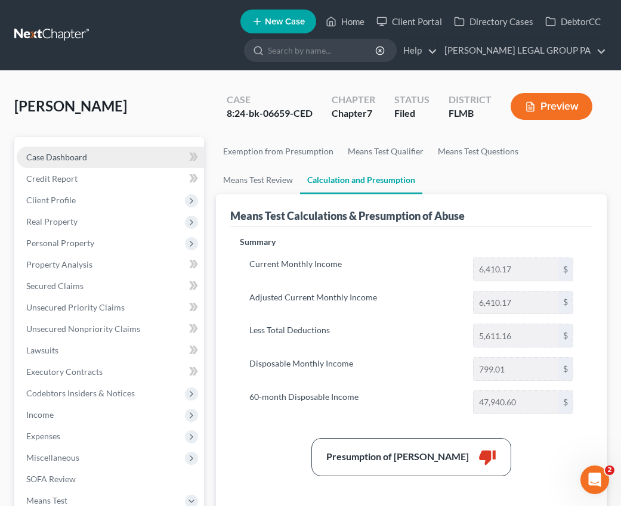
click at [63, 160] on span "Case Dashboard" at bounding box center [56, 157] width 61 height 10
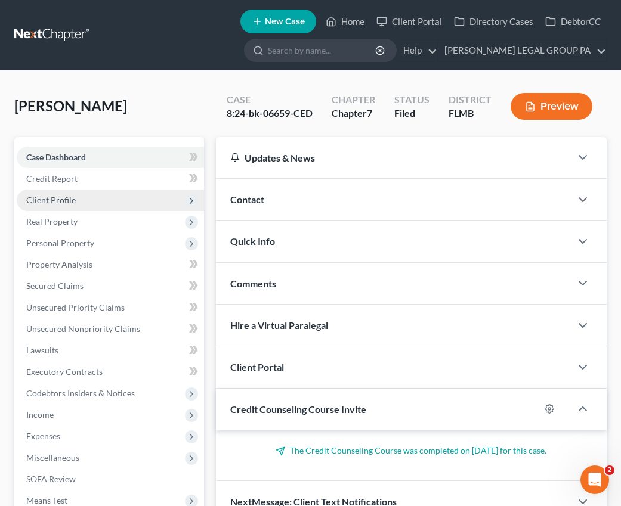
click at [55, 200] on span "Client Profile" at bounding box center [50, 200] width 49 height 10
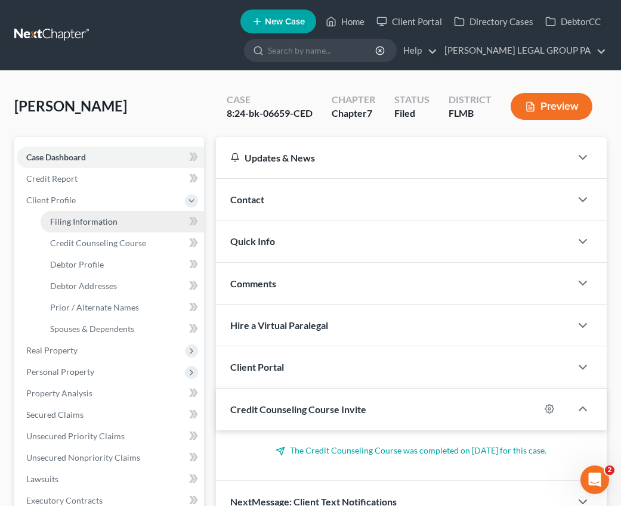
click at [82, 220] on span "Filing Information" at bounding box center [83, 221] width 67 height 10
select select "1"
select select "0"
select select "15"
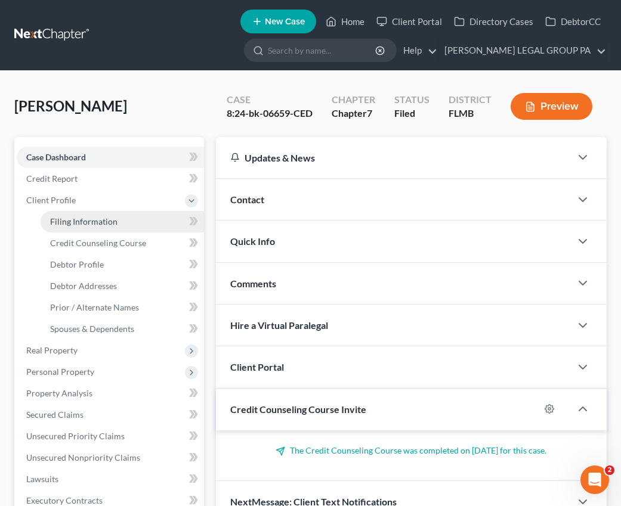
select select "0"
select select "9"
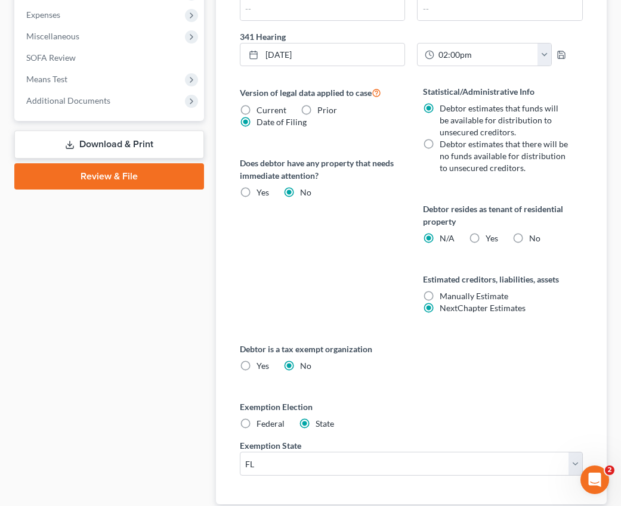
scroll to position [550, 0]
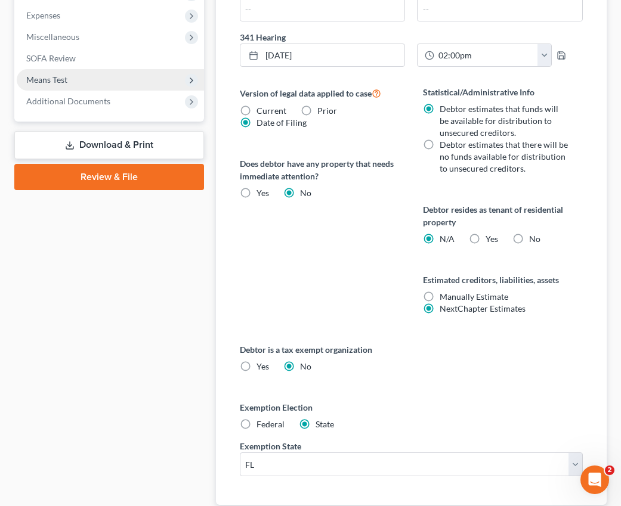
click at [61, 78] on span "Means Test" at bounding box center [46, 80] width 41 height 10
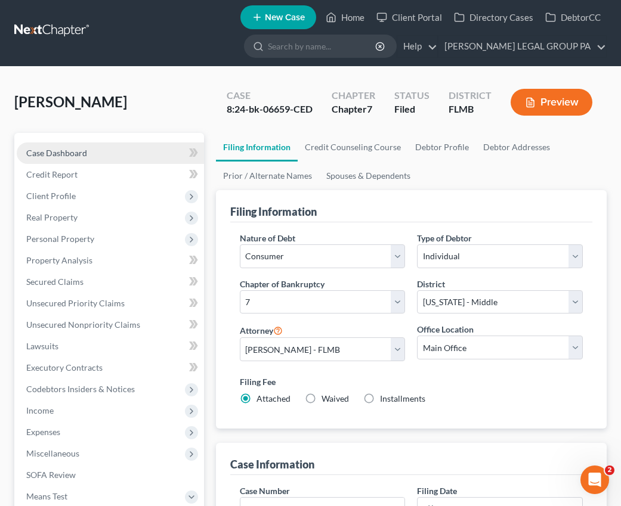
scroll to position [0, 0]
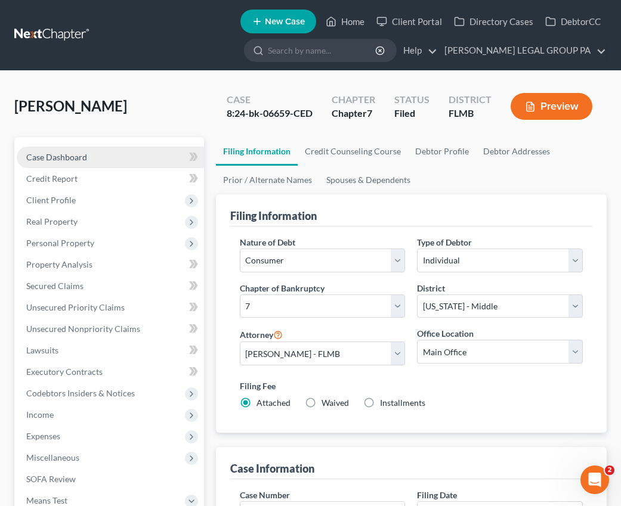
click at [63, 156] on span "Case Dashboard" at bounding box center [56, 157] width 61 height 10
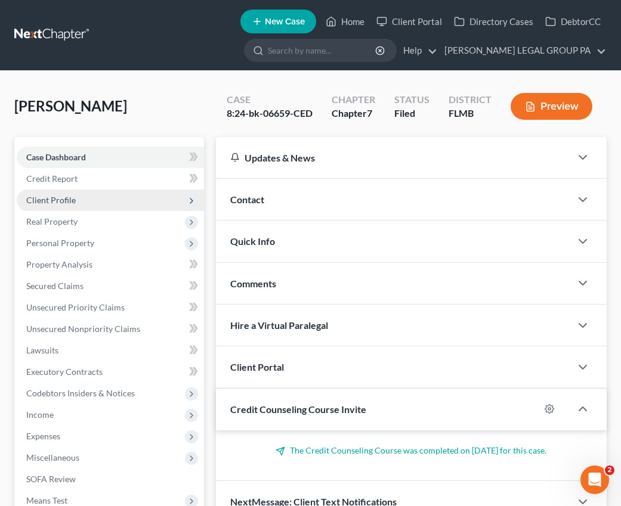
drag, startPoint x: 63, startPoint y: 198, endPoint x: 83, endPoint y: 208, distance: 22.7
click at [64, 198] on span "Client Profile" at bounding box center [50, 200] width 49 height 10
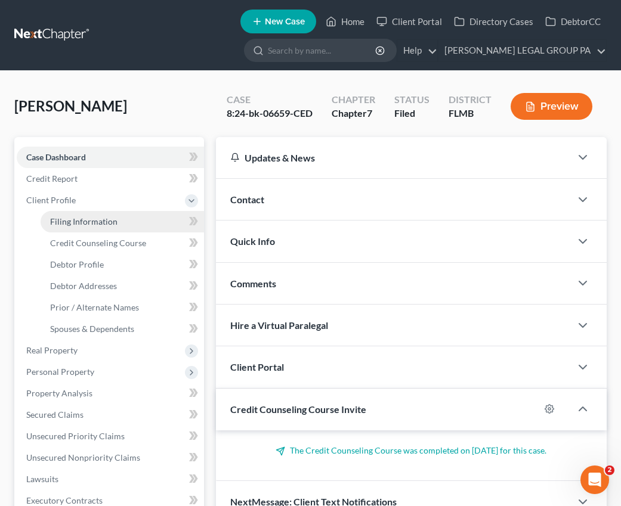
click at [105, 221] on span "Filing Information" at bounding box center [83, 221] width 67 height 10
select select "1"
select select "0"
select select "15"
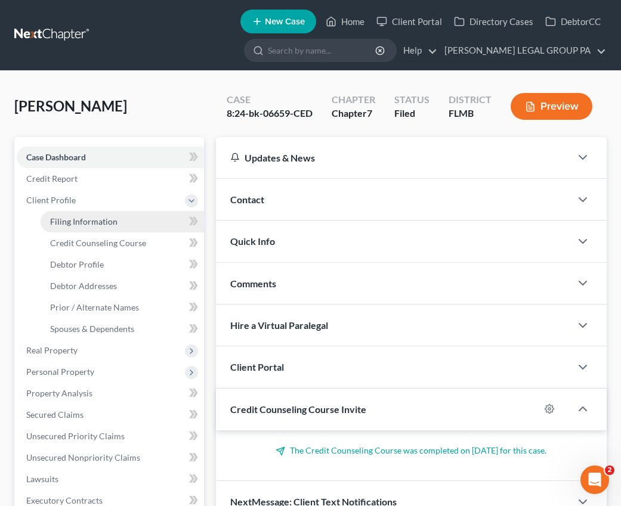
select select "0"
select select "9"
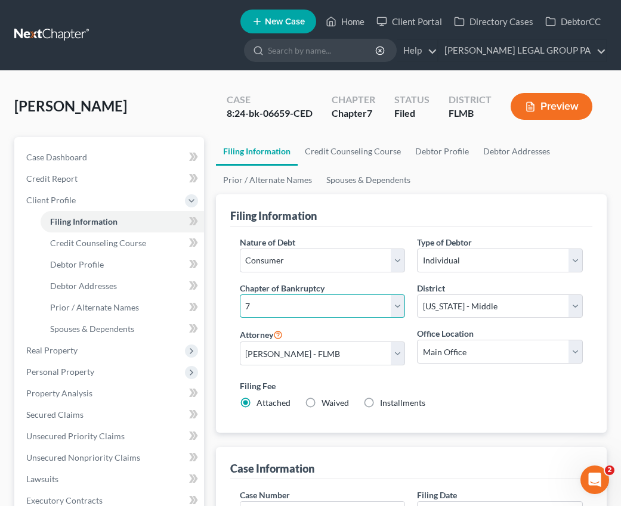
click at [329, 295] on select "Select 7 11 12 13" at bounding box center [323, 307] width 166 height 24
select select "3"
click at [240, 295] on select "Select 7 11 12 13" at bounding box center [323, 307] width 166 height 24
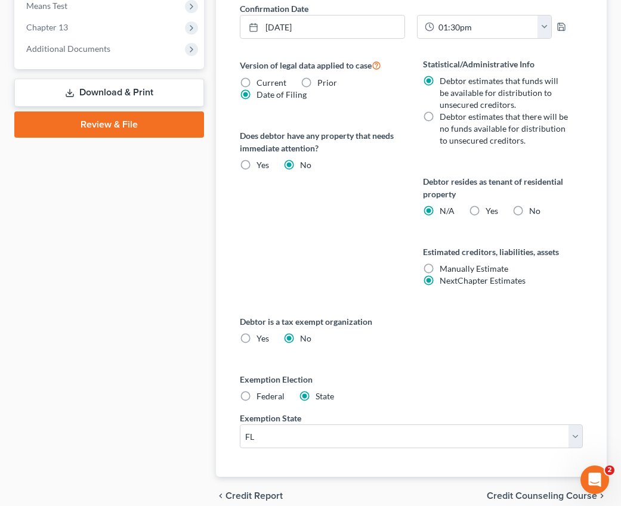
scroll to position [550, 0]
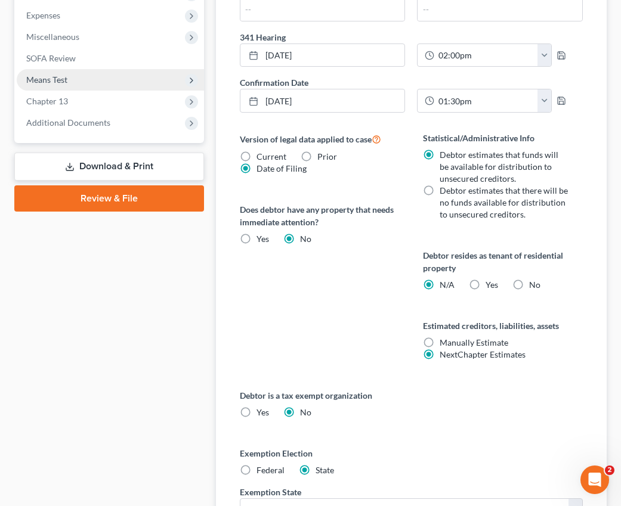
click at [59, 84] on span "Means Test" at bounding box center [46, 80] width 41 height 10
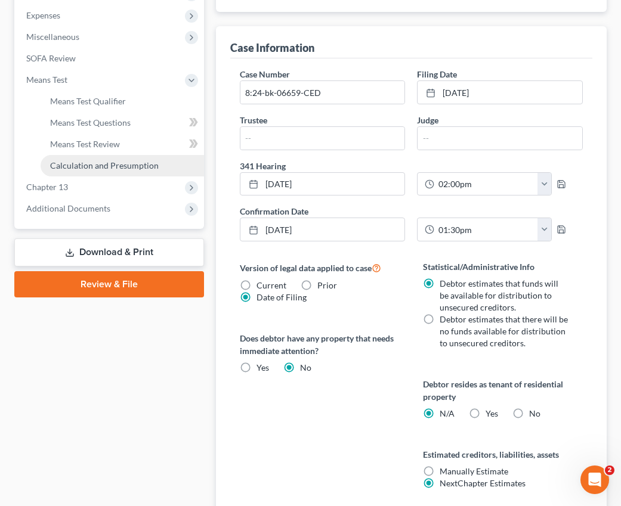
click at [104, 165] on span "Calculation and Presumption" at bounding box center [104, 165] width 109 height 10
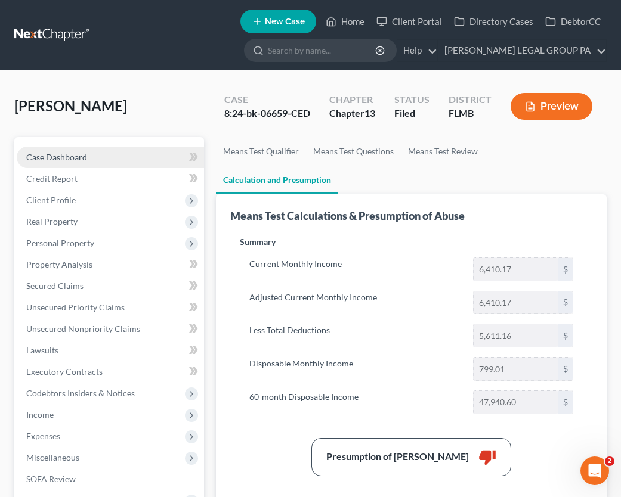
click at [55, 160] on span "Case Dashboard" at bounding box center [56, 157] width 61 height 10
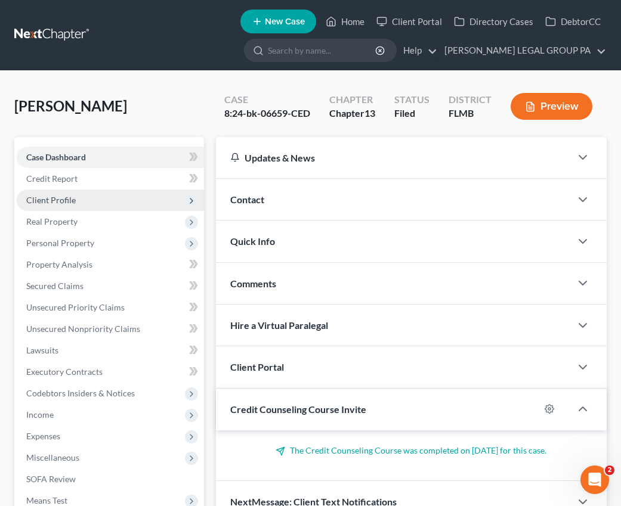
click at [66, 207] on span "Client Profile" at bounding box center [110, 200] width 187 height 21
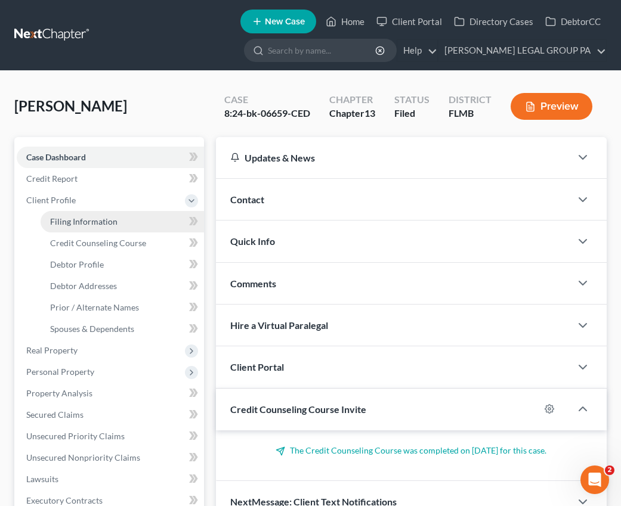
click at [80, 224] on span "Filing Information" at bounding box center [83, 221] width 67 height 10
select select "1"
select select "0"
select select "3"
select select "15"
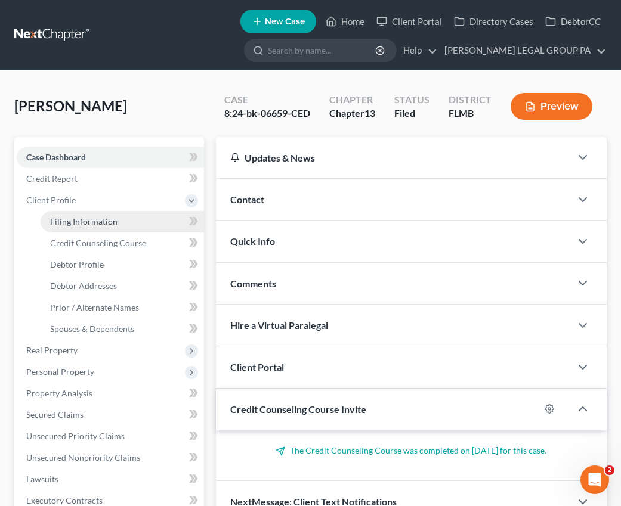
select select "0"
select select "9"
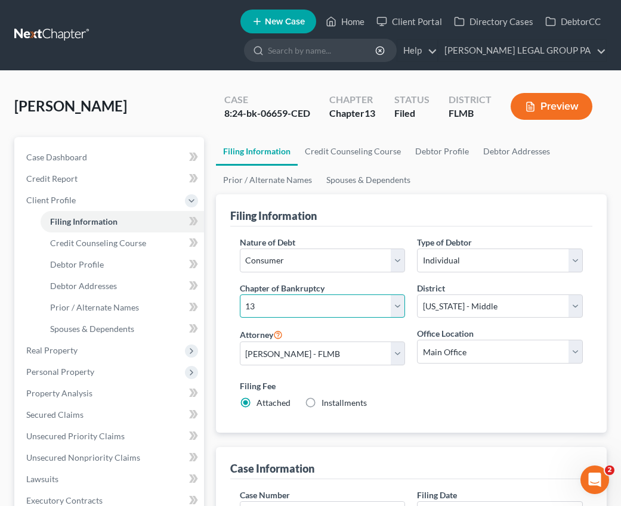
click at [280, 315] on select "Select 7 11 12 13" at bounding box center [323, 307] width 166 height 24
select select "0"
click at [240, 295] on select "Select 7 11 12 13" at bounding box center [323, 307] width 166 height 24
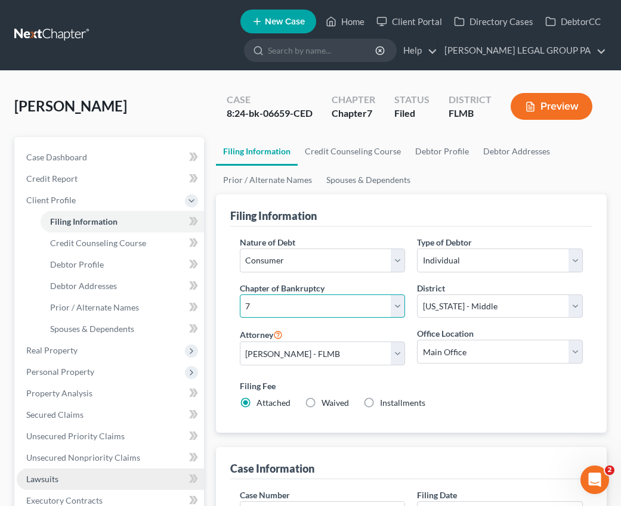
scroll to position [256, 0]
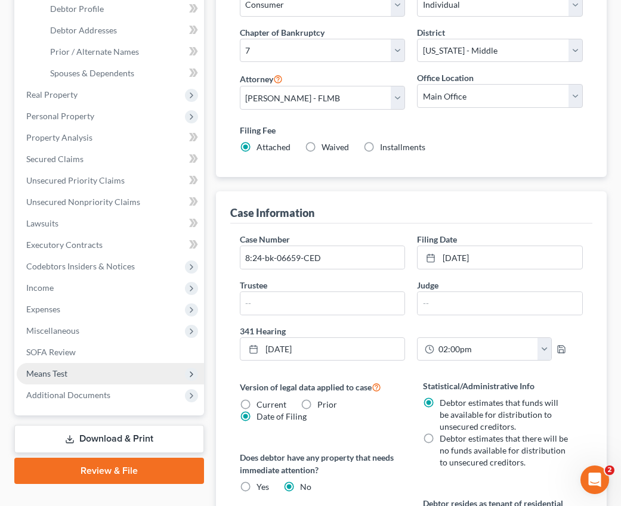
click at [55, 374] on span "Means Test" at bounding box center [46, 373] width 41 height 10
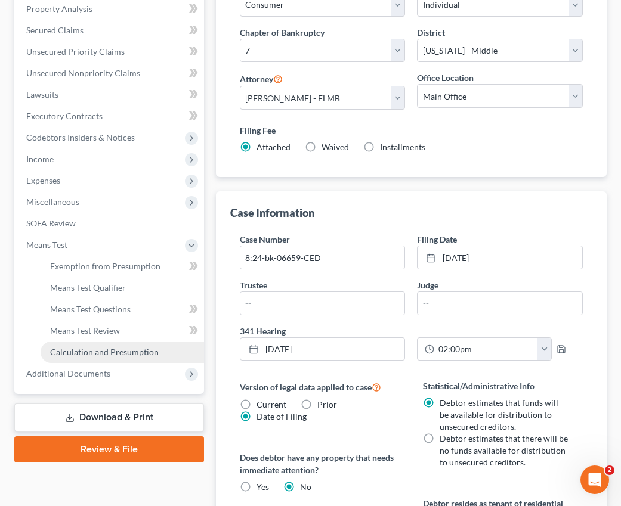
click at [104, 354] on span "Calculation and Presumption" at bounding box center [104, 352] width 109 height 10
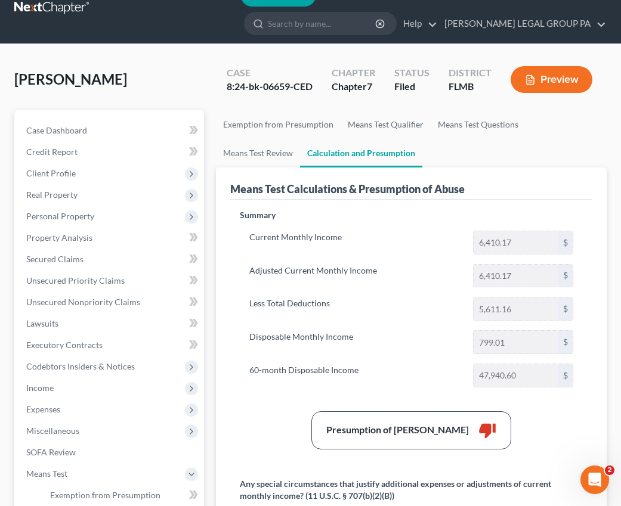
scroll to position [107, 0]
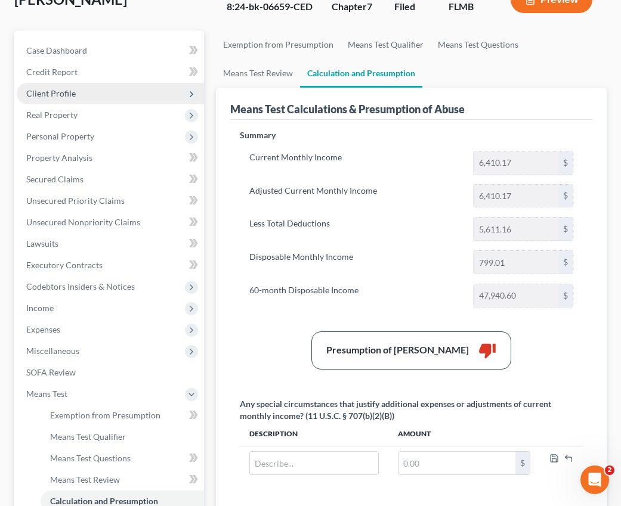
click at [62, 89] on span "Client Profile" at bounding box center [50, 93] width 49 height 10
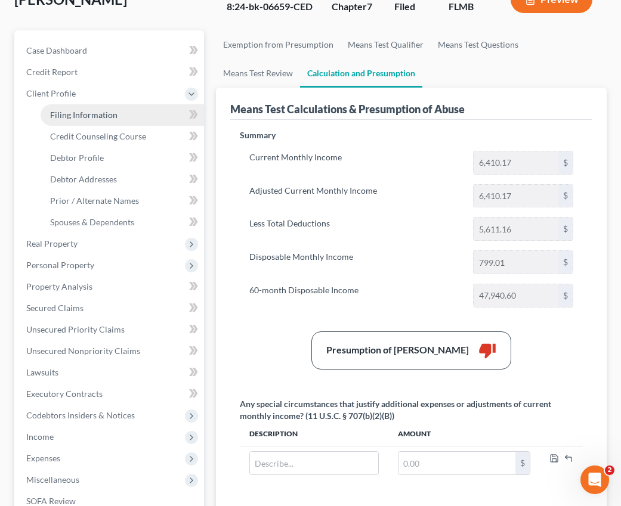
click at [76, 112] on span "Filing Information" at bounding box center [83, 115] width 67 height 10
select select "1"
select select "0"
select select "15"
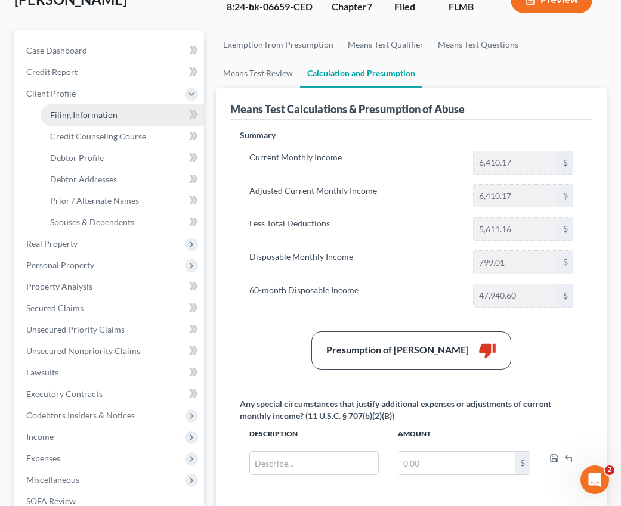
select select "0"
select select "9"
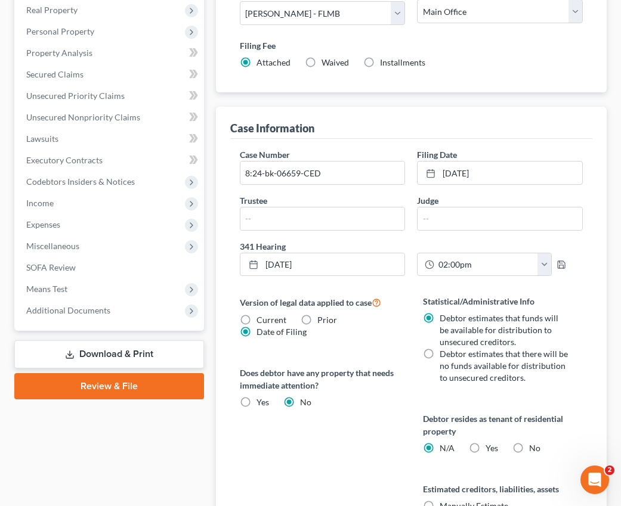
scroll to position [349, 0]
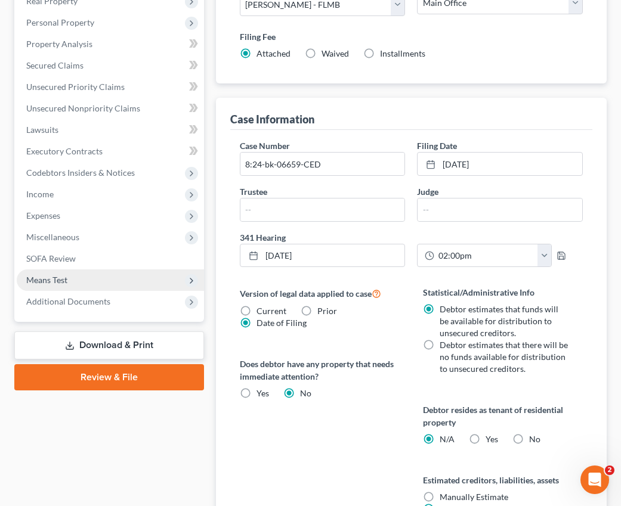
click at [63, 287] on span "Means Test" at bounding box center [110, 280] width 187 height 21
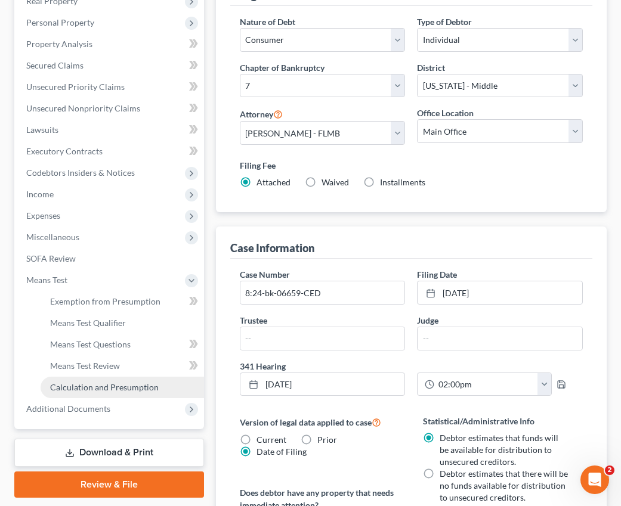
click at [108, 387] on span "Calculation and Presumption" at bounding box center [104, 387] width 109 height 10
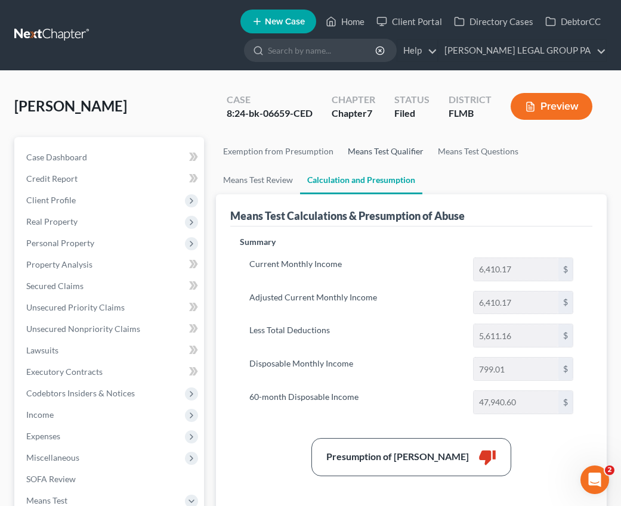
click at [368, 150] on link "Means Test Qualifier" at bounding box center [385, 151] width 90 height 29
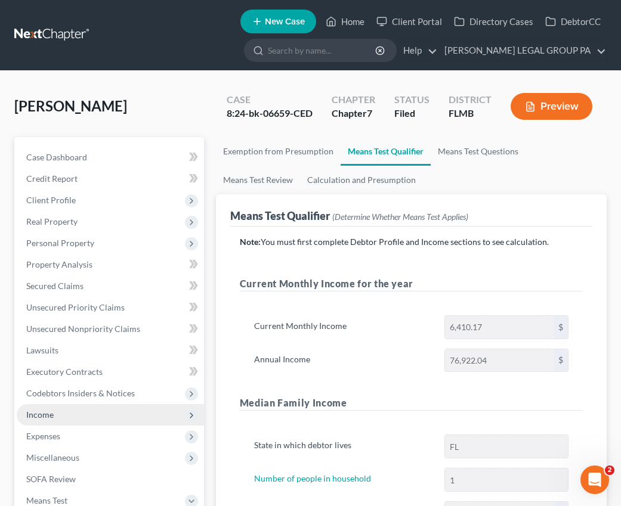
drag, startPoint x: 43, startPoint y: 414, endPoint x: 72, endPoint y: 423, distance: 30.4
click at [43, 414] on span "Income" at bounding box center [39, 415] width 27 height 10
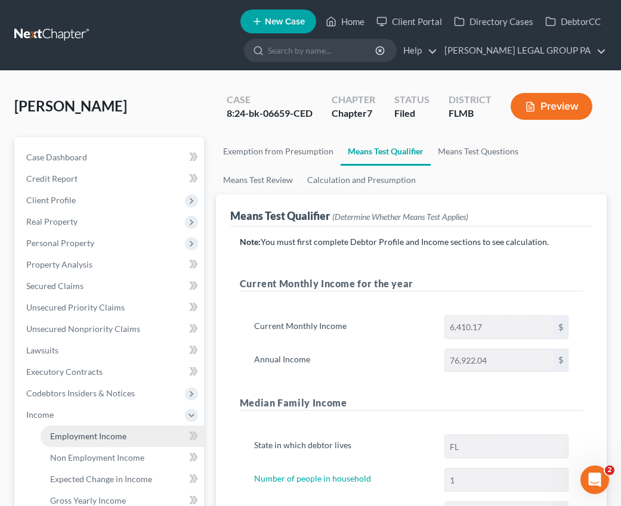
click at [119, 429] on link "Employment Income" at bounding box center [122, 436] width 163 height 21
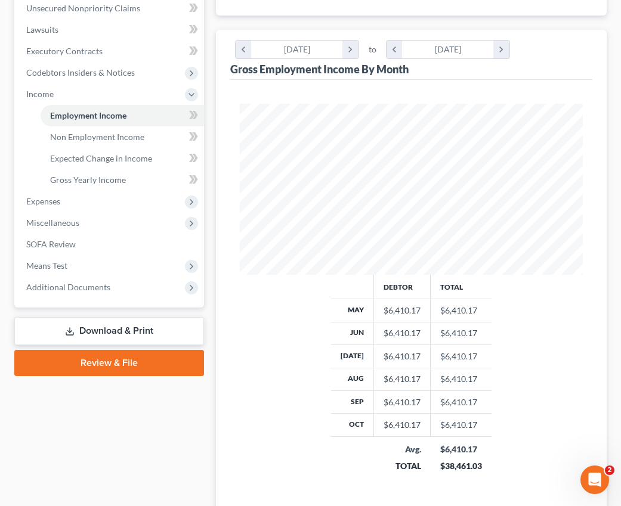
scroll to position [165, 0]
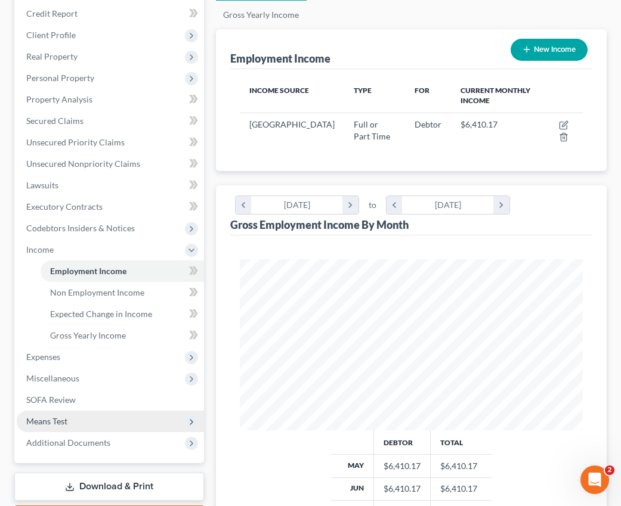
click at [57, 424] on span "Means Test" at bounding box center [46, 421] width 41 height 10
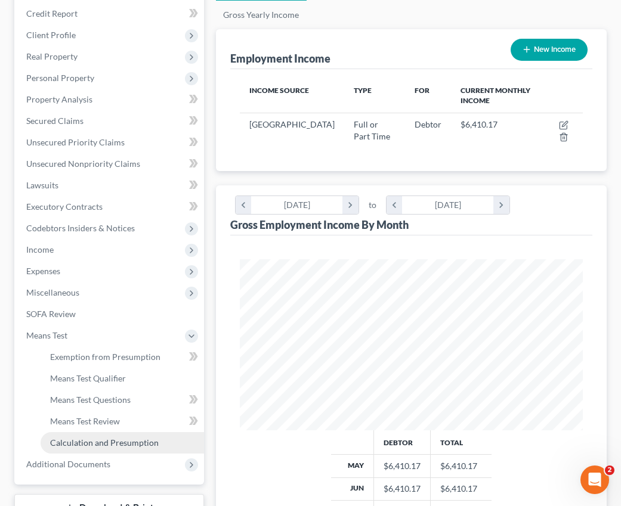
click at [91, 447] on span "Calculation and Presumption" at bounding box center [104, 443] width 109 height 10
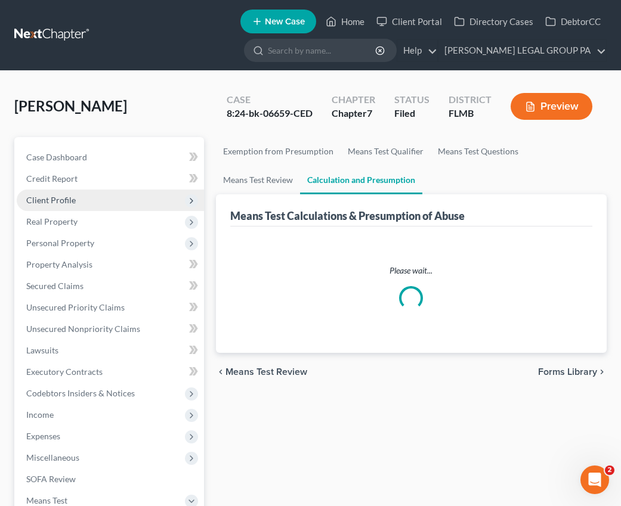
click at [41, 210] on span "Client Profile" at bounding box center [110, 200] width 187 height 21
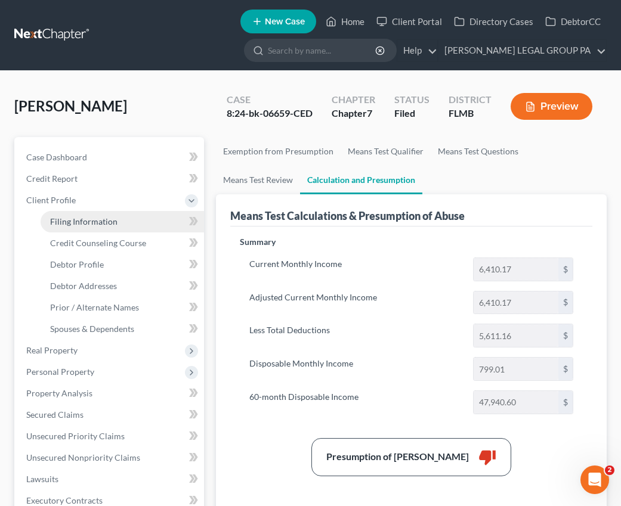
click at [100, 229] on link "Filing Information" at bounding box center [122, 221] width 163 height 21
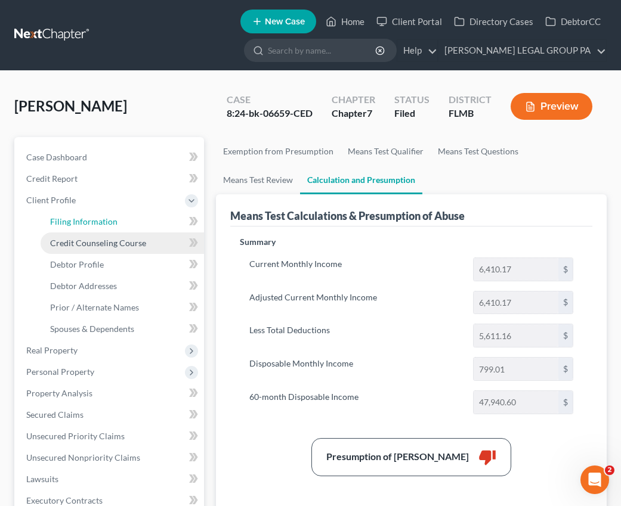
select select "1"
select select "0"
select select "15"
select select "0"
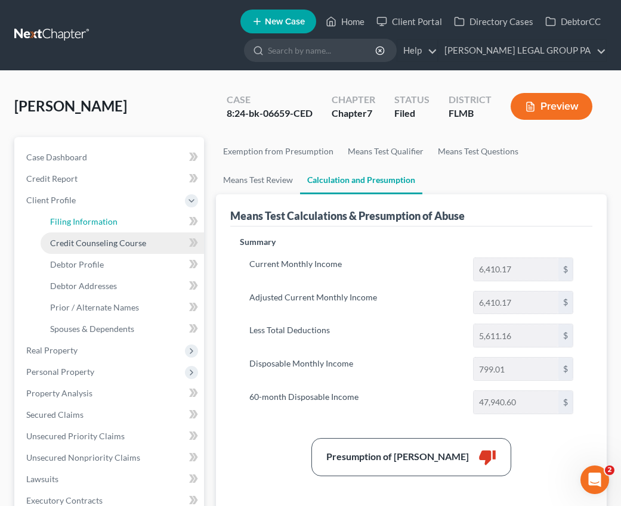
select select "9"
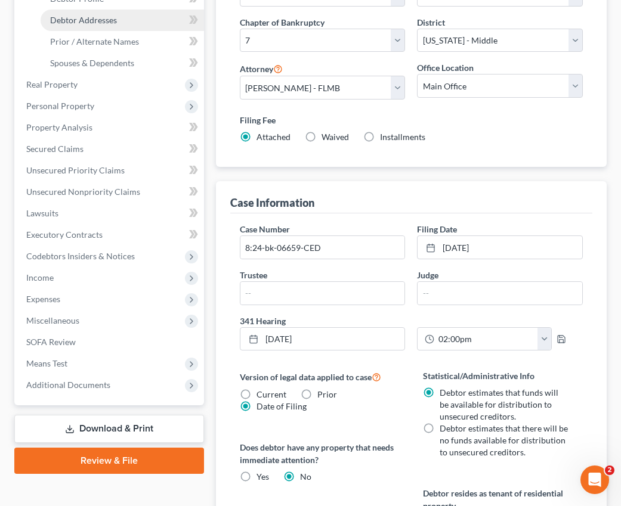
scroll to position [128, 0]
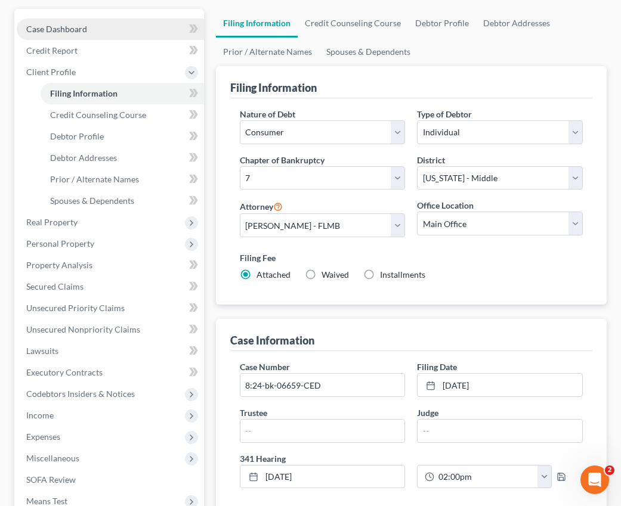
click at [79, 33] on span "Case Dashboard" at bounding box center [56, 29] width 61 height 10
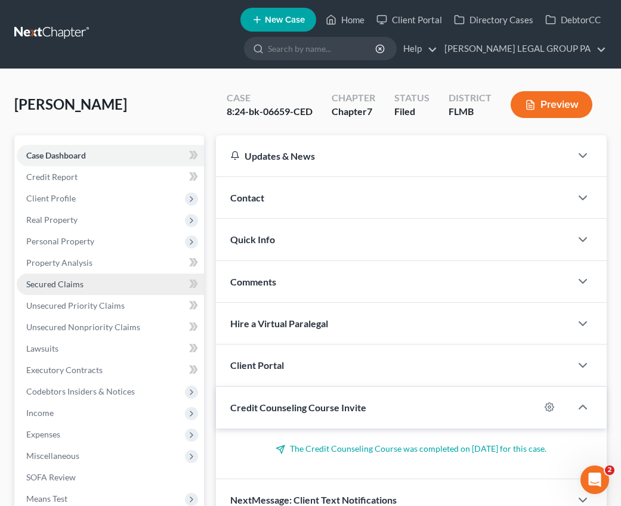
scroll to position [2, 0]
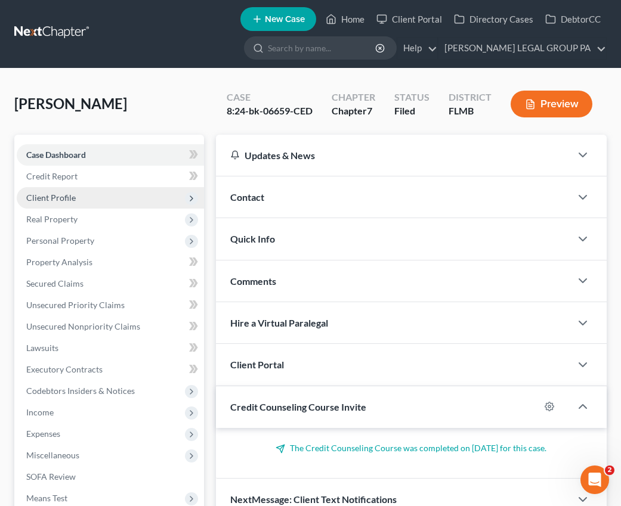
click at [46, 201] on span "Client Profile" at bounding box center [50, 198] width 49 height 10
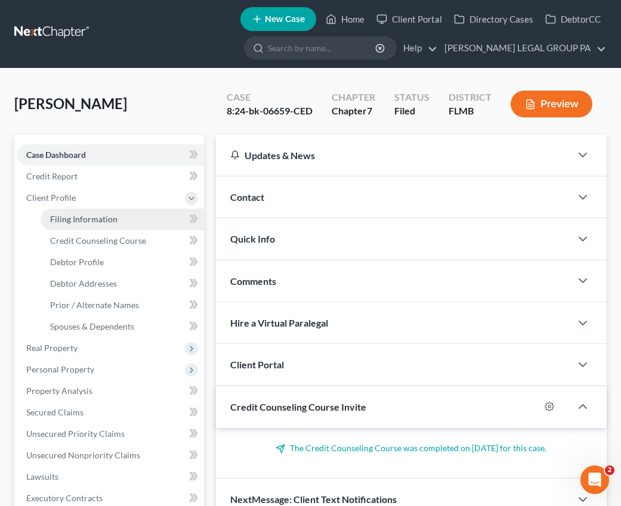
click at [76, 224] on link "Filing Information" at bounding box center [122, 219] width 163 height 21
select select "1"
select select "0"
select select "15"
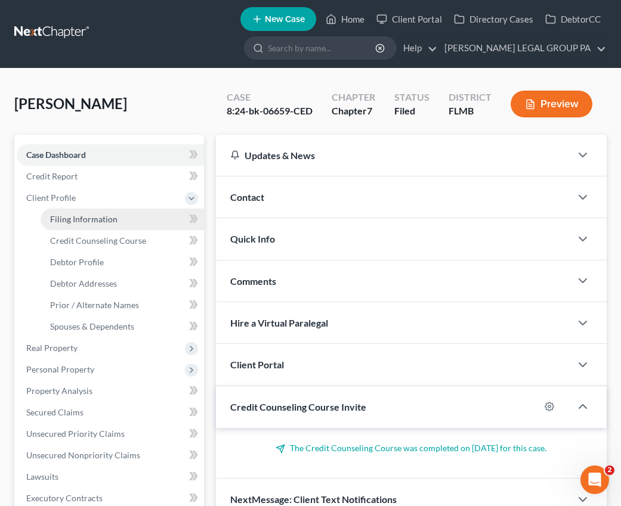
select select "0"
select select "9"
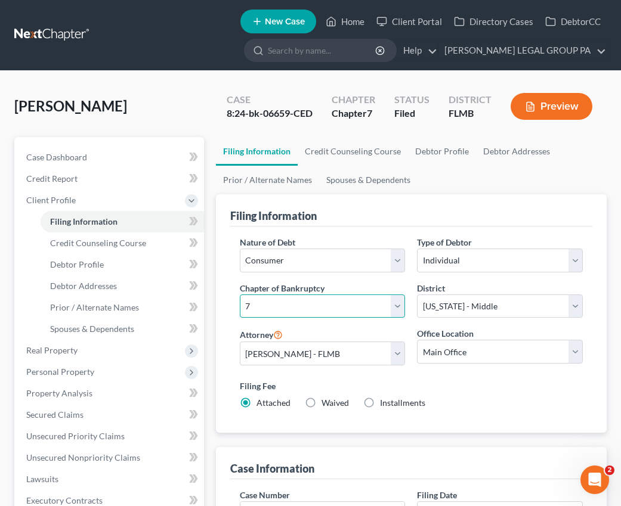
click at [305, 308] on select "Select 7 11 12 13" at bounding box center [323, 307] width 166 height 24
select select "3"
click at [240, 295] on select "Select 7 11 12 13" at bounding box center [323, 307] width 166 height 24
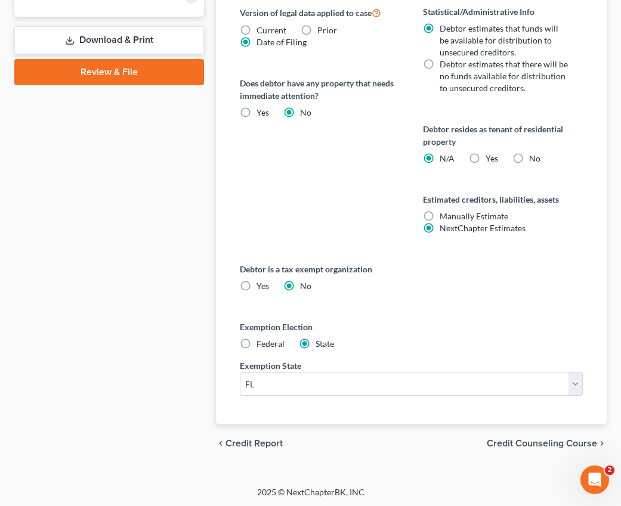
scroll to position [550, 0]
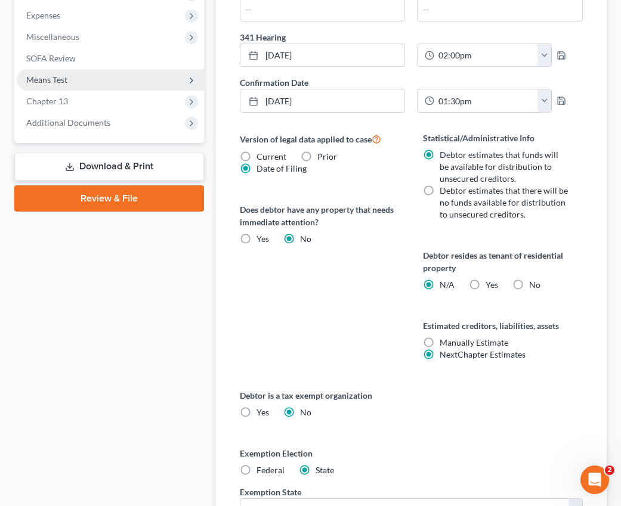
click at [53, 84] on span "Means Test" at bounding box center [110, 79] width 187 height 21
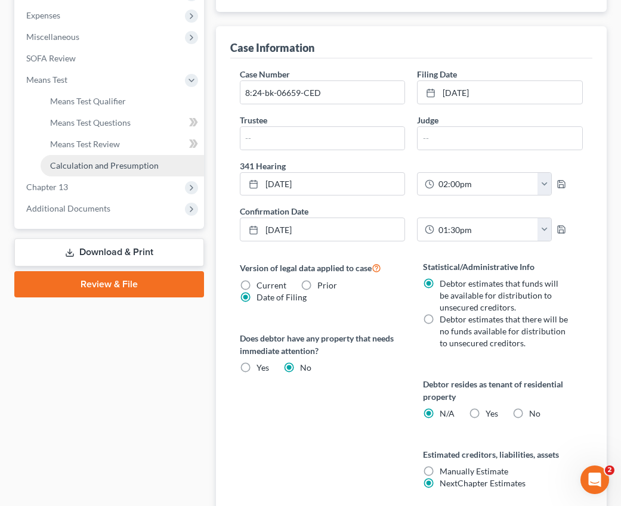
click at [88, 162] on span "Calculation and Presumption" at bounding box center [104, 165] width 109 height 10
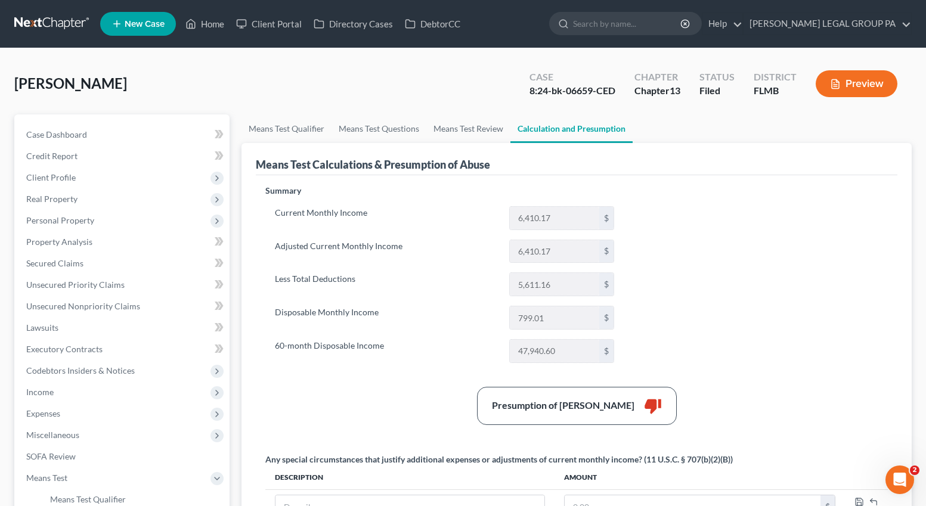
scroll to position [265, 0]
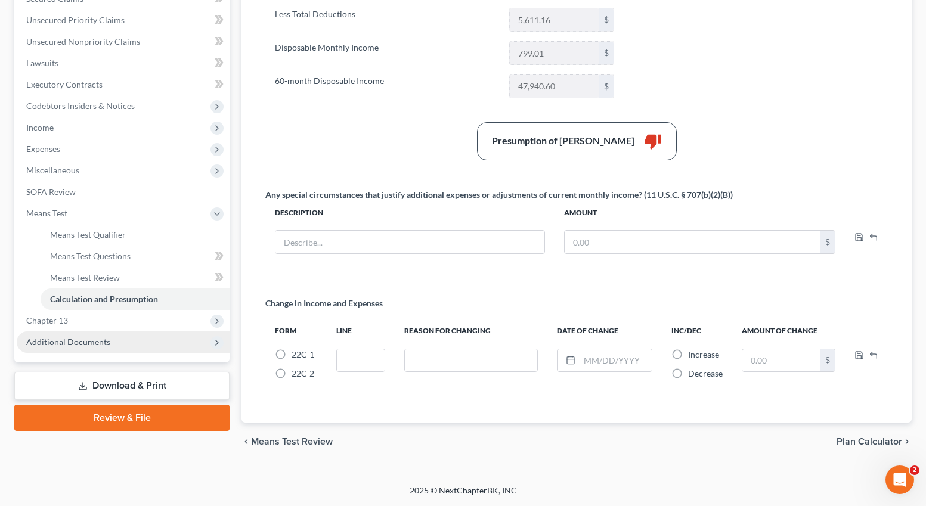
click at [83, 344] on span "Additional Documents" at bounding box center [68, 342] width 84 height 10
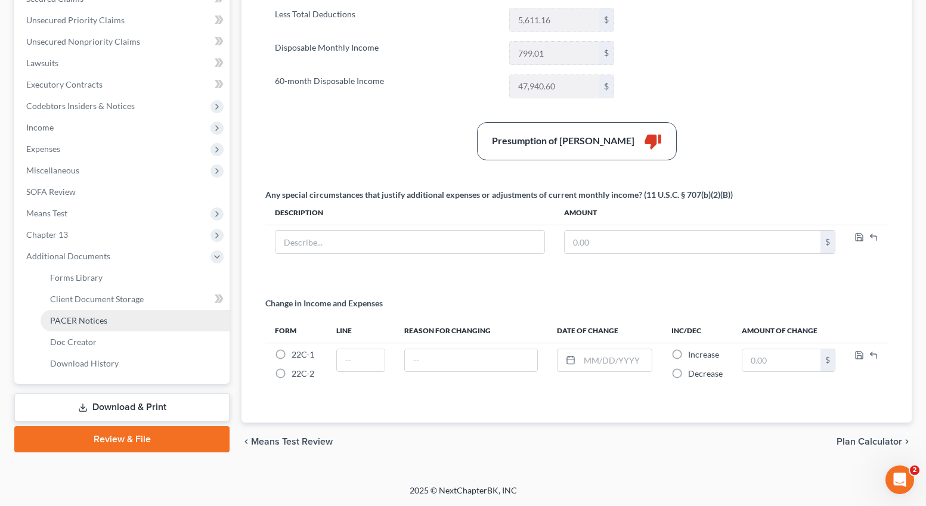
click at [78, 326] on link "PACER Notices" at bounding box center [135, 320] width 189 height 21
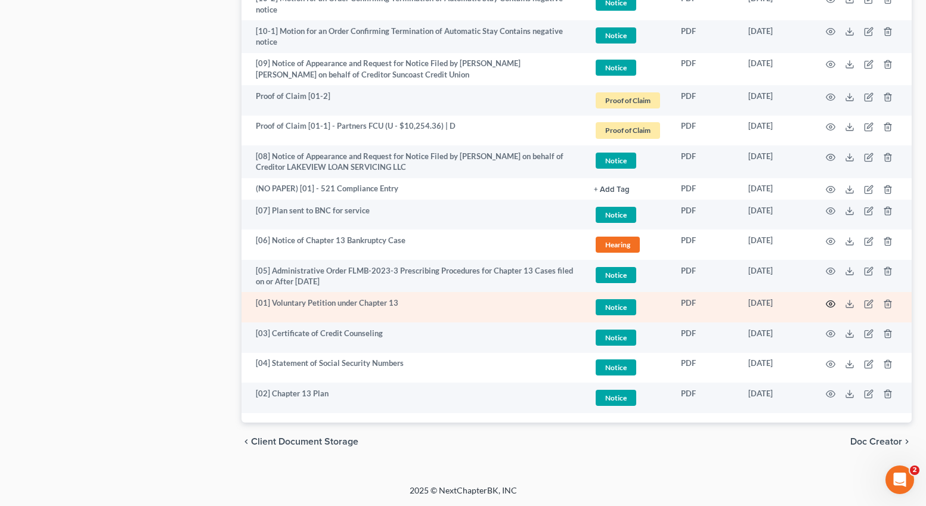
click at [629, 302] on icon "button" at bounding box center [831, 304] width 10 height 10
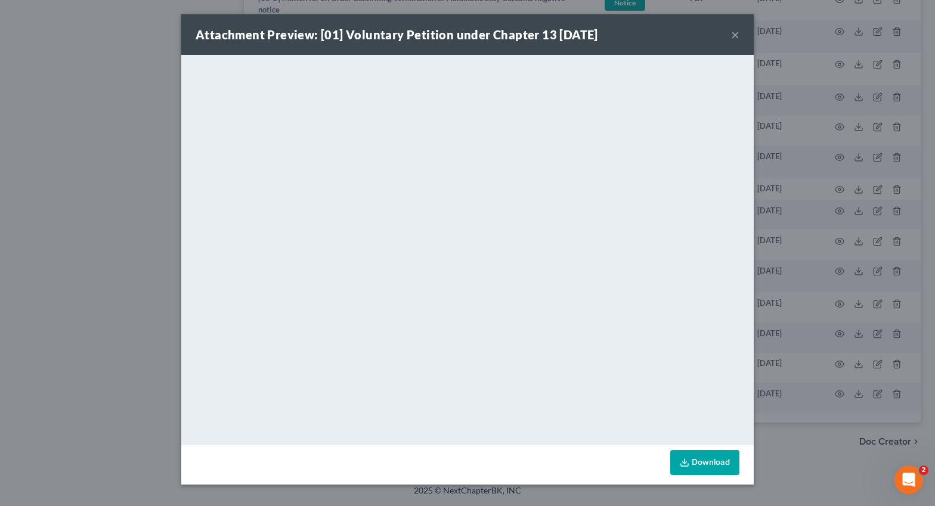
click at [629, 36] on div "Attachment Preview: [01] Voluntary Petition under Chapter 13 [DATE] ×" at bounding box center [467, 34] width 572 height 41
click at [629, 37] on button "×" at bounding box center [735, 34] width 8 height 14
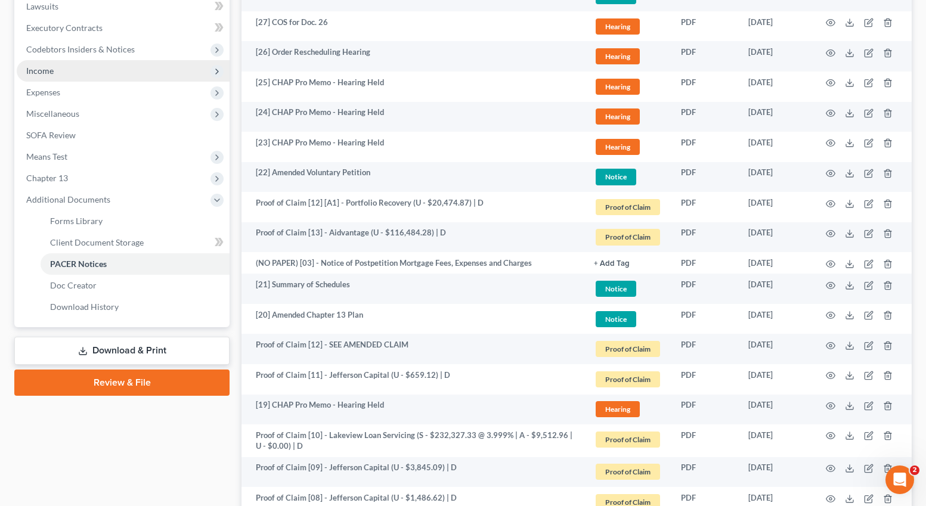
scroll to position [168, 0]
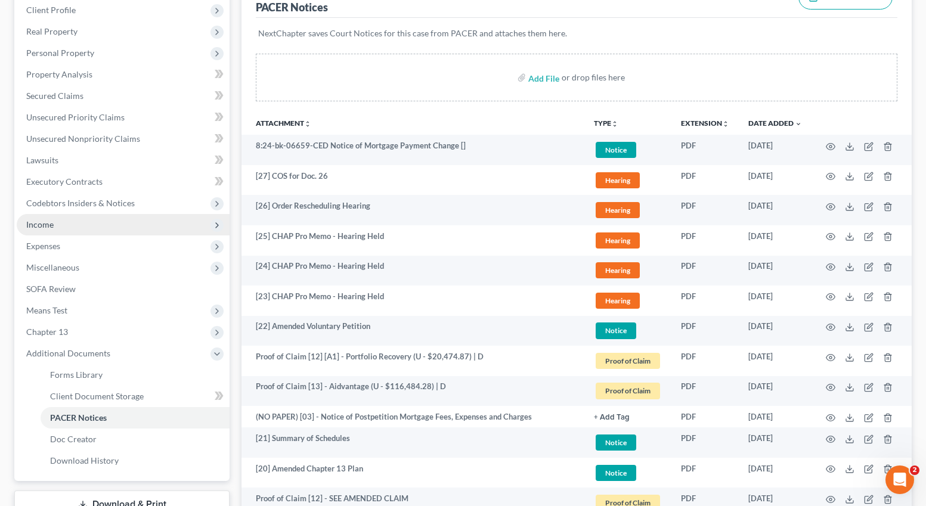
click at [44, 222] on span "Income" at bounding box center [39, 224] width 27 height 10
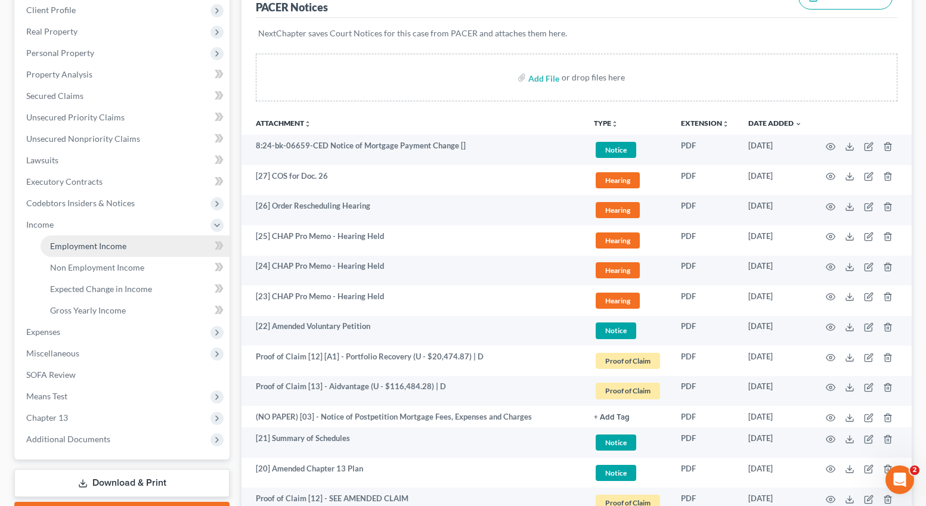
click at [50, 242] on span "Employment Income" at bounding box center [88, 246] width 76 height 10
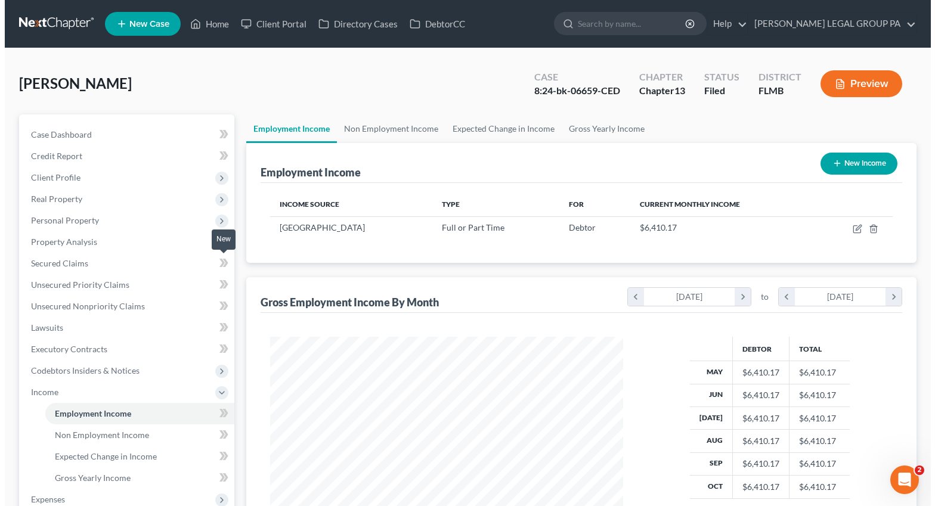
scroll to position [214, 377]
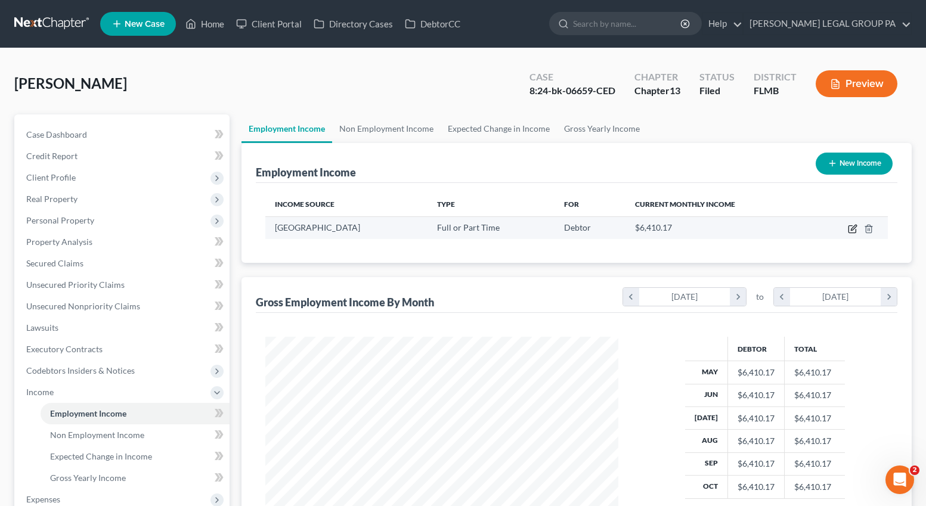
click at [629, 229] on icon "button" at bounding box center [853, 229] width 10 height 10
select select "0"
select select "9"
select select "2"
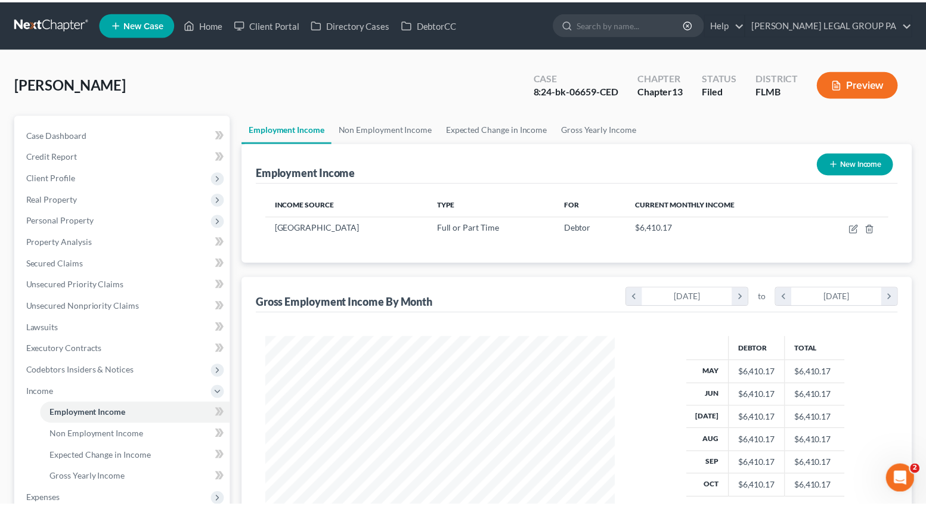
scroll to position [214, 381]
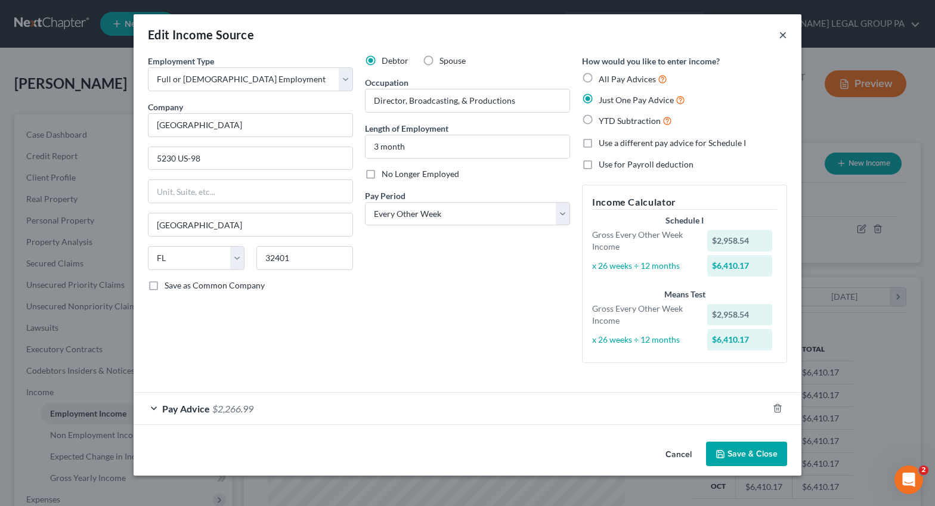
click at [629, 31] on button "×" at bounding box center [783, 34] width 8 height 14
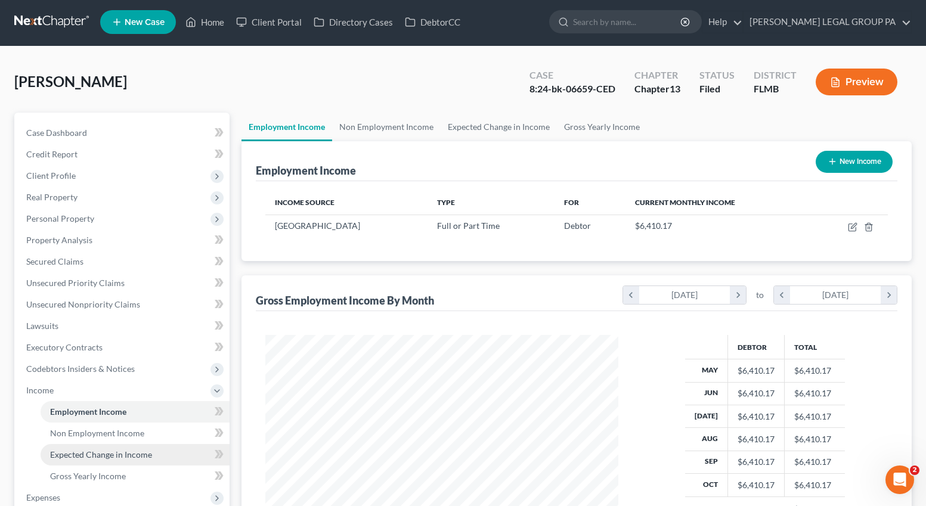
scroll to position [235, 0]
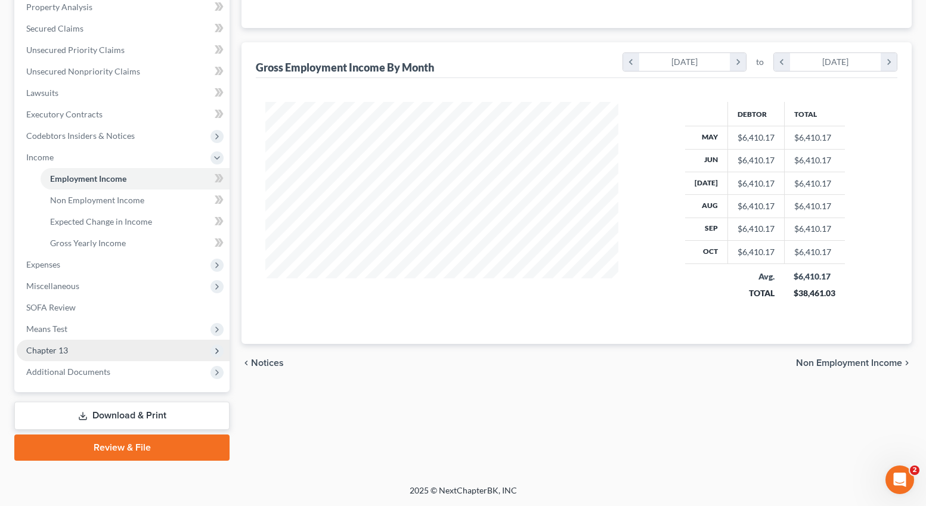
click at [66, 348] on span "Chapter 13" at bounding box center [47, 350] width 42 height 10
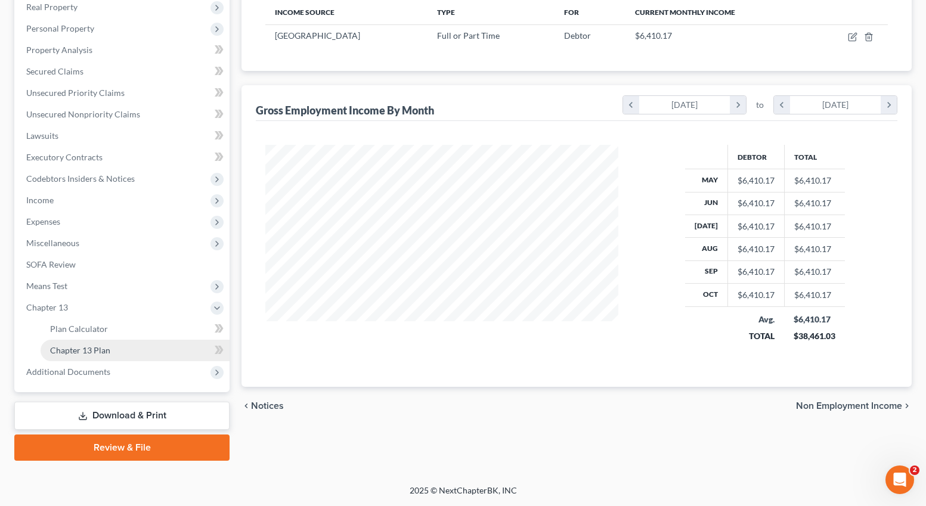
scroll to position [192, 0]
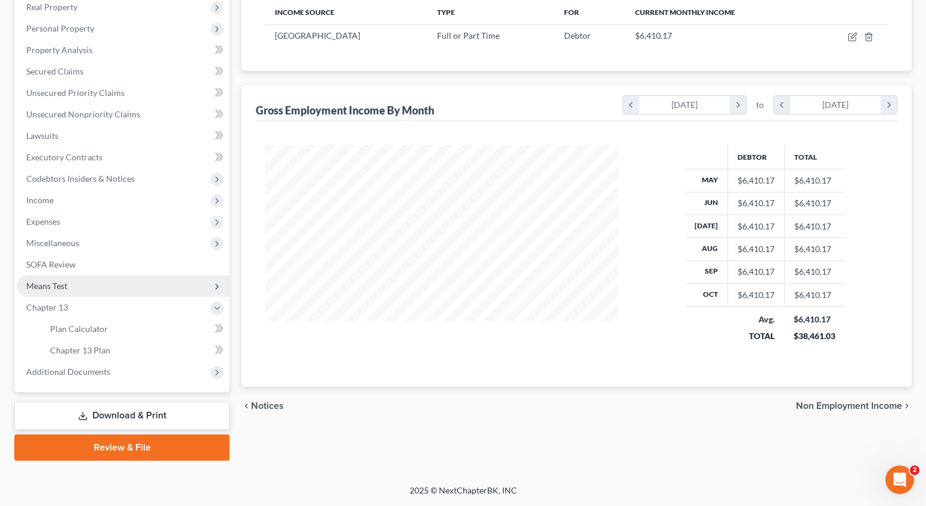
click at [67, 282] on span "Means Test" at bounding box center [46, 286] width 41 height 10
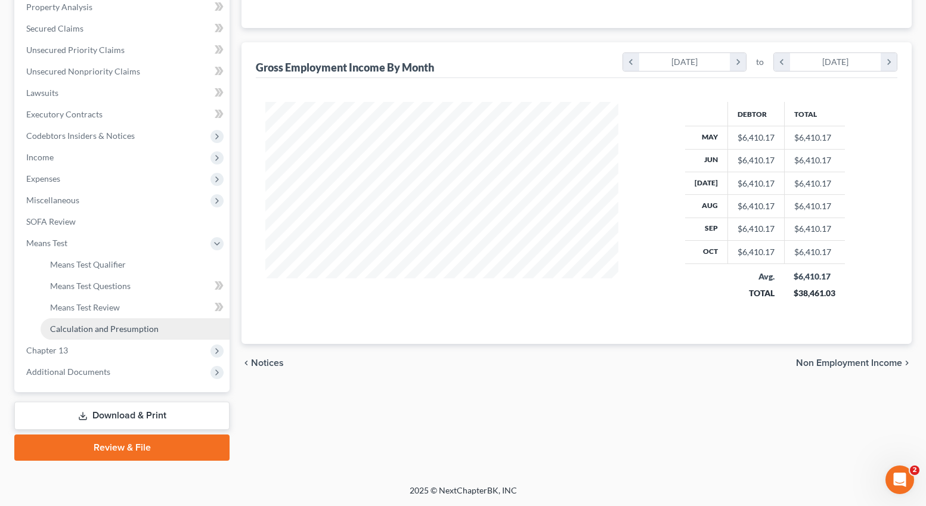
click at [89, 330] on span "Calculation and Presumption" at bounding box center [104, 329] width 109 height 10
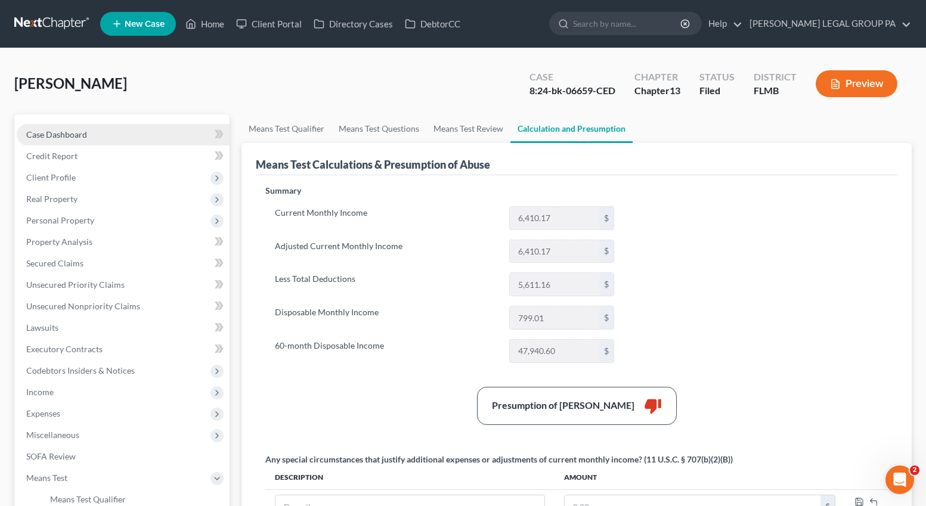
click at [64, 131] on span "Case Dashboard" at bounding box center [56, 134] width 61 height 10
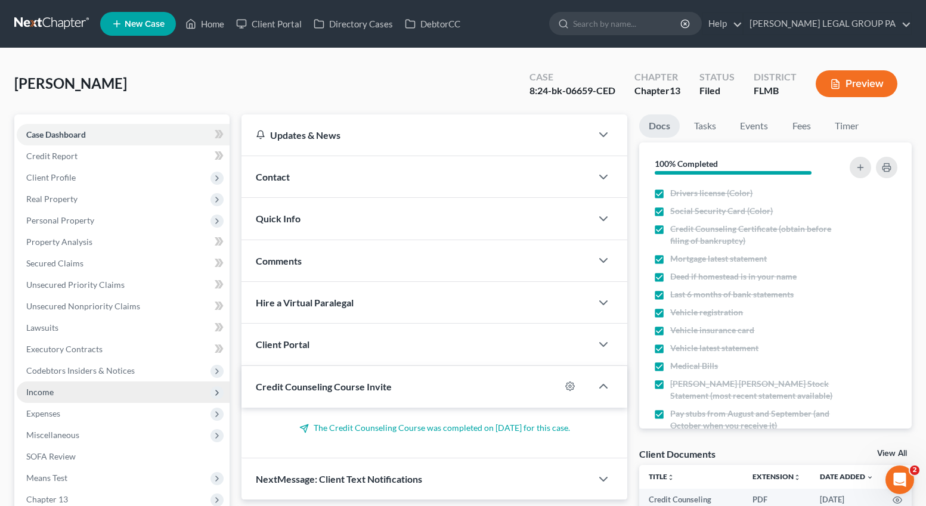
click at [67, 398] on span "Income" at bounding box center [123, 392] width 213 height 21
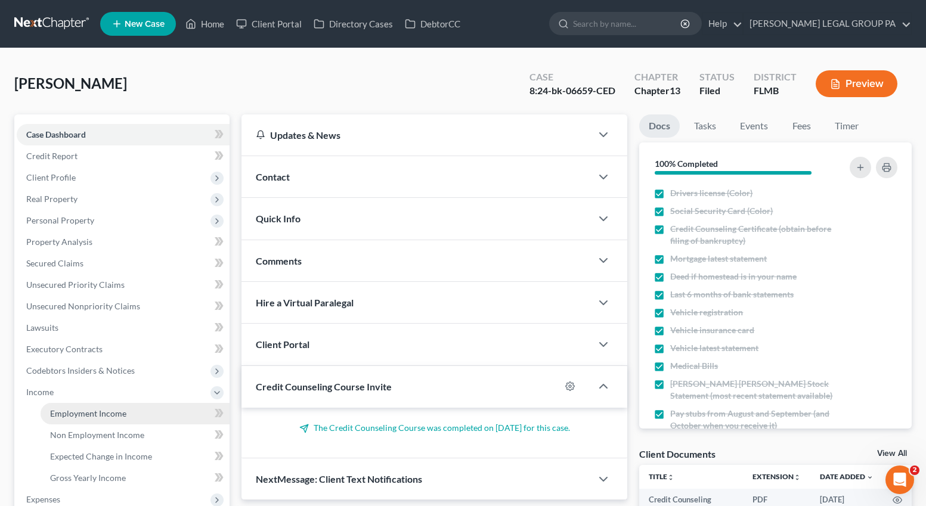
click at [78, 411] on span "Employment Income" at bounding box center [88, 413] width 76 height 10
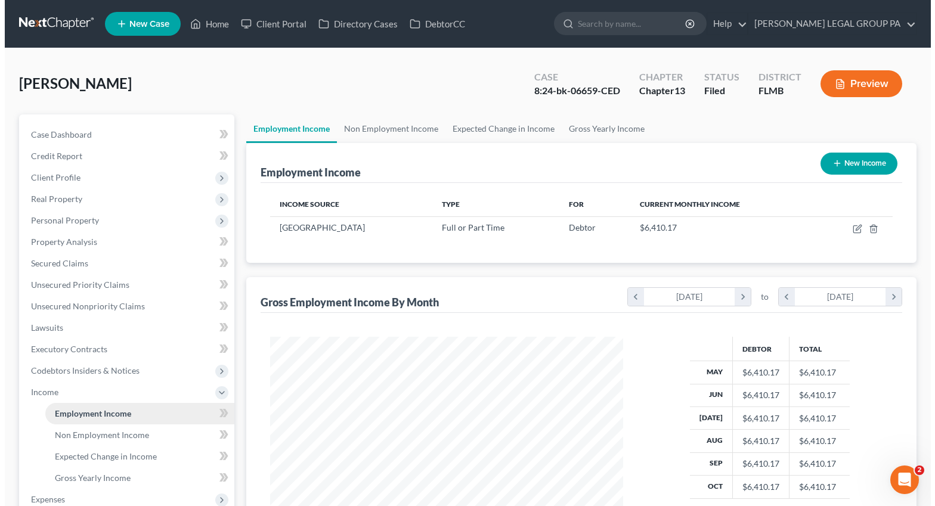
scroll to position [214, 377]
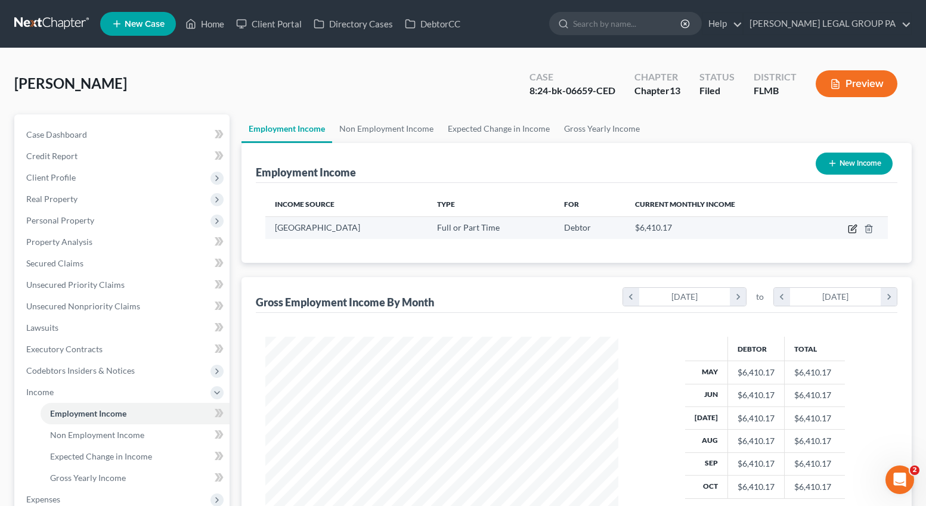
click at [629, 228] on icon "button" at bounding box center [851, 229] width 7 height 7
select select "0"
select select "9"
select select "2"
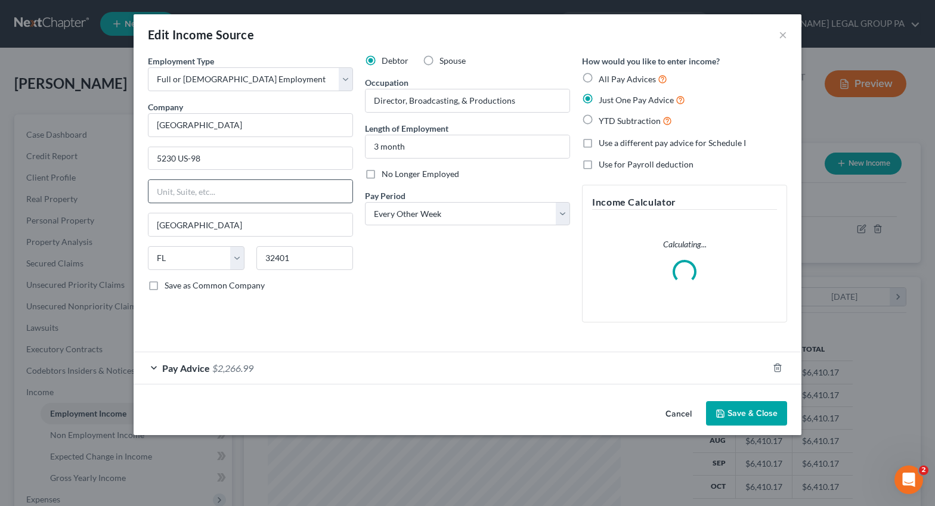
scroll to position [214, 381]
click at [227, 365] on span "$2,266.99" at bounding box center [232, 368] width 41 height 11
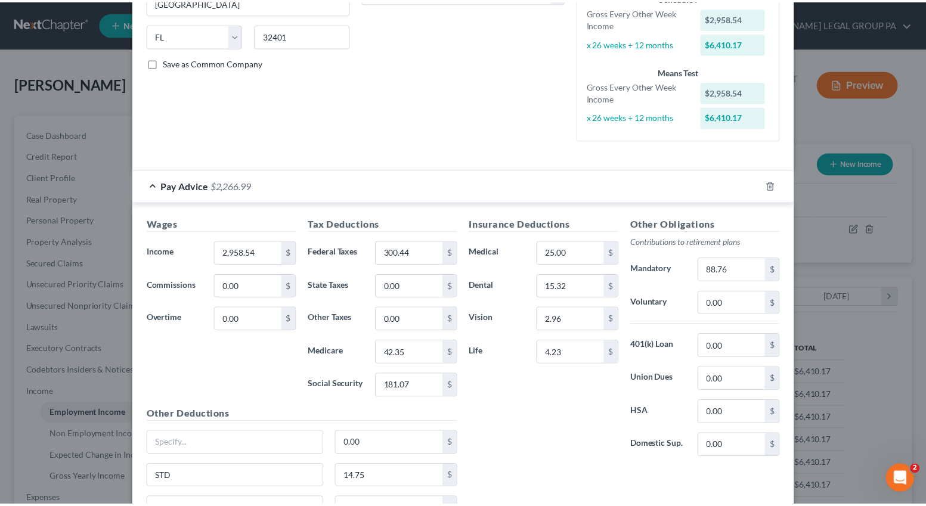
scroll to position [342, 0]
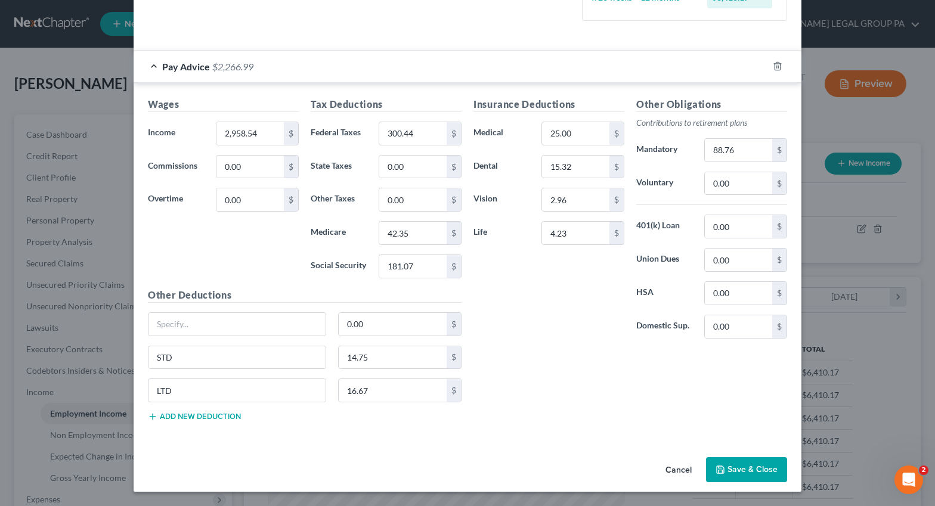
click at [629, 473] on button "Save & Close" at bounding box center [746, 469] width 81 height 25
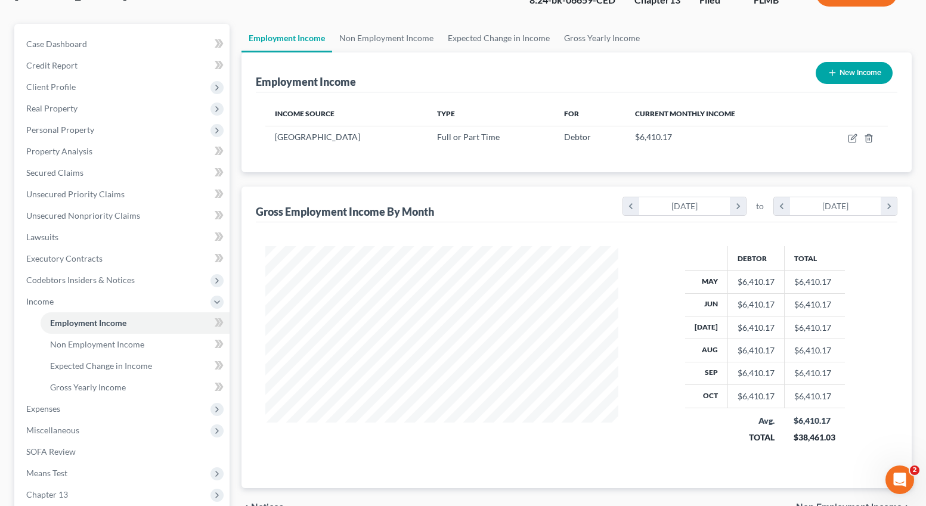
scroll to position [235, 0]
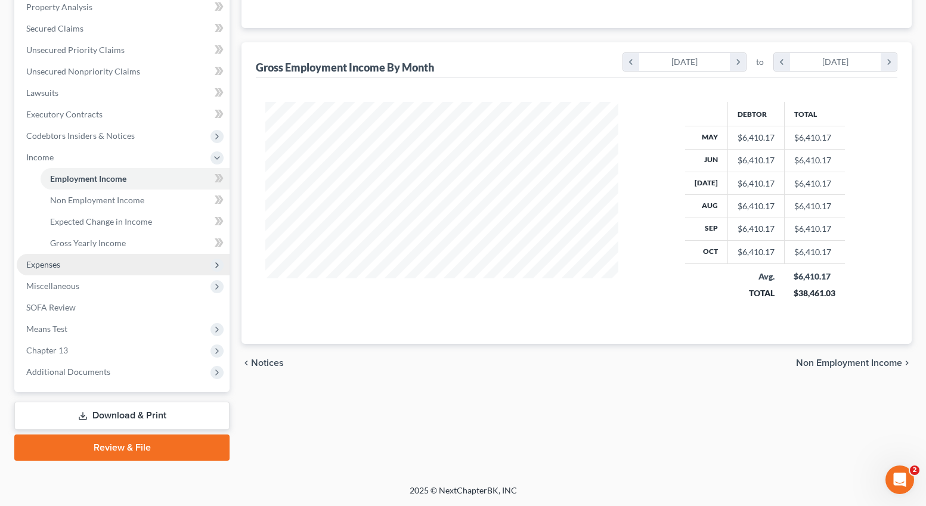
click at [39, 258] on span "Expenses" at bounding box center [123, 264] width 213 height 21
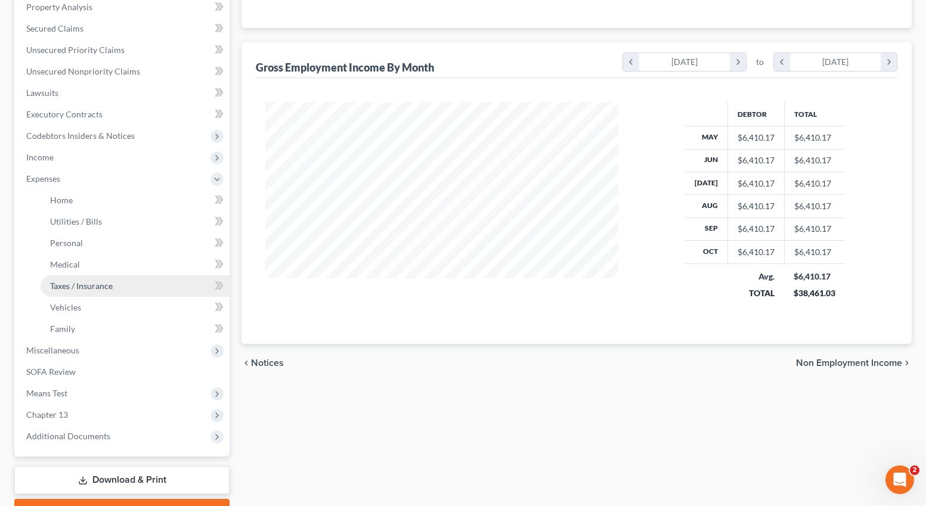
click at [86, 286] on span "Taxes / Insurance" at bounding box center [81, 286] width 63 height 10
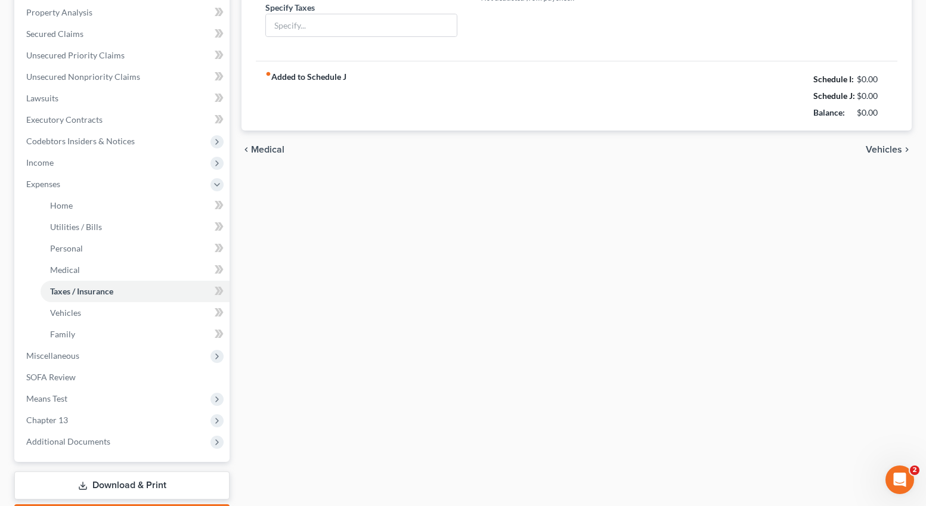
type input "0.00"
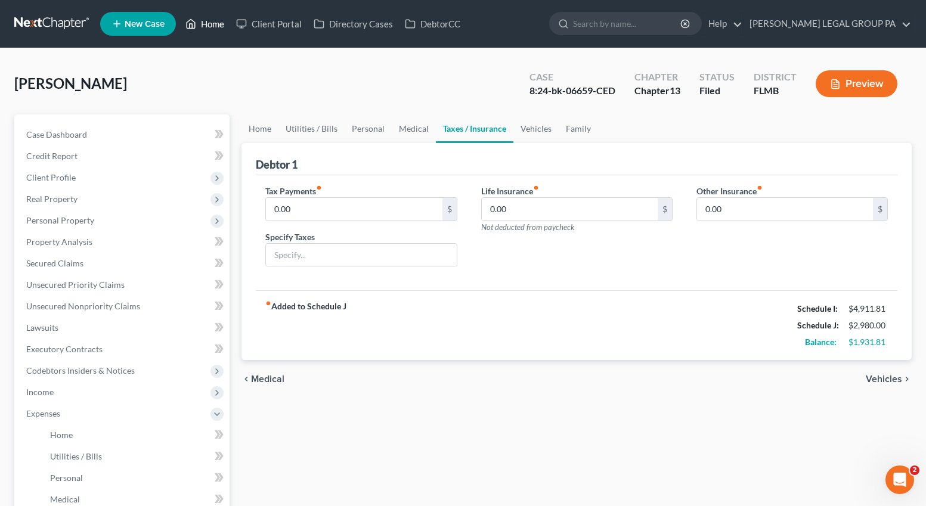
click at [205, 29] on link "Home" at bounding box center [204, 23] width 51 height 21
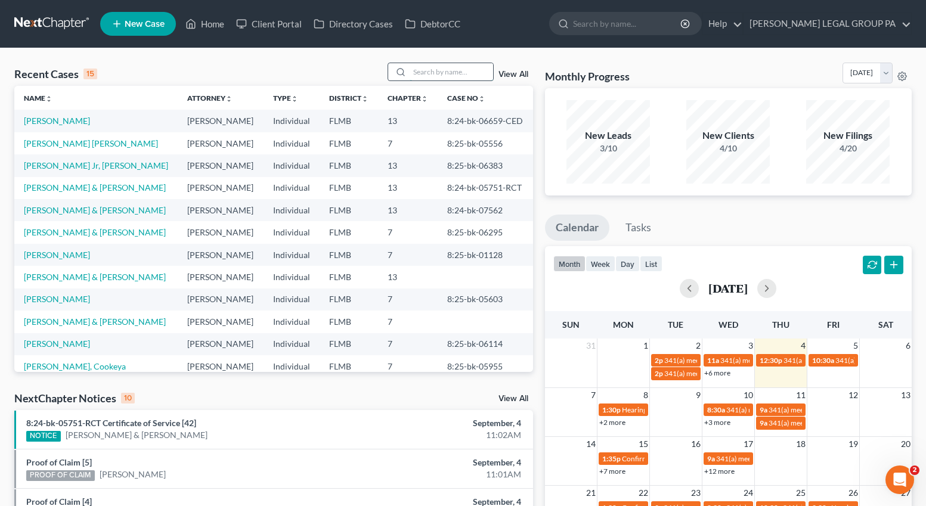
click at [436, 70] on input "search" at bounding box center [451, 71] width 83 height 17
click at [154, 27] on span "New Case" at bounding box center [145, 24] width 40 height 9
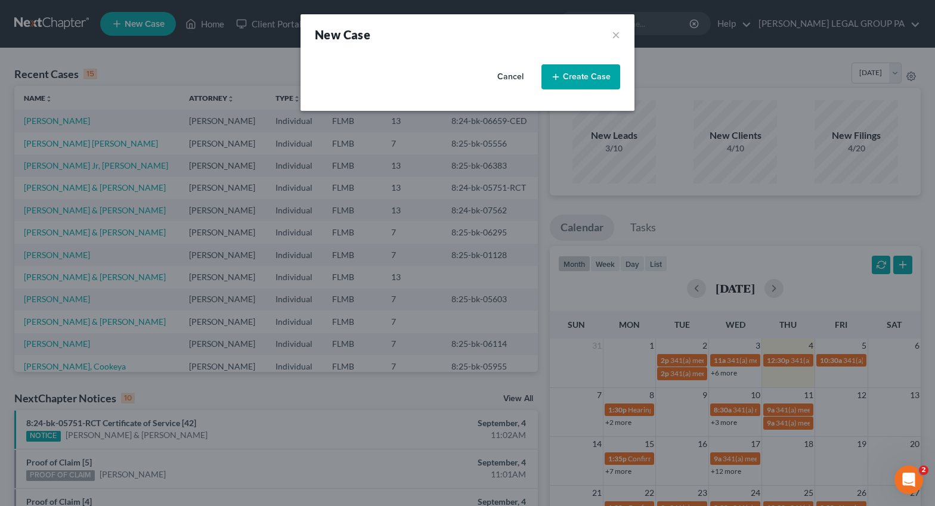
select select "15"
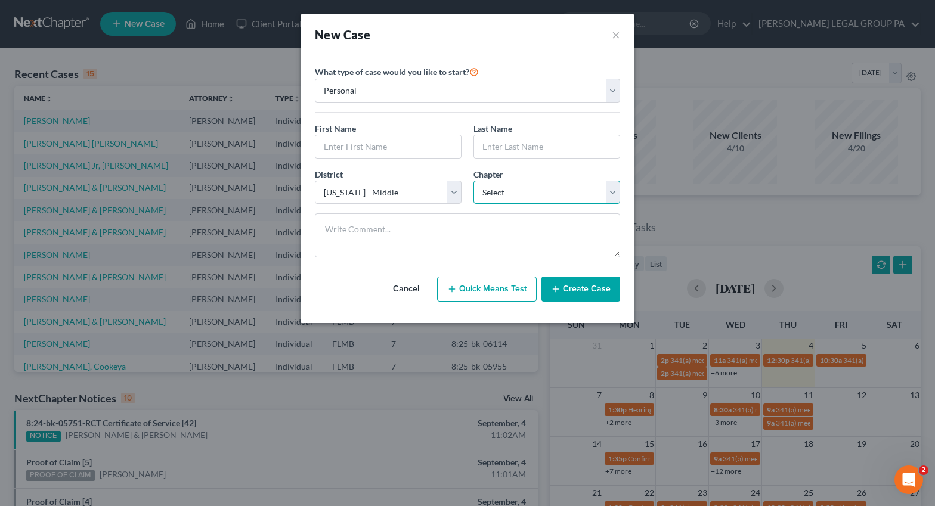
click at [498, 198] on select "Select 7 11 12 13" at bounding box center [546, 193] width 147 height 24
click at [489, 289] on button "Quick Means Test" at bounding box center [487, 289] width 100 height 25
select select "9"
select select "0"
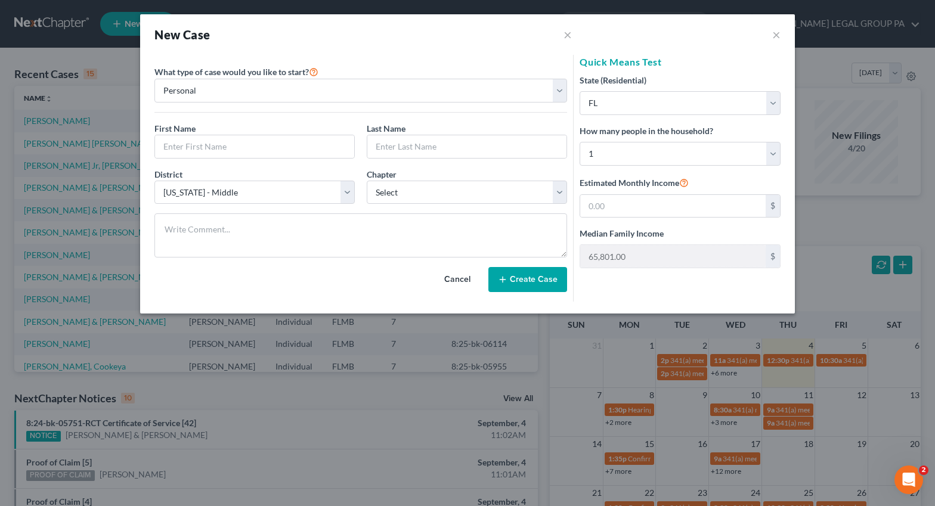
click at [178, 165] on div "First Name * Last Name *" at bounding box center [360, 145] width 425 height 46
click at [183, 157] on input "text" at bounding box center [254, 146] width 199 height 23
click at [621, 202] on input "text" at bounding box center [672, 206] width 185 height 23
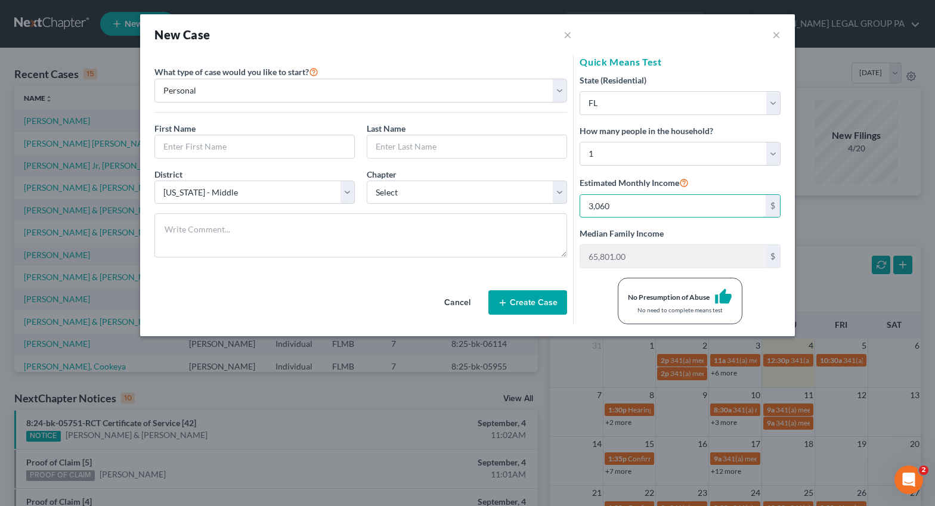
type input "3,060"
click at [629, 304] on div "No Presumption of Abuse thumb_up No need to complete means test" at bounding box center [680, 301] width 125 height 47
click at [629, 303] on div "No Presumption of Abuse thumb_up No need to complete means test" at bounding box center [680, 301] width 213 height 47
click at [629, 212] on input "3,060" at bounding box center [672, 206] width 185 height 23
click at [629, 209] on input "3,060" at bounding box center [672, 206] width 185 height 23
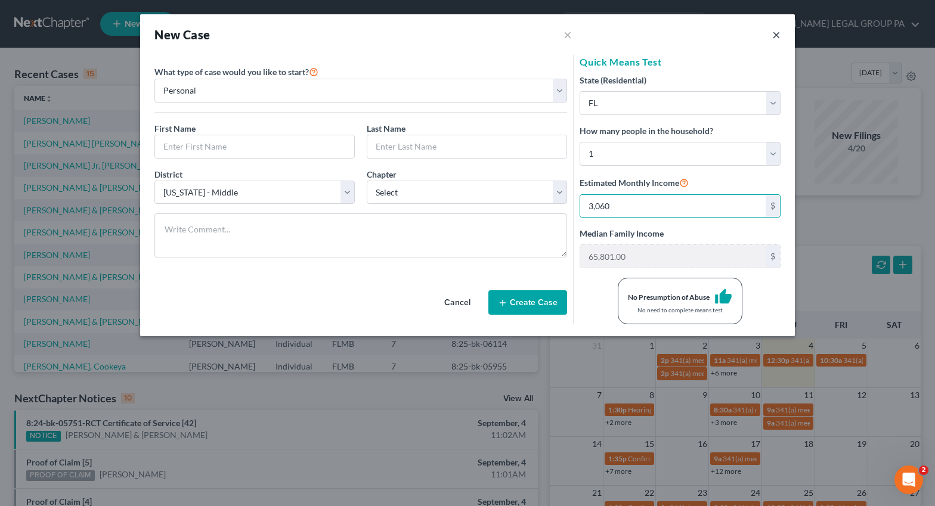
click at [629, 36] on button "×" at bounding box center [776, 34] width 8 height 14
